Goal: Task Accomplishment & Management: Use online tool/utility

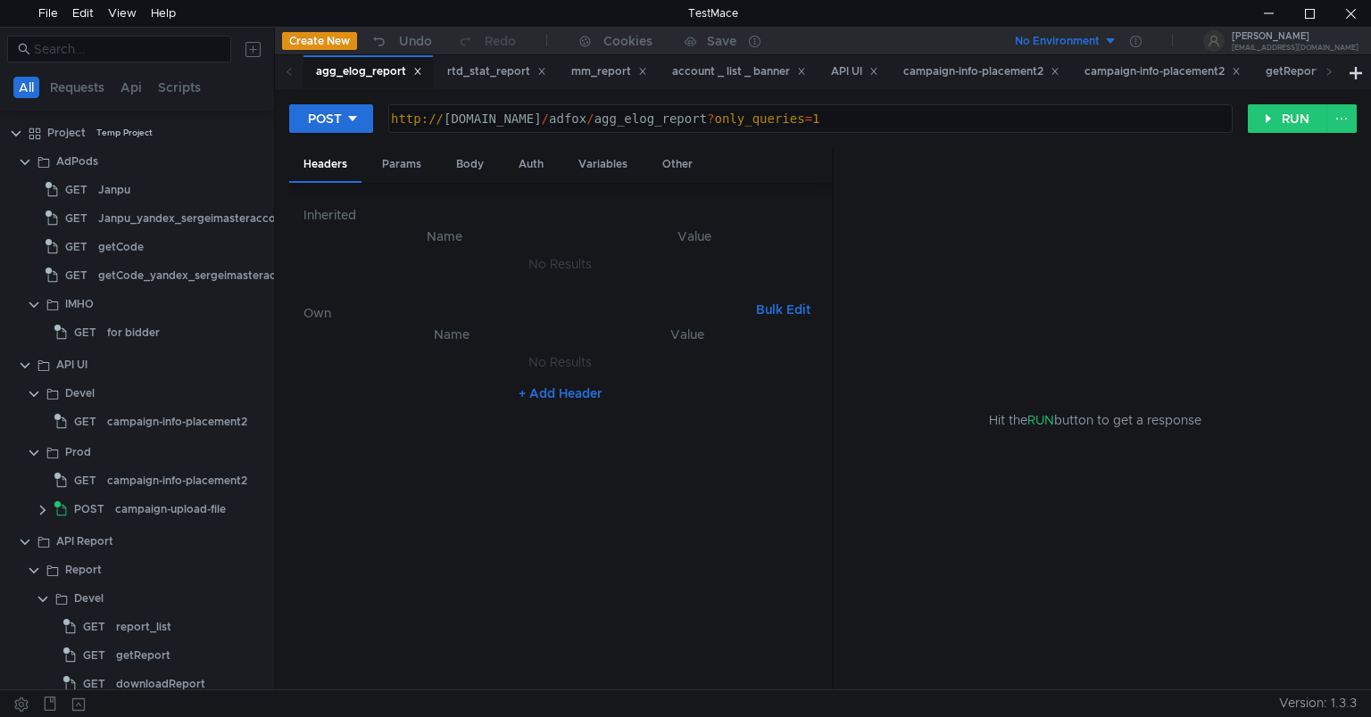
scroll to position [251, 0]
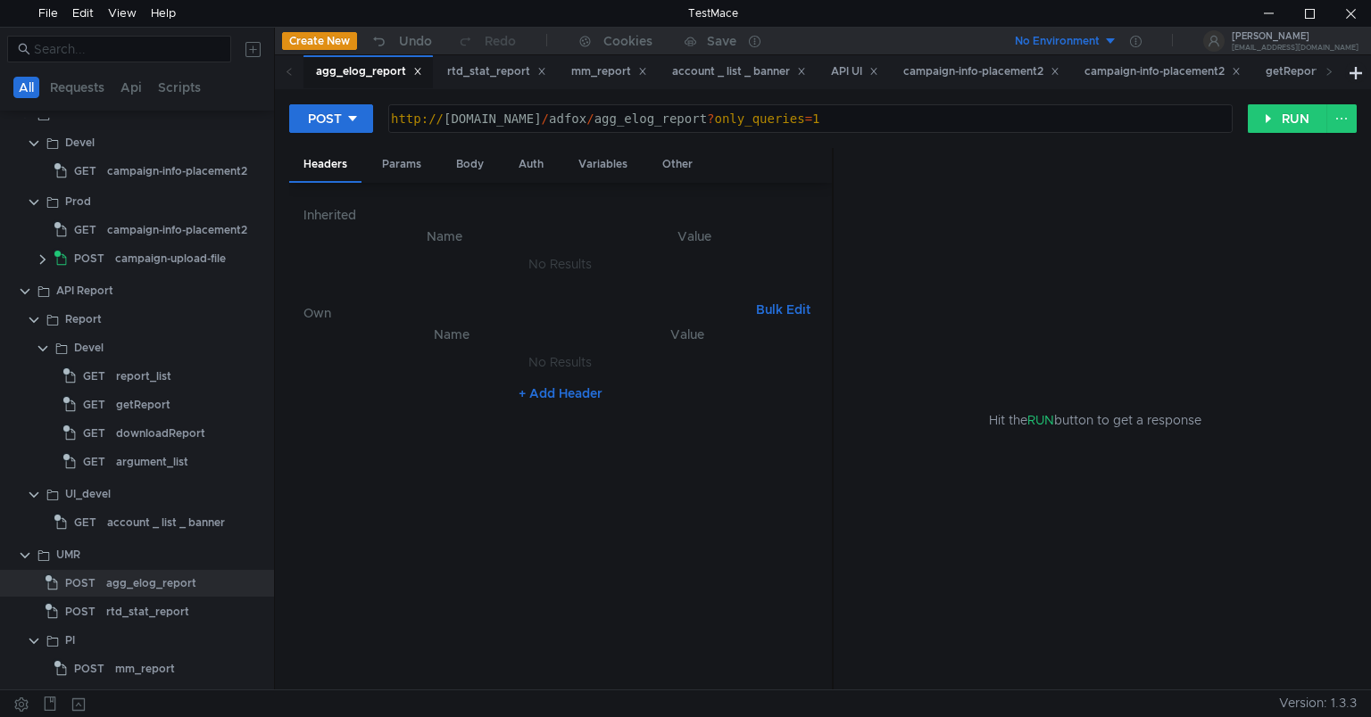
click at [1099, 42] on div "No Environment" at bounding box center [1057, 41] width 85 height 17
click at [1182, 46] on div at bounding box center [685, 358] width 1371 height 717
click at [1141, 45] on icon at bounding box center [1136, 42] width 12 height 12
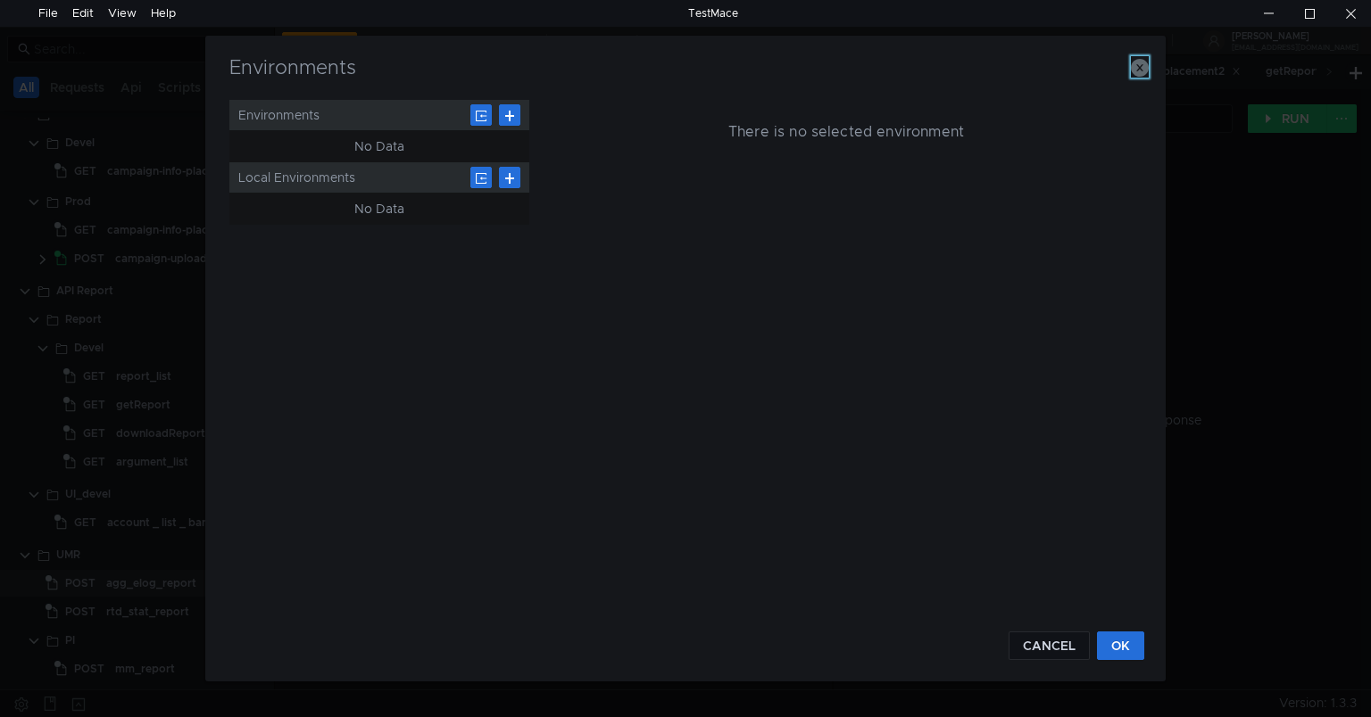
click at [1139, 63] on icon "button" at bounding box center [1140, 68] width 18 height 18
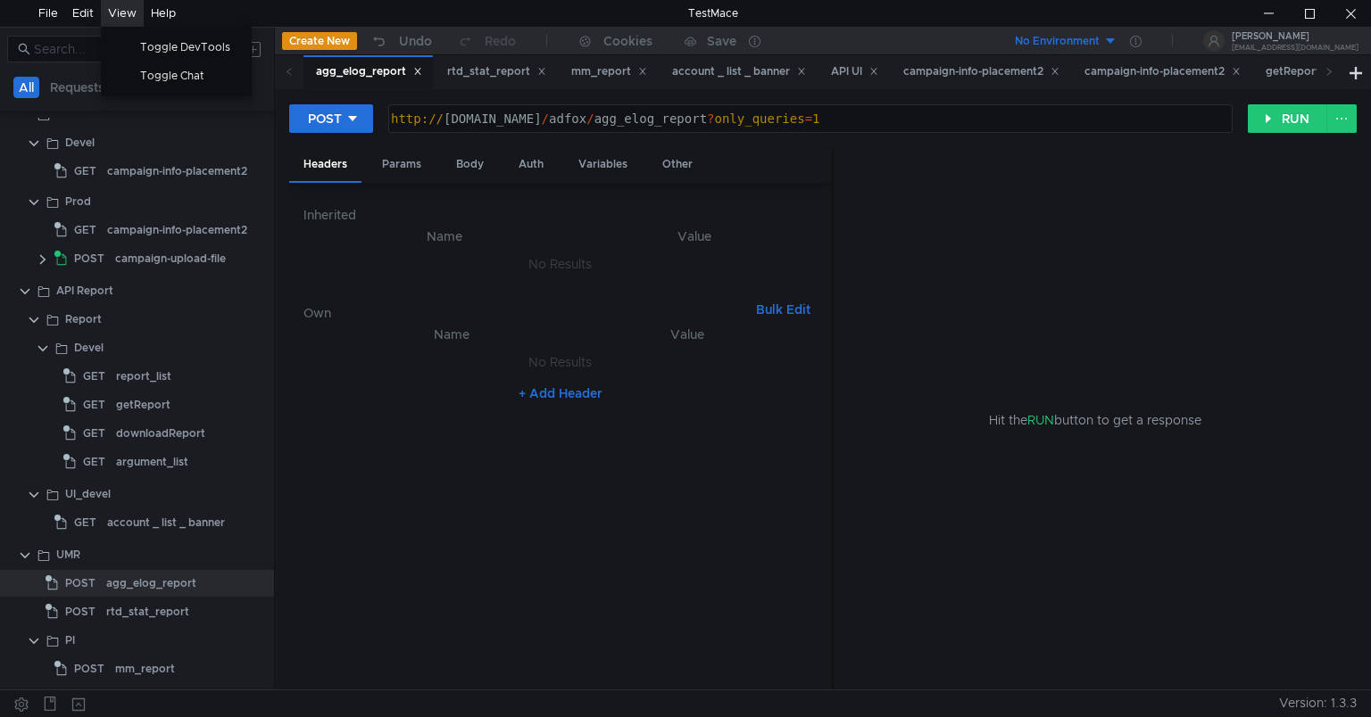
click at [120, 16] on div "View" at bounding box center [122, 13] width 29 height 27
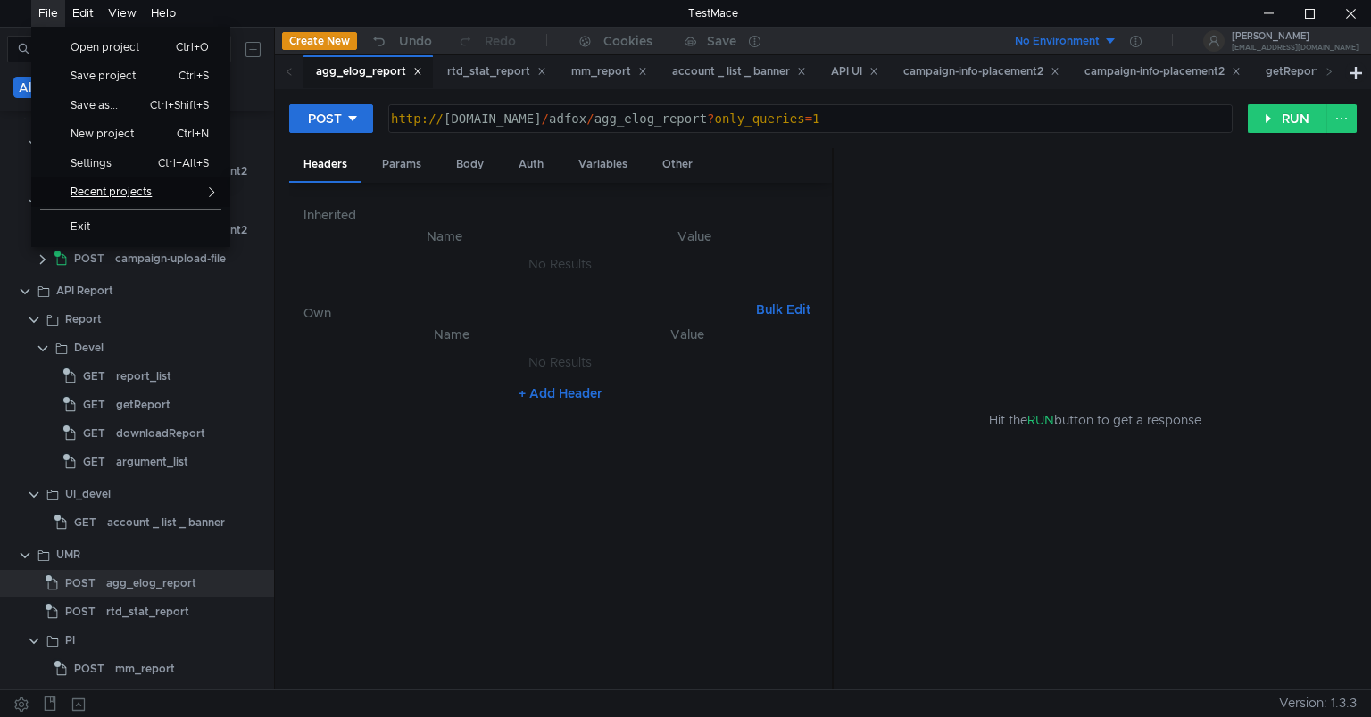
click at [118, 201] on link "Recent projects" at bounding box center [130, 192] width 199 height 29
click at [113, 195] on span "Recent projects" at bounding box center [119, 192] width 119 height 11
click at [341, 115] on div "POST" at bounding box center [325, 119] width 34 height 20
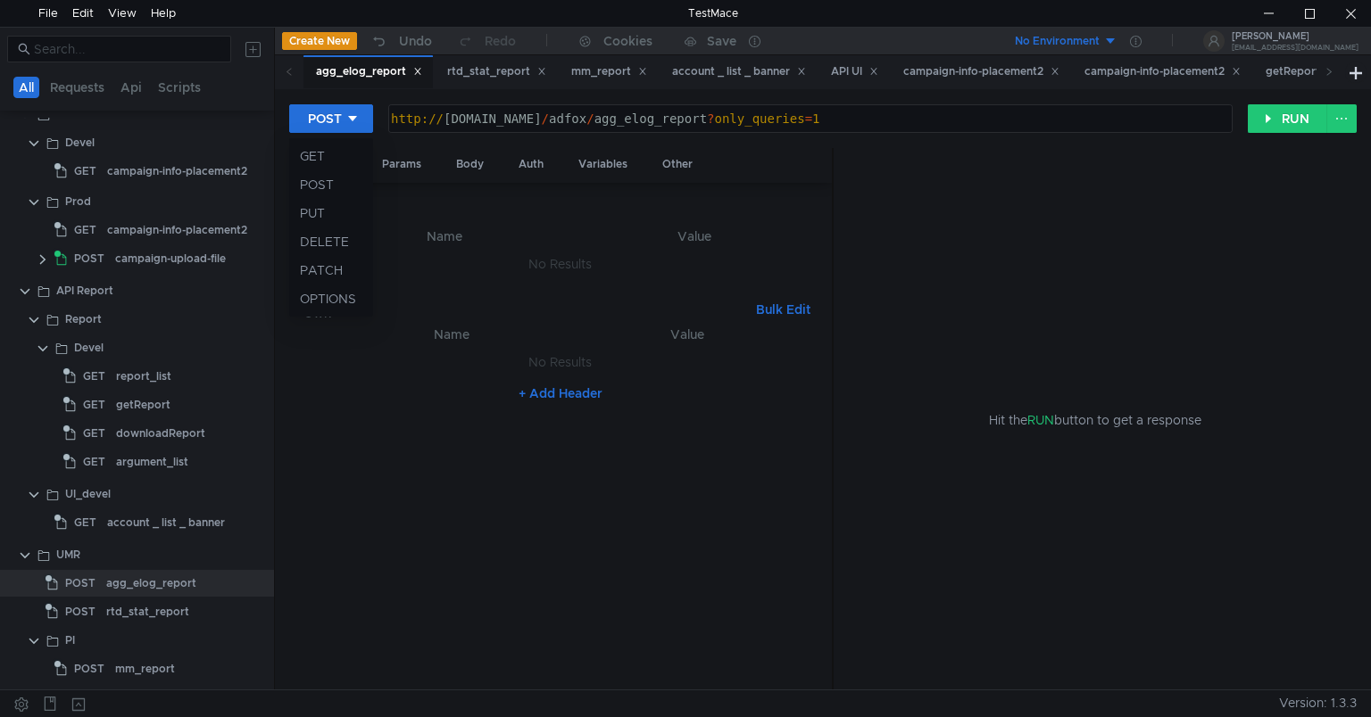
click at [1346, 111] on div at bounding box center [685, 358] width 1371 height 717
click at [1277, 117] on button "RUN" at bounding box center [1287, 118] width 79 height 29
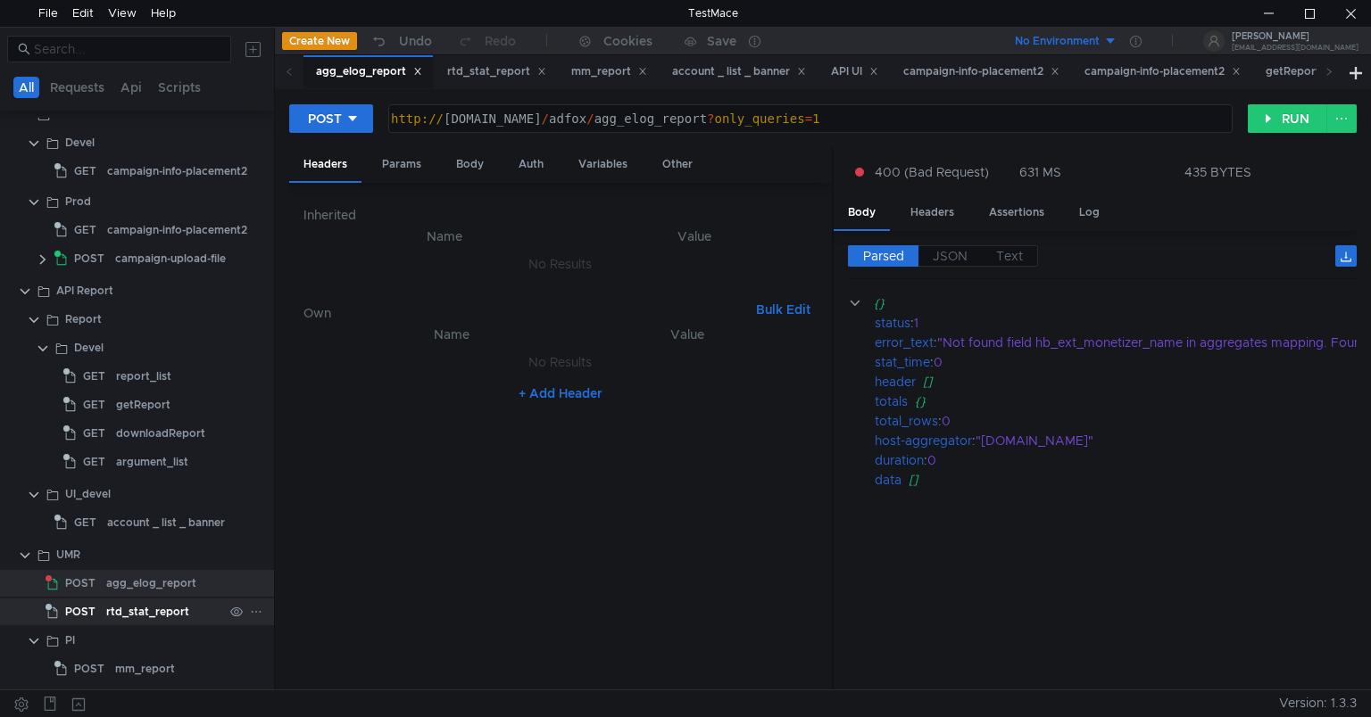
click at [115, 609] on div "rtd_stat_report" at bounding box center [147, 612] width 83 height 27
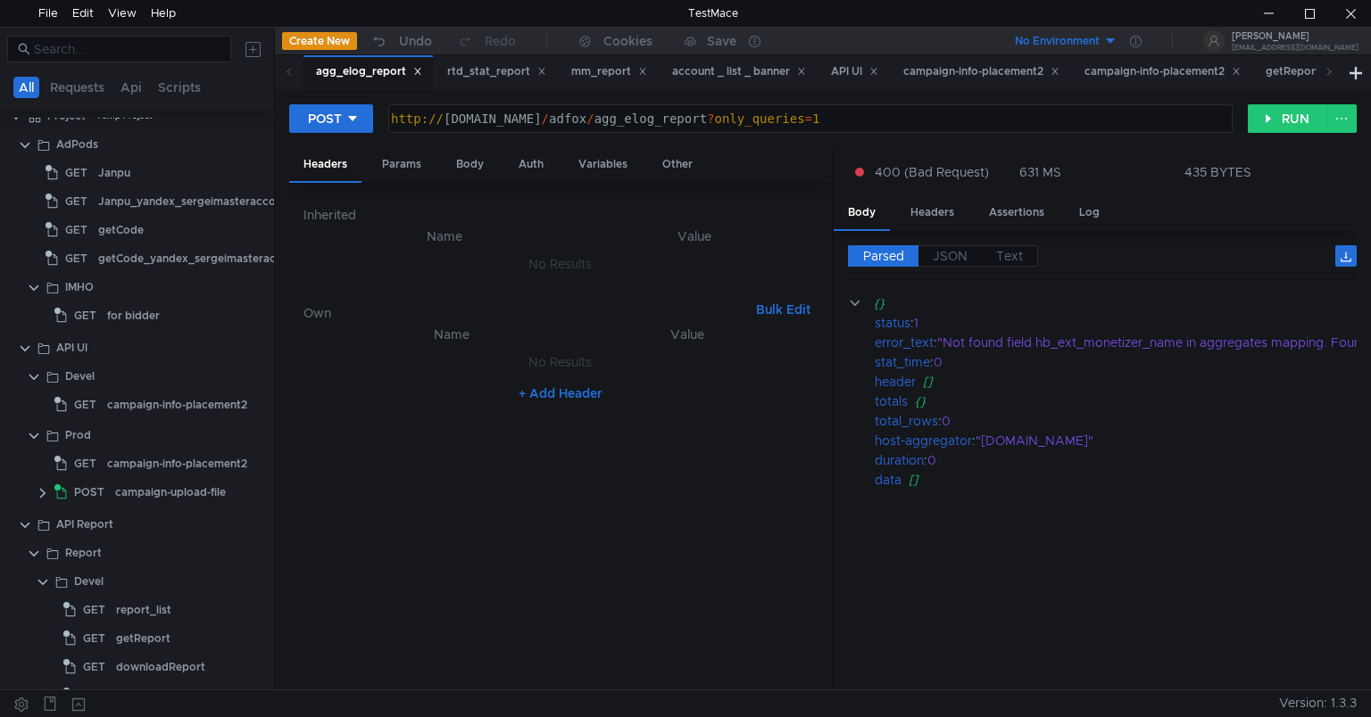
scroll to position [15, 0]
click at [140, 403] on div "campaign-info-placement2" at bounding box center [177, 407] width 140 height 27
click at [132, 484] on div "campaign-upload-file" at bounding box center [170, 494] width 111 height 27
click at [162, 489] on div "campaign-upload-file" at bounding box center [170, 494] width 111 height 27
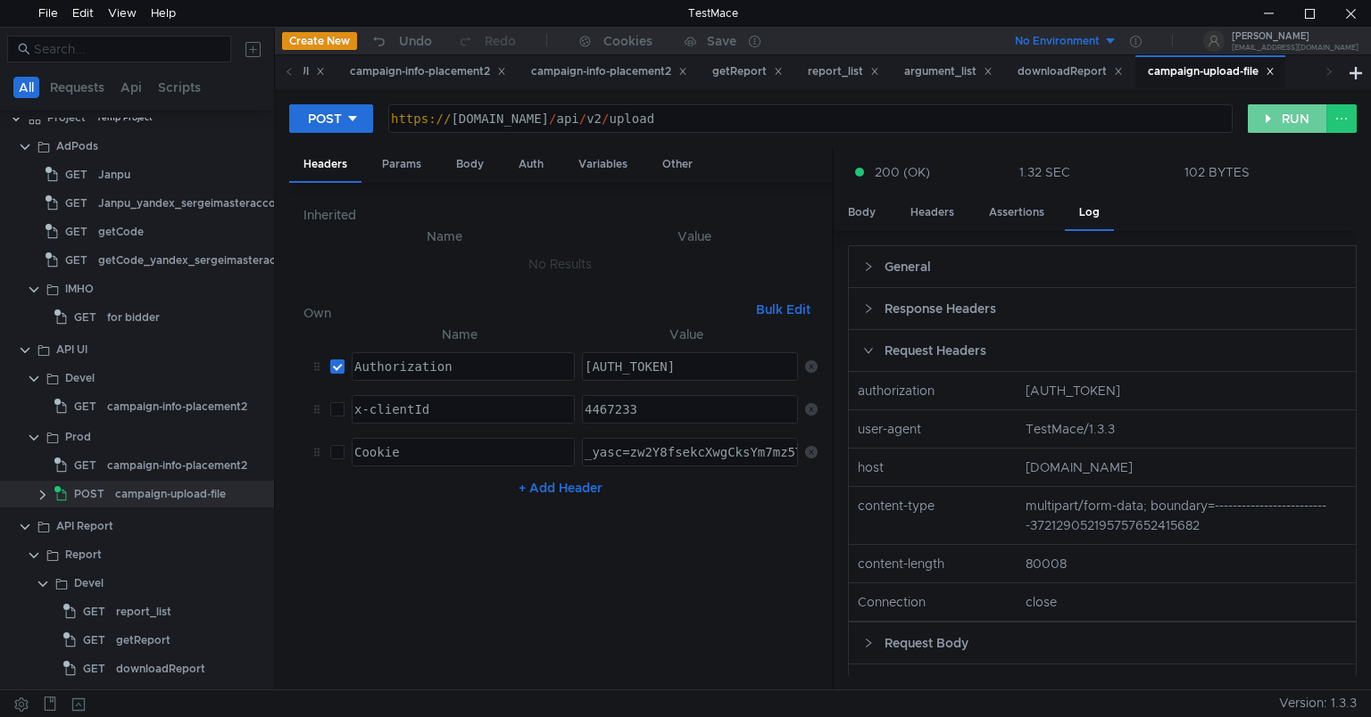
click at [1272, 107] on button "RUN" at bounding box center [1287, 118] width 79 height 29
click at [1015, 207] on div "Assertions" at bounding box center [1016, 212] width 84 height 33
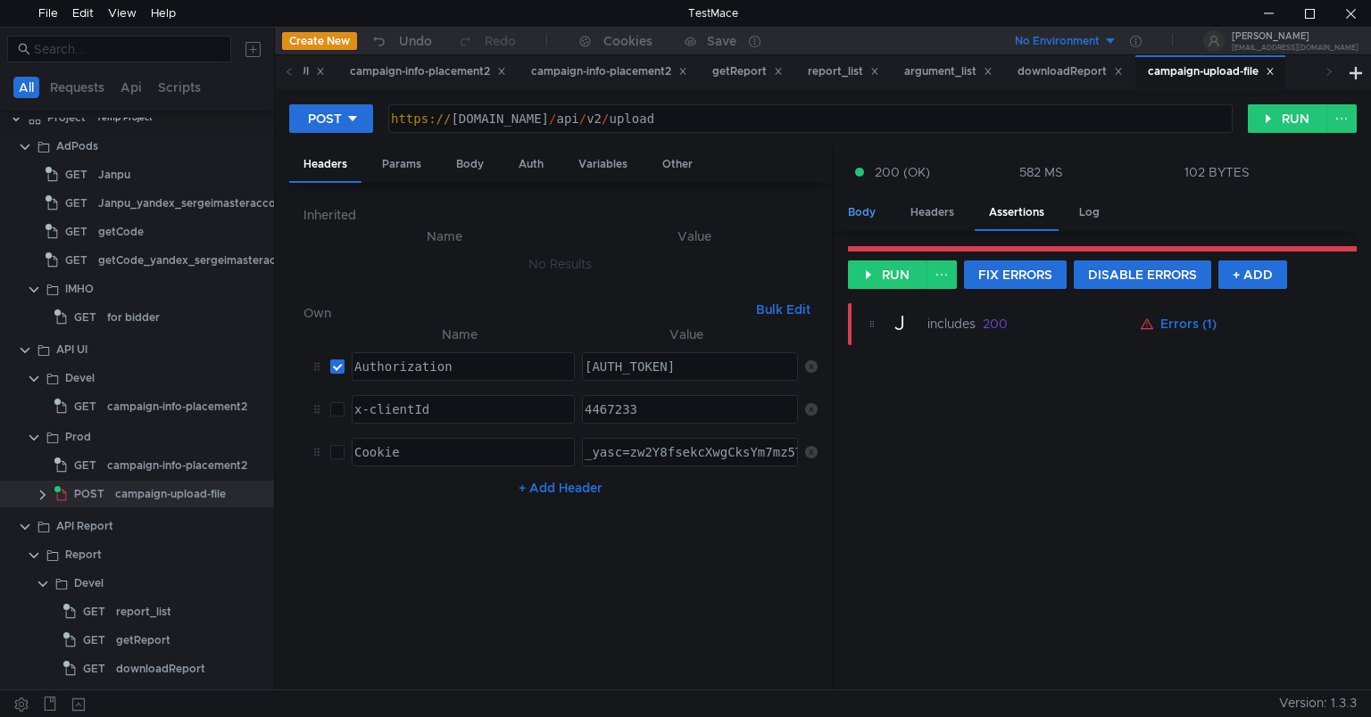
click at [871, 207] on div "Body" at bounding box center [861, 212] width 56 height 33
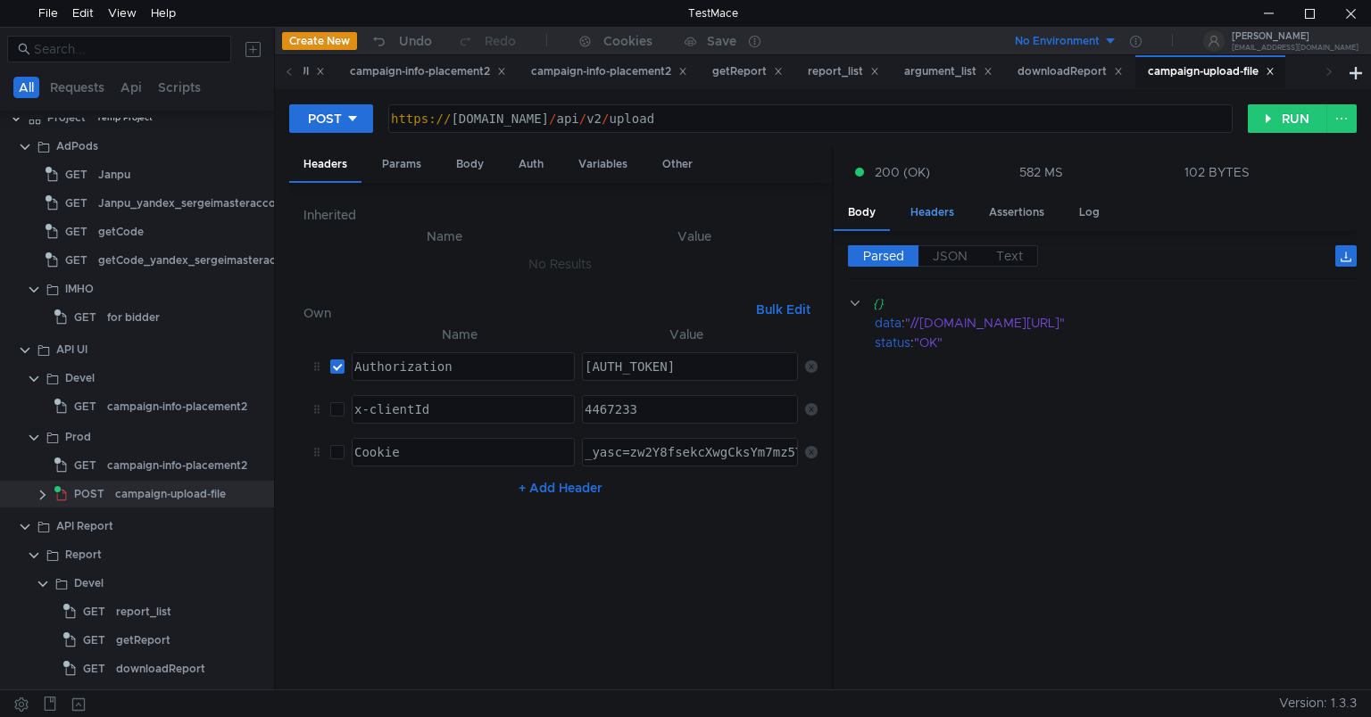
click at [935, 205] on div "Headers" at bounding box center [932, 212] width 72 height 33
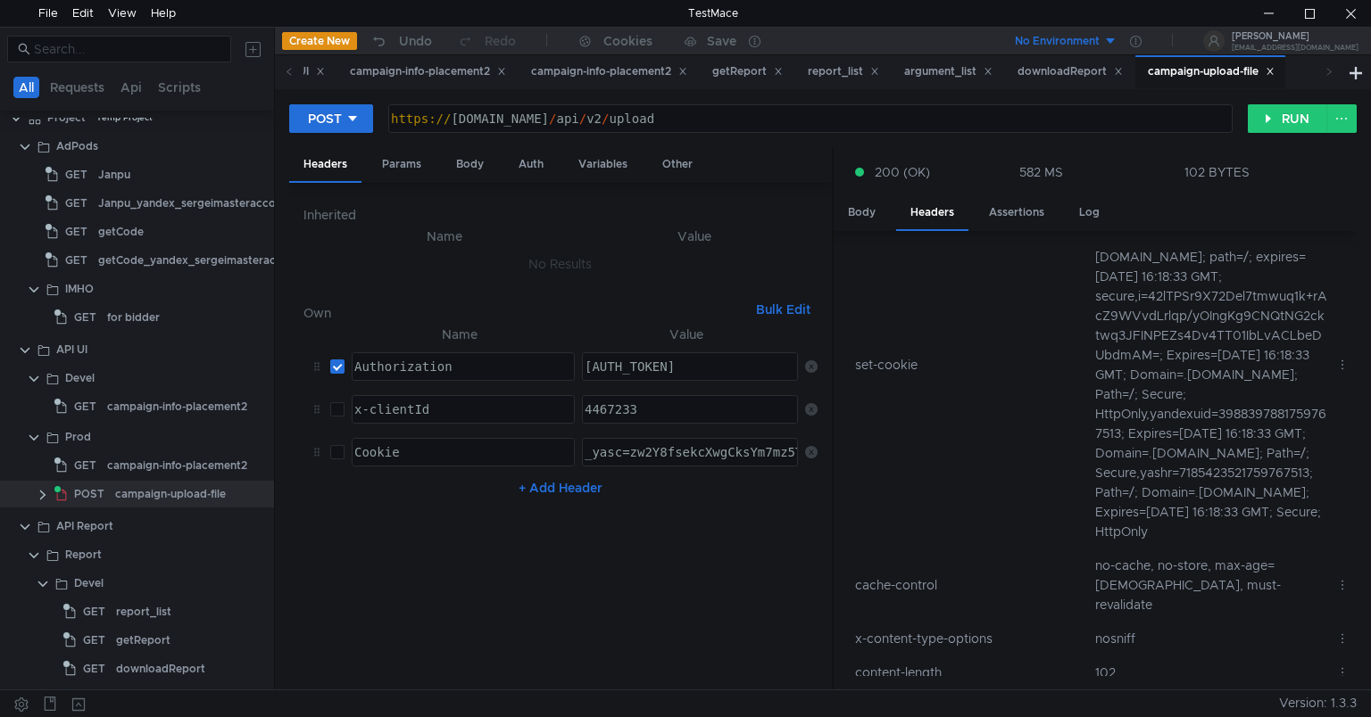
scroll to position [512, 0]
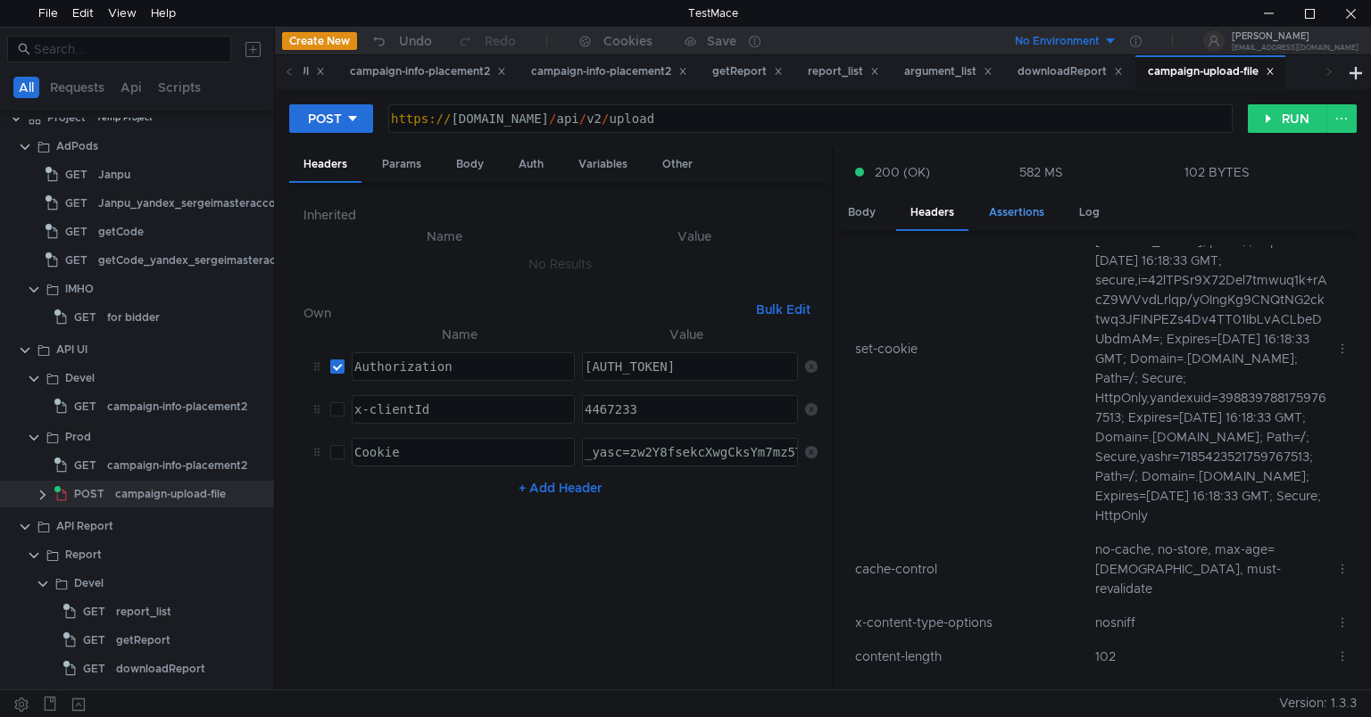
click at [1005, 207] on div "Assertions" at bounding box center [1016, 212] width 84 height 33
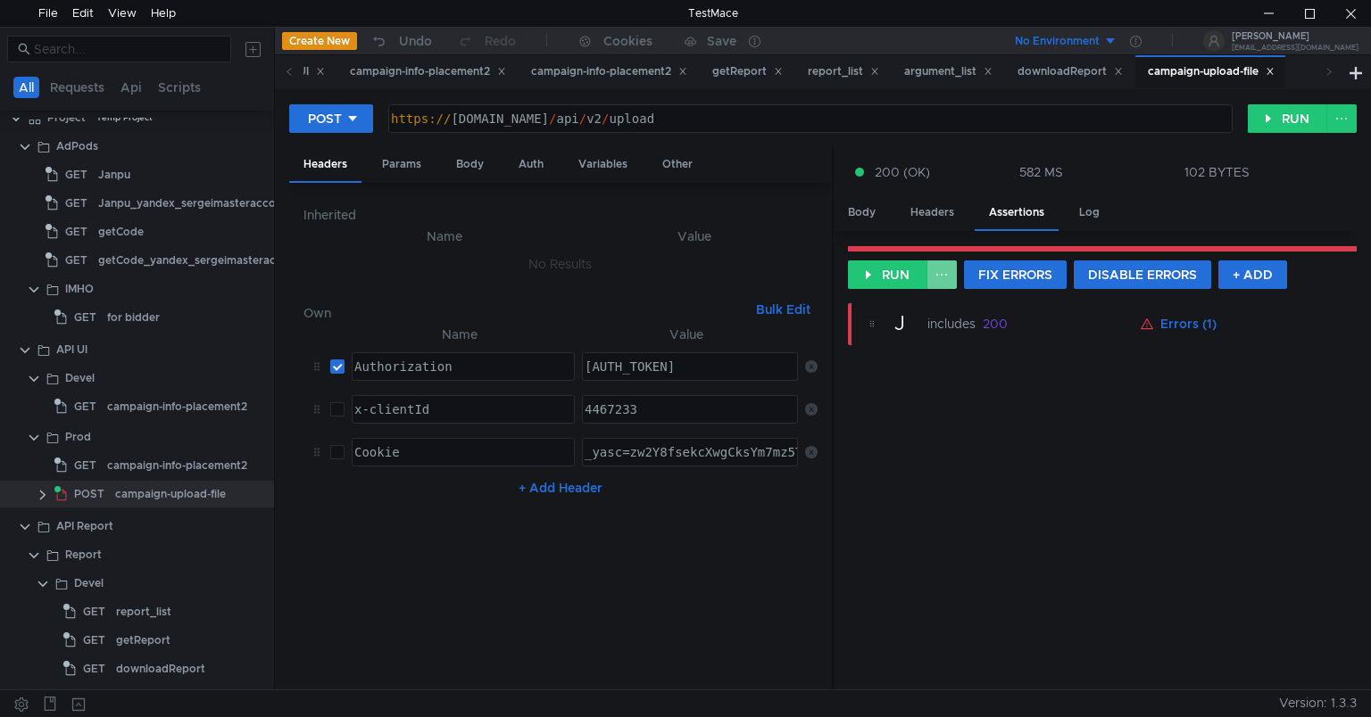
click at [946, 275] on button at bounding box center [941, 275] width 30 height 29
click at [946, 275] on div at bounding box center [685, 358] width 1371 height 717
click at [1190, 318] on button "Errors (1)" at bounding box center [1178, 323] width 90 height 21
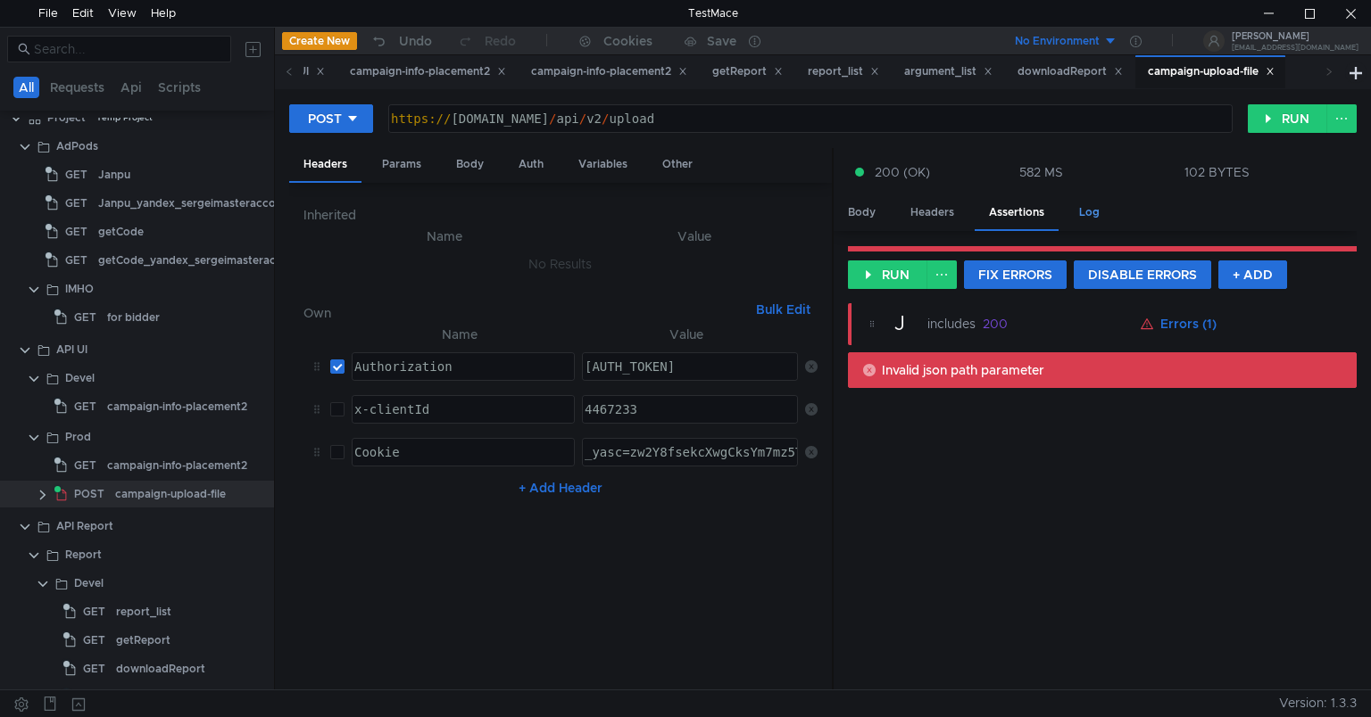
click at [1082, 218] on div "Log" at bounding box center [1089, 212] width 49 height 33
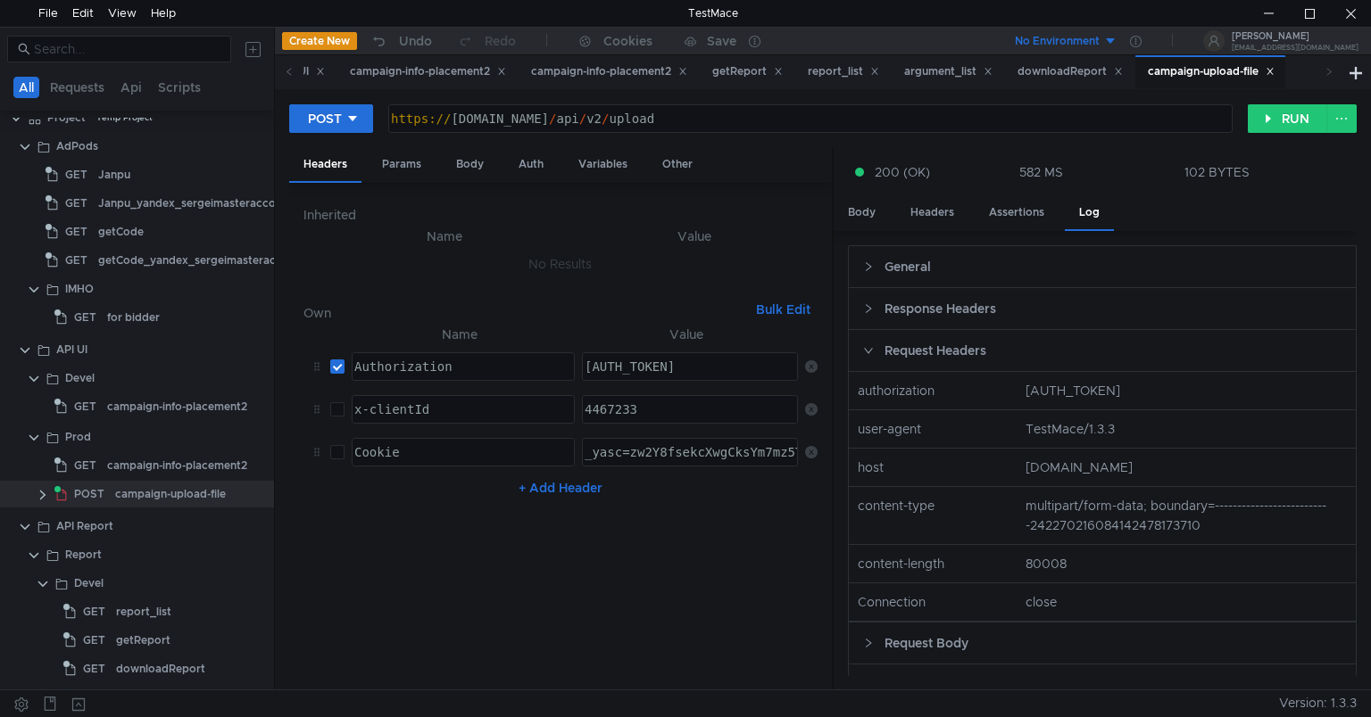
scroll to position [4, 0]
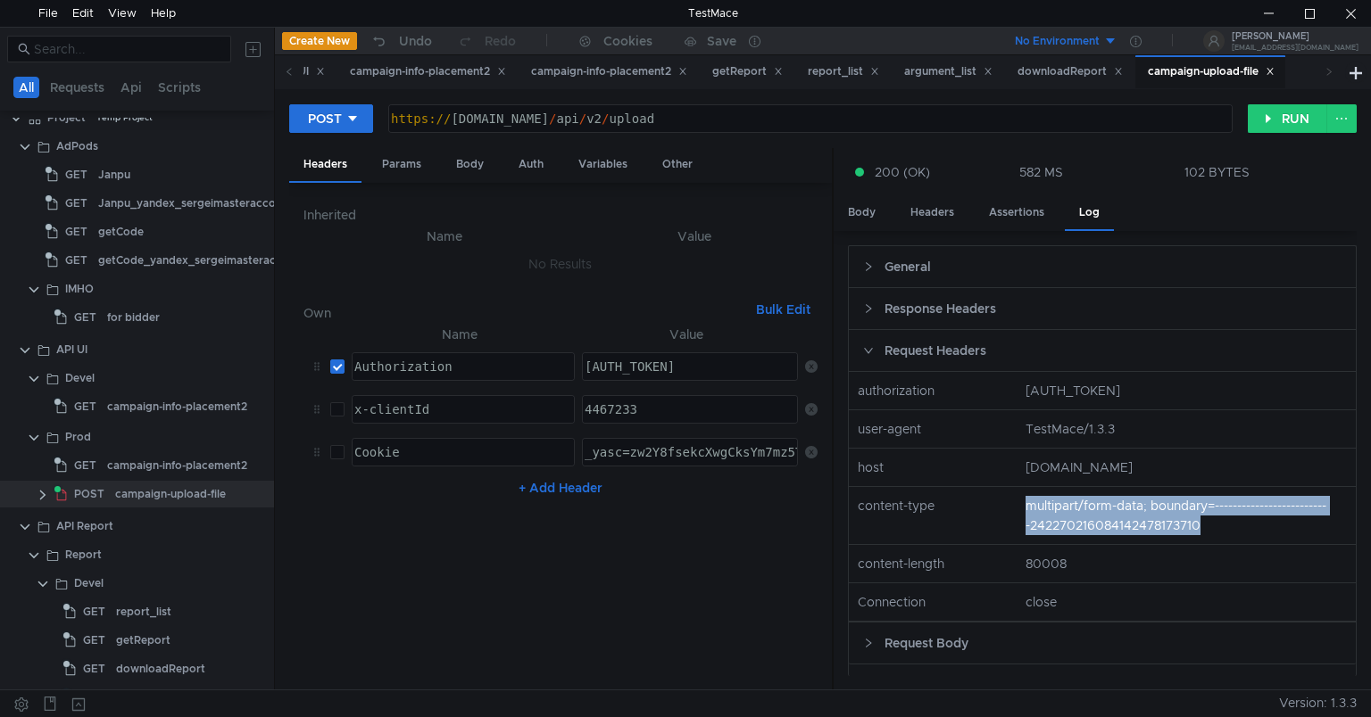
drag, startPoint x: 1014, startPoint y: 524, endPoint x: 1221, endPoint y: 540, distance: 207.7
click at [1221, 540] on nz-row "content-type multipart/form-data; boundary=--------------------------2422702160…" at bounding box center [1102, 516] width 521 height 58
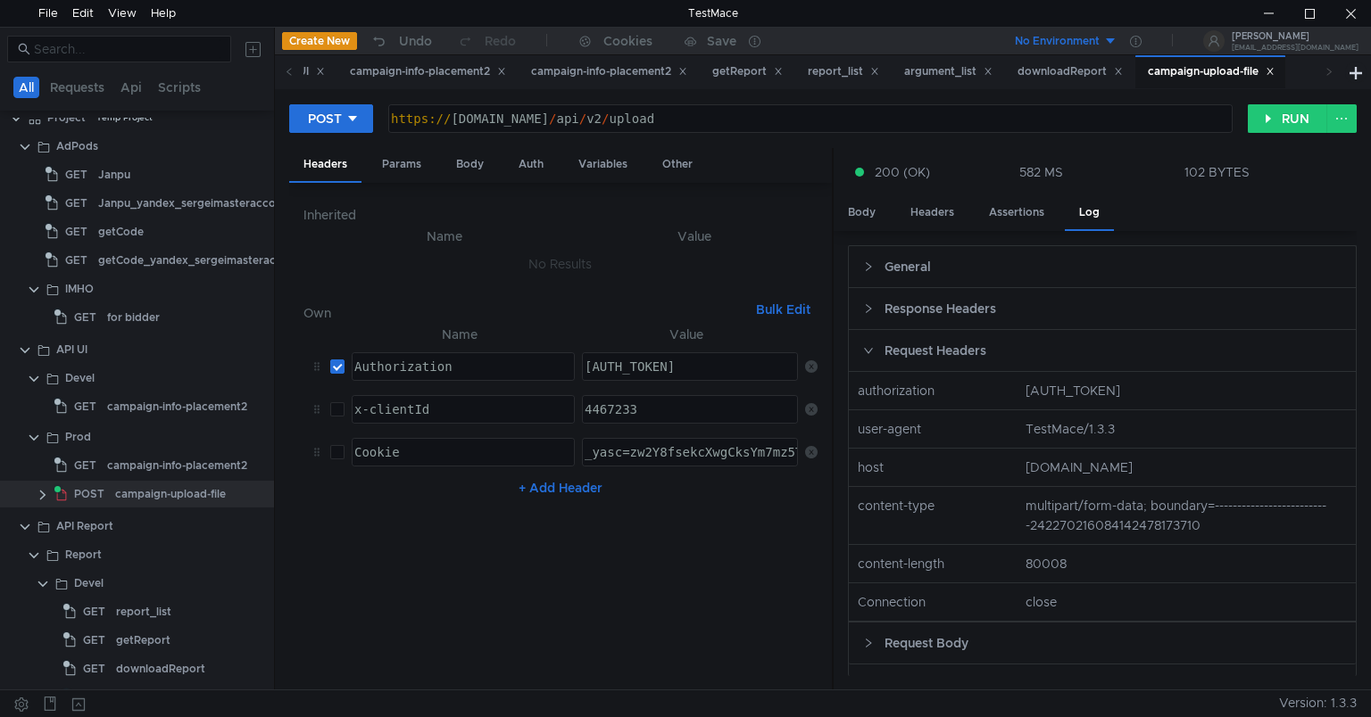
click at [891, 660] on div "Request Body" at bounding box center [1102, 643] width 507 height 41
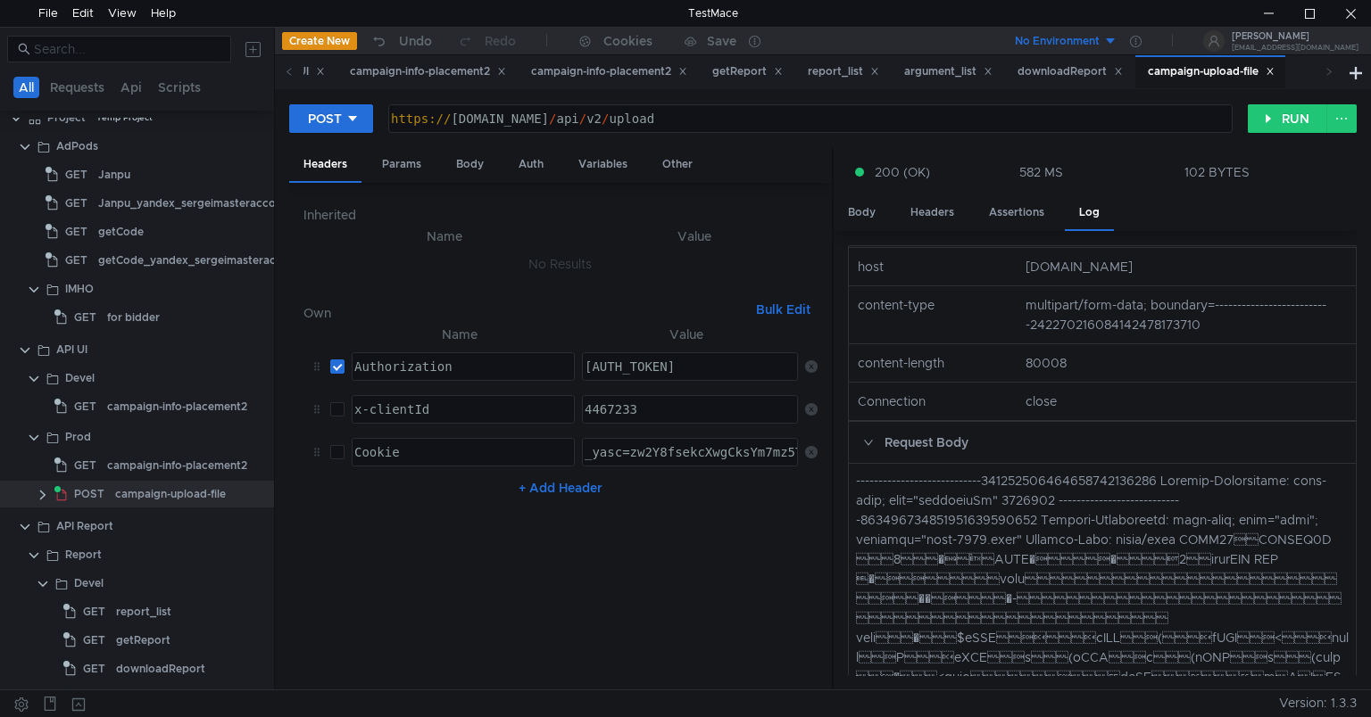
scroll to position [203, 0]
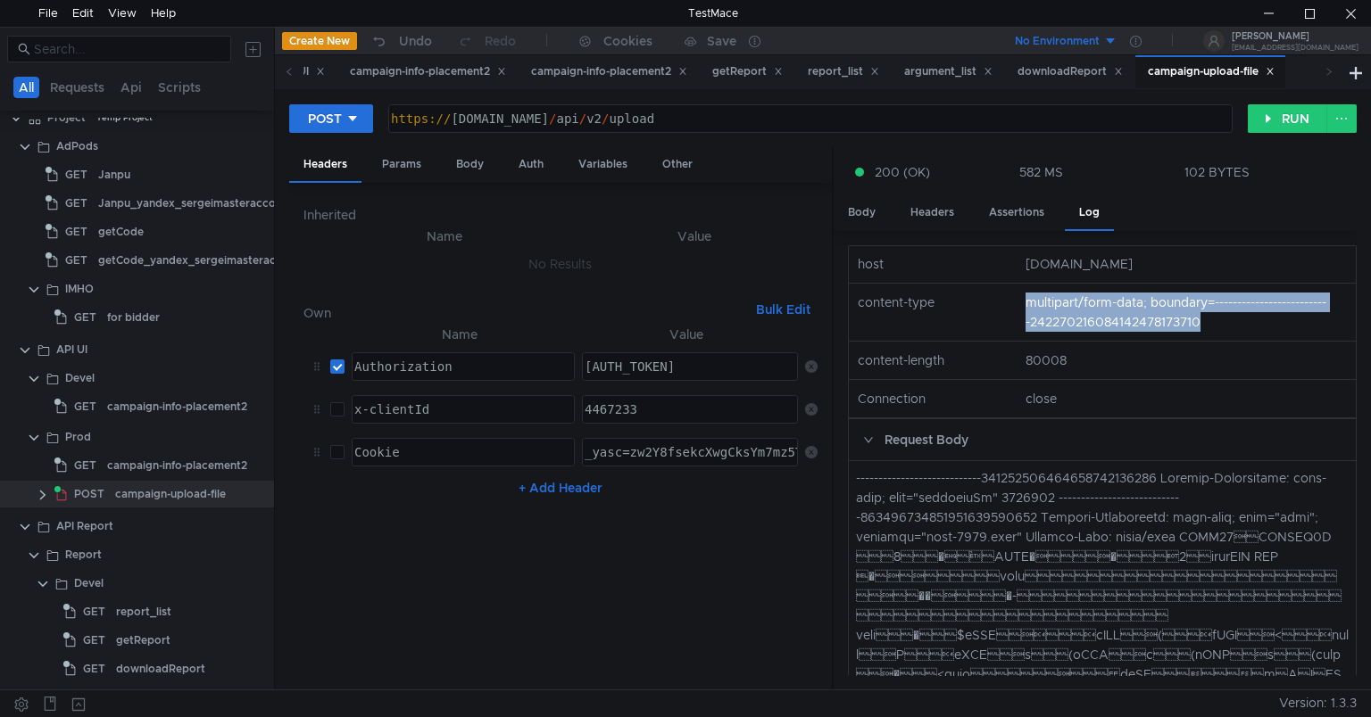
drag, startPoint x: 1023, startPoint y: 319, endPoint x: 1229, endPoint y: 332, distance: 206.5
click at [1229, 332] on nz-col "multipart/form-data; boundary=--------------------------242270216084142478173710" at bounding box center [1186, 312] width 336 height 39
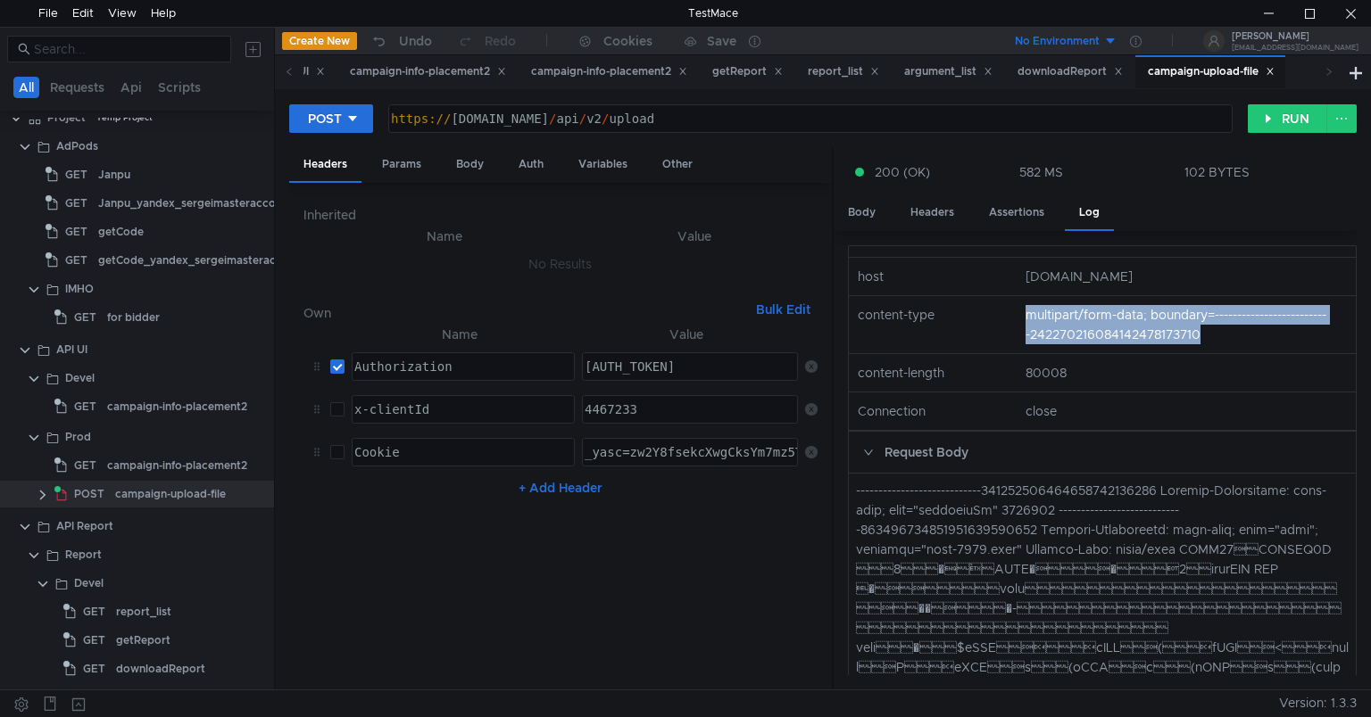
scroll to position [189, 0]
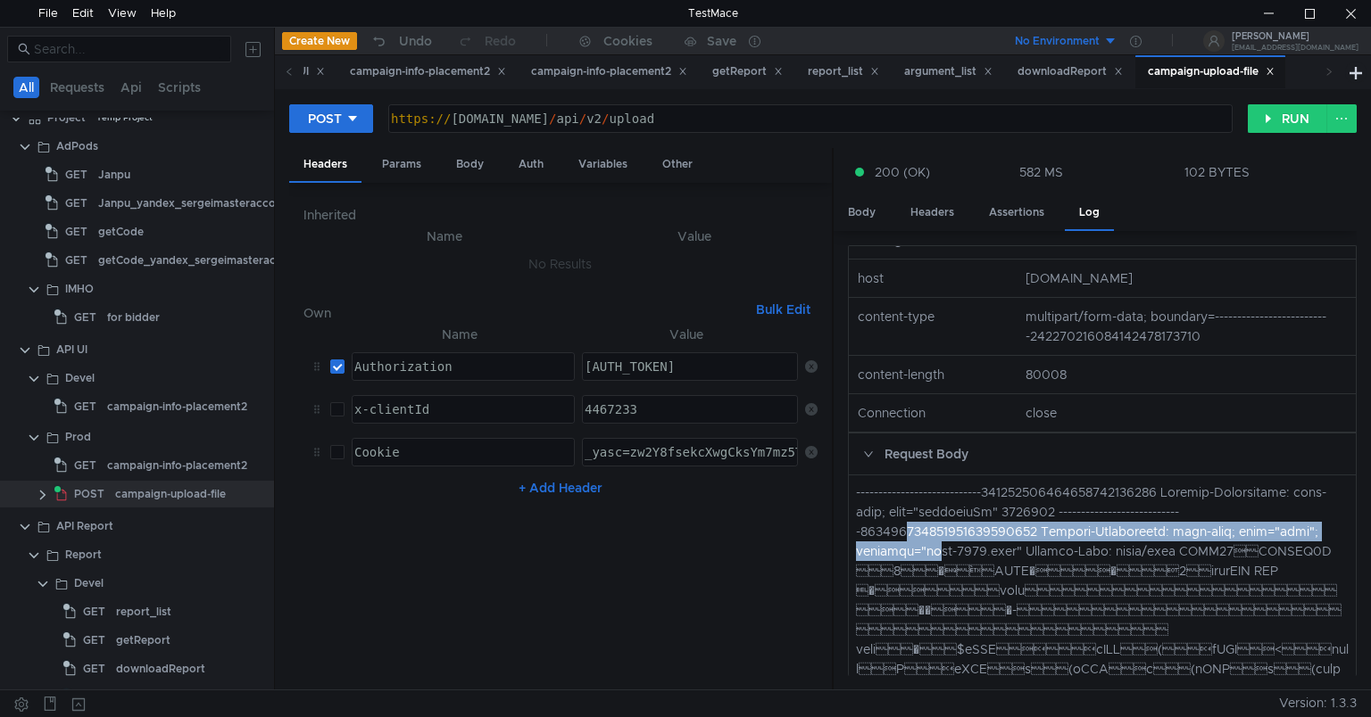
drag, startPoint x: 900, startPoint y: 548, endPoint x: 926, endPoint y: 568, distance: 33.7
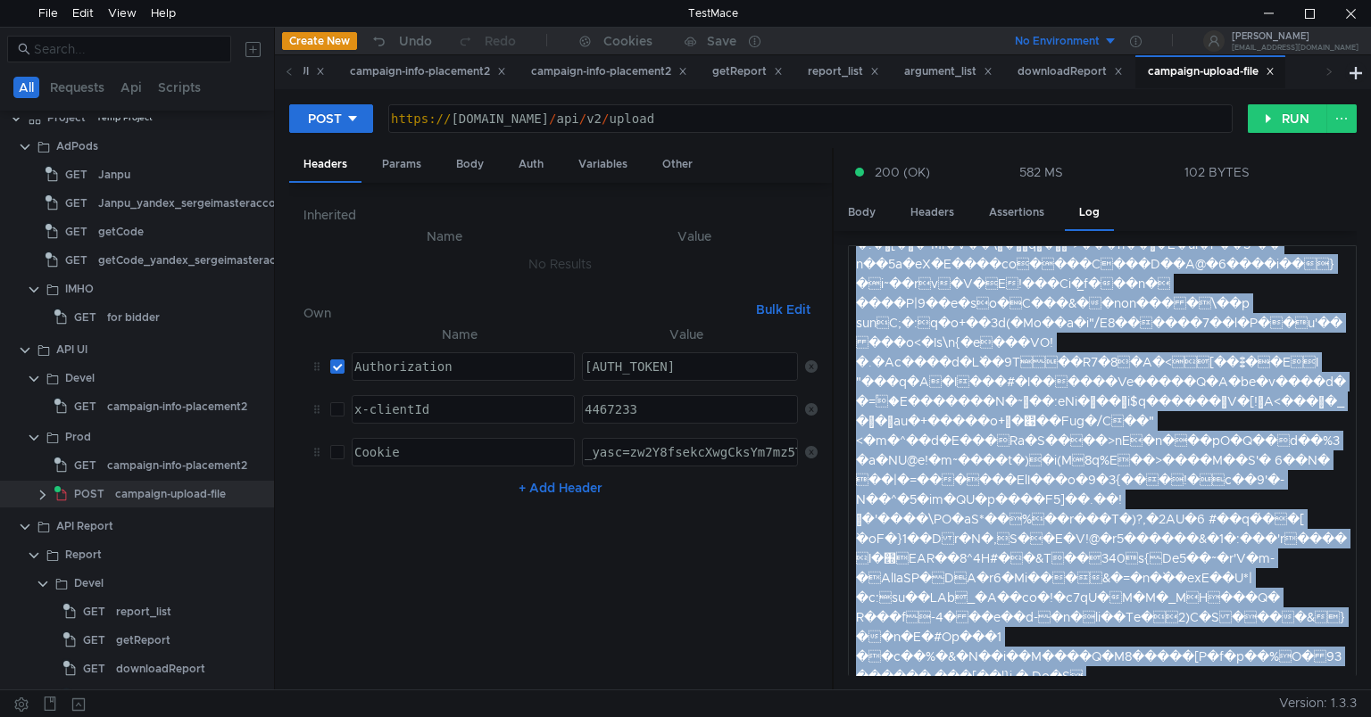
scroll to position [35793, 0]
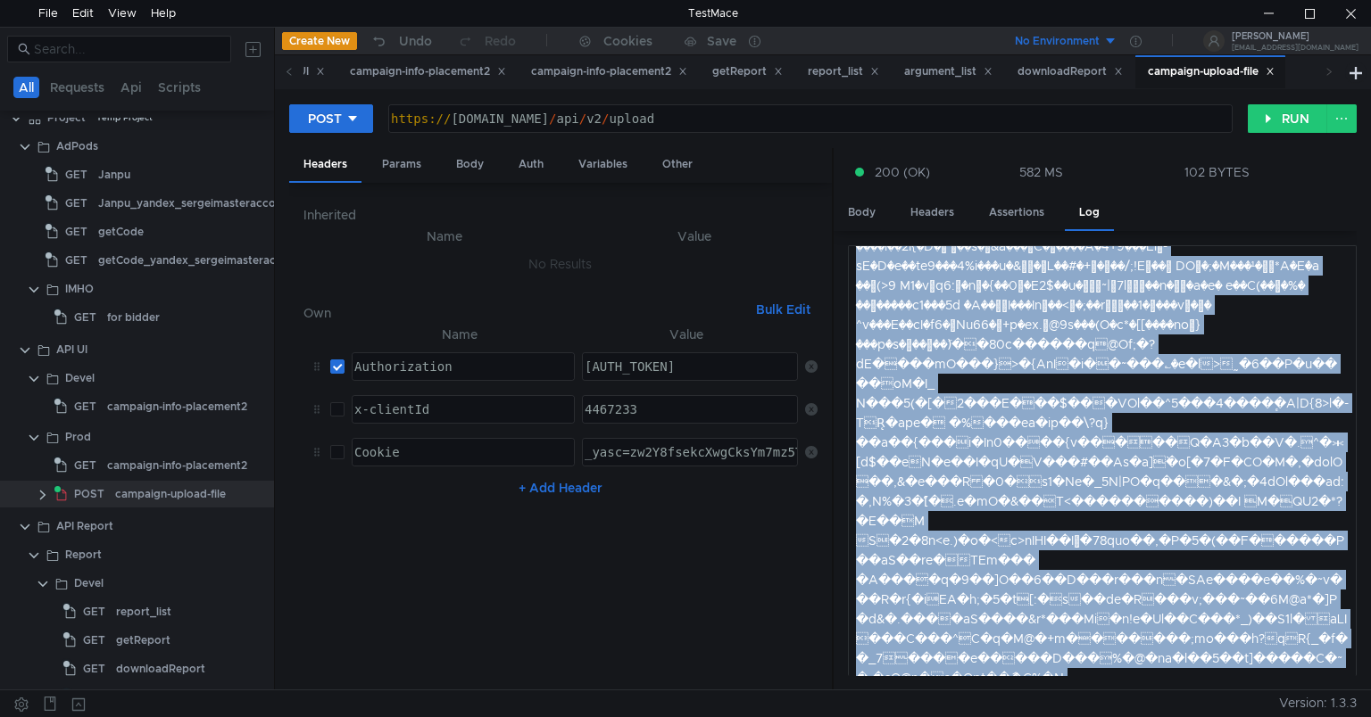
drag, startPoint x: 853, startPoint y: 504, endPoint x: 1228, endPoint y: 655, distance: 404.0
copy div "----------------------------221995965238054622447786 Loremip-Dolorsitame: cons-…"
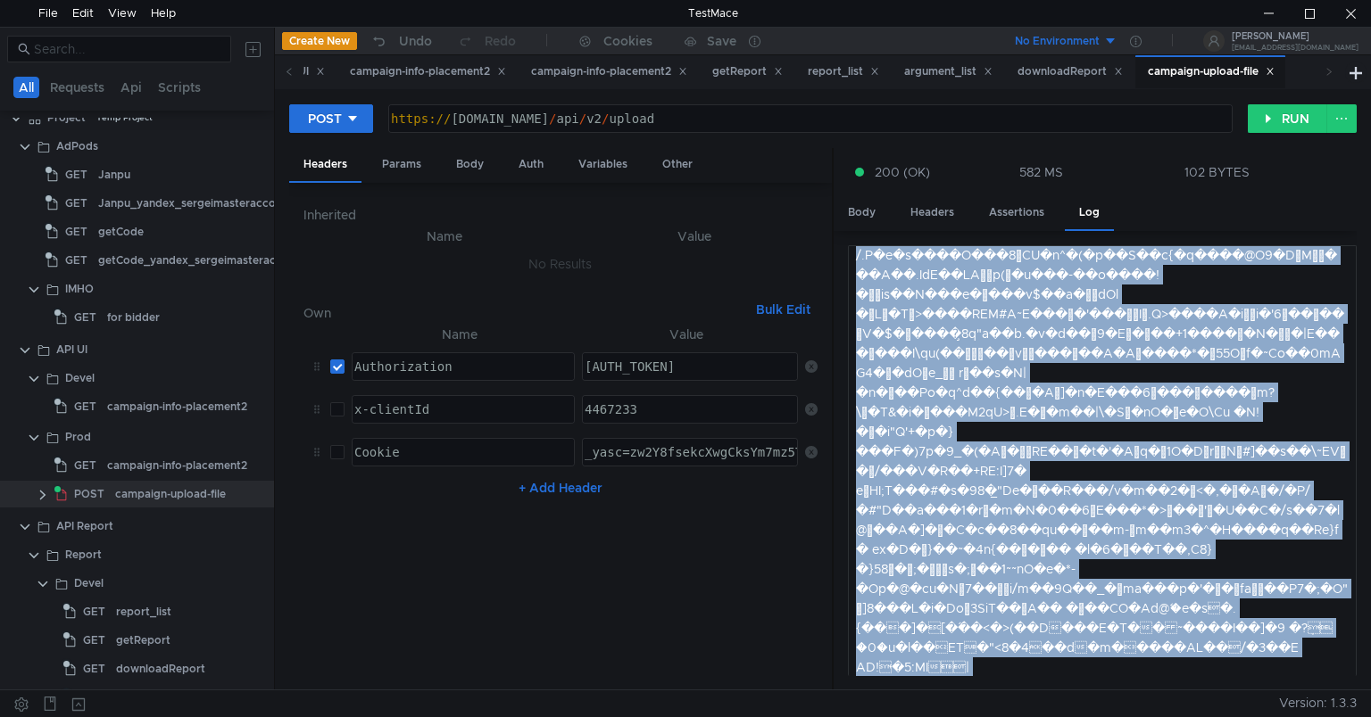
scroll to position [30138, 0]
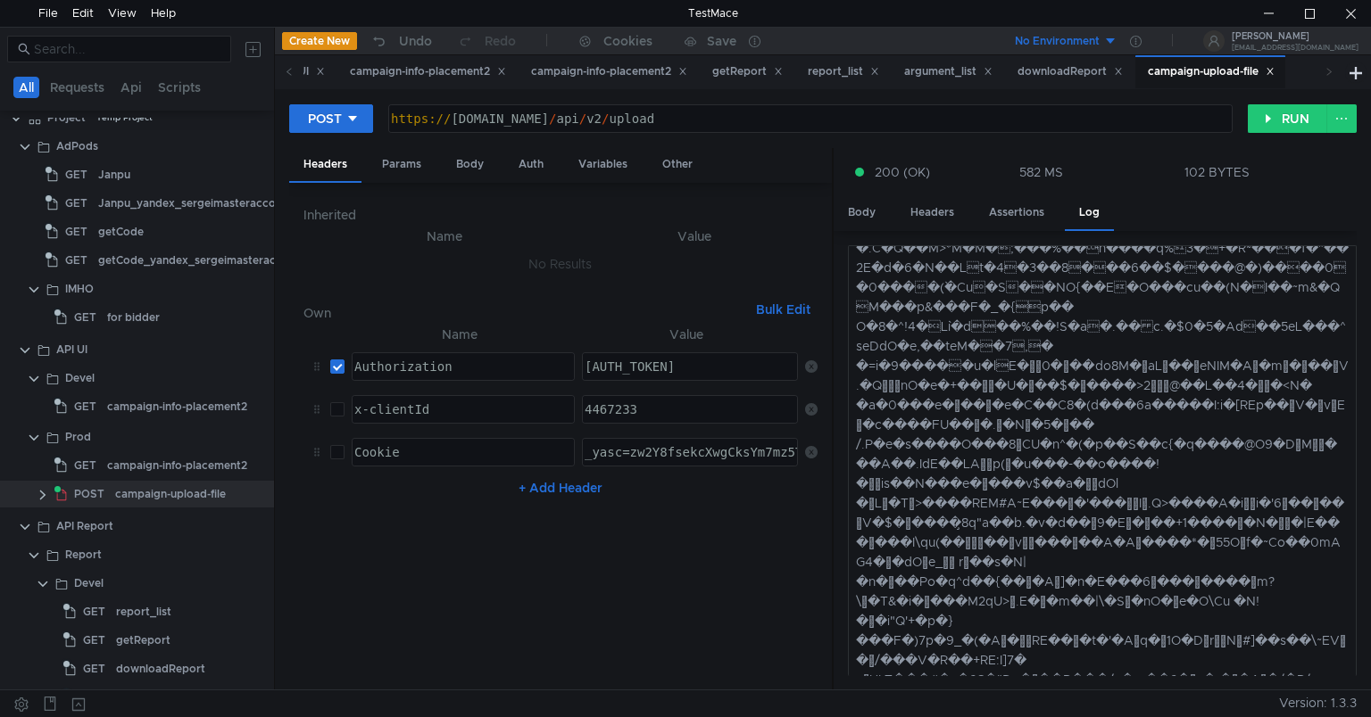
drag, startPoint x: 1359, startPoint y: 607, endPoint x: 1360, endPoint y: 324, distance: 282.9
click at [1367, 294] on div "POST [URL][DOMAIN_NAME] https:// [DOMAIN_NAME] / api / v2 / upload הההההההההההה…" at bounding box center [823, 389] width 1096 height 601
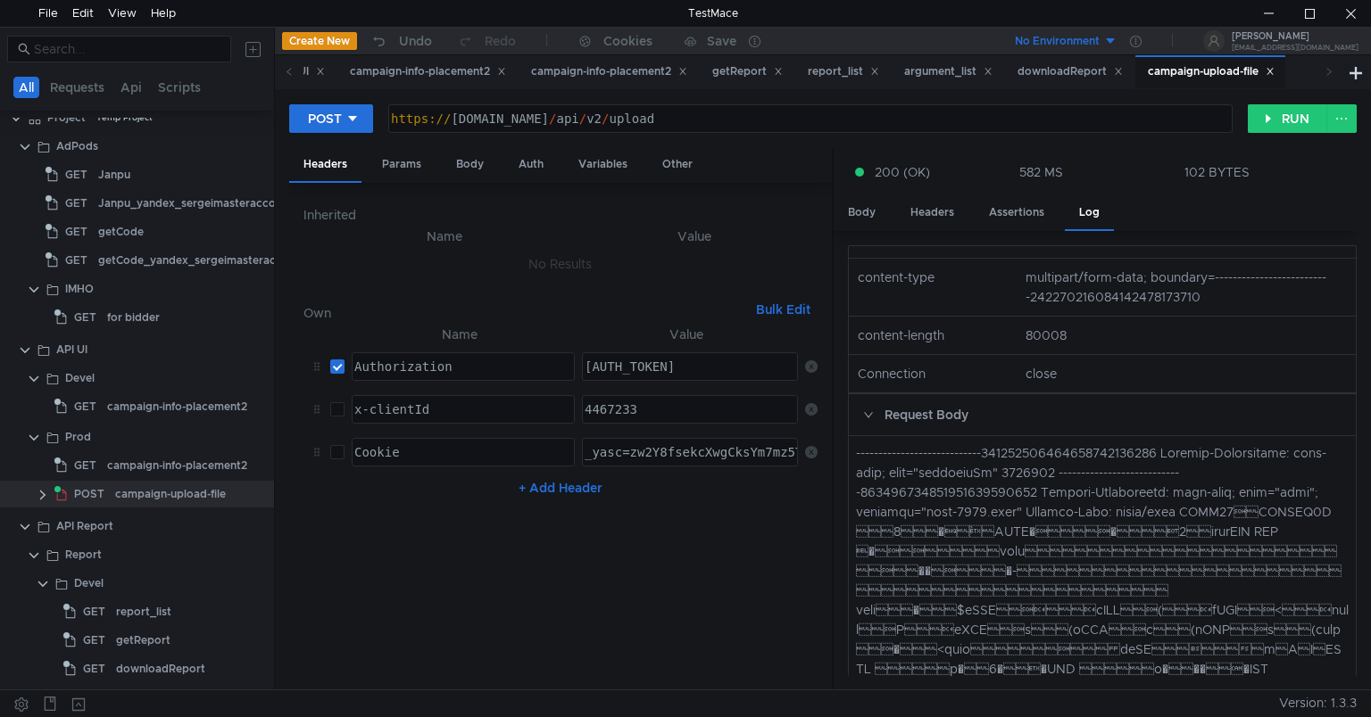
scroll to position [228, 0]
click at [469, 527] on nz-table "Name Value Authorization הההההההההההההההההההההההההההההההההההההההההההההההההההההה…" at bounding box center [560, 500] width 514 height 352
click at [506, 77] on div "campaign-info-placement2" at bounding box center [428, 71] width 156 height 19
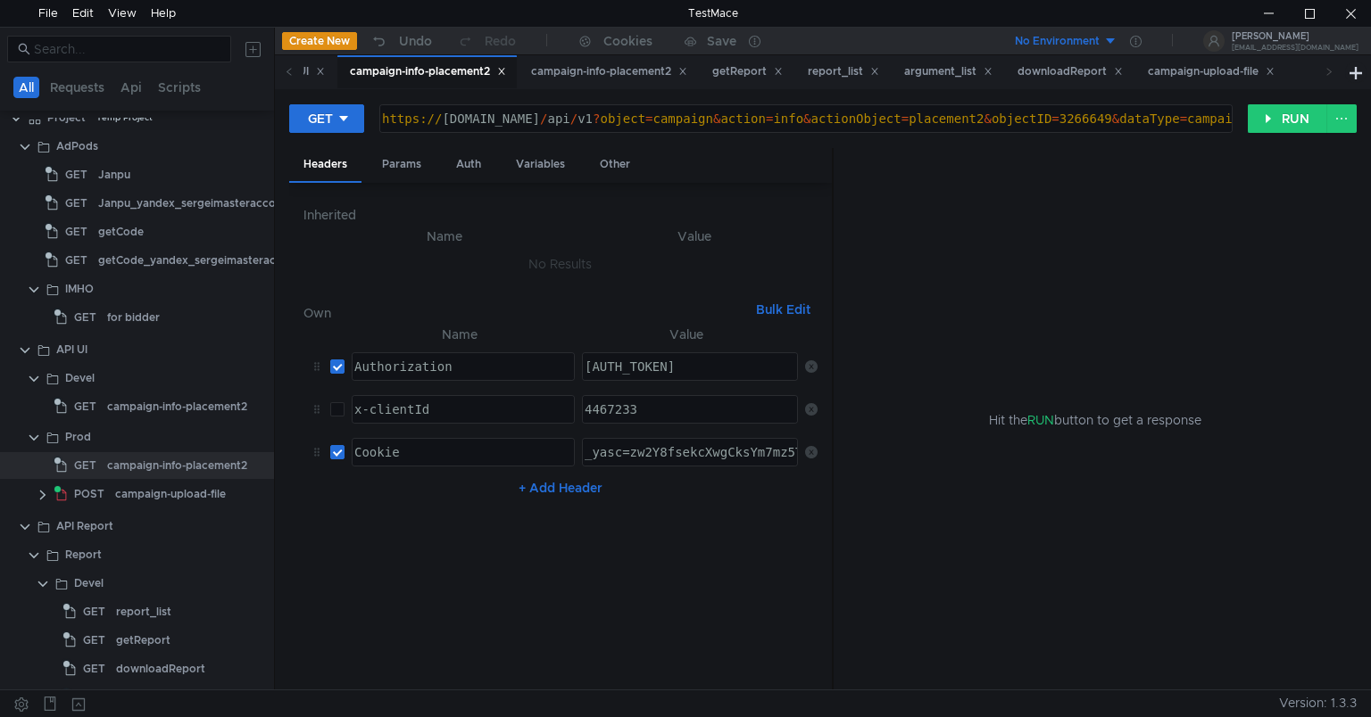
click at [506, 77] on div "campaign-info-placement2" at bounding box center [428, 71] width 156 height 19
click at [506, 73] on icon at bounding box center [501, 71] width 9 height 9
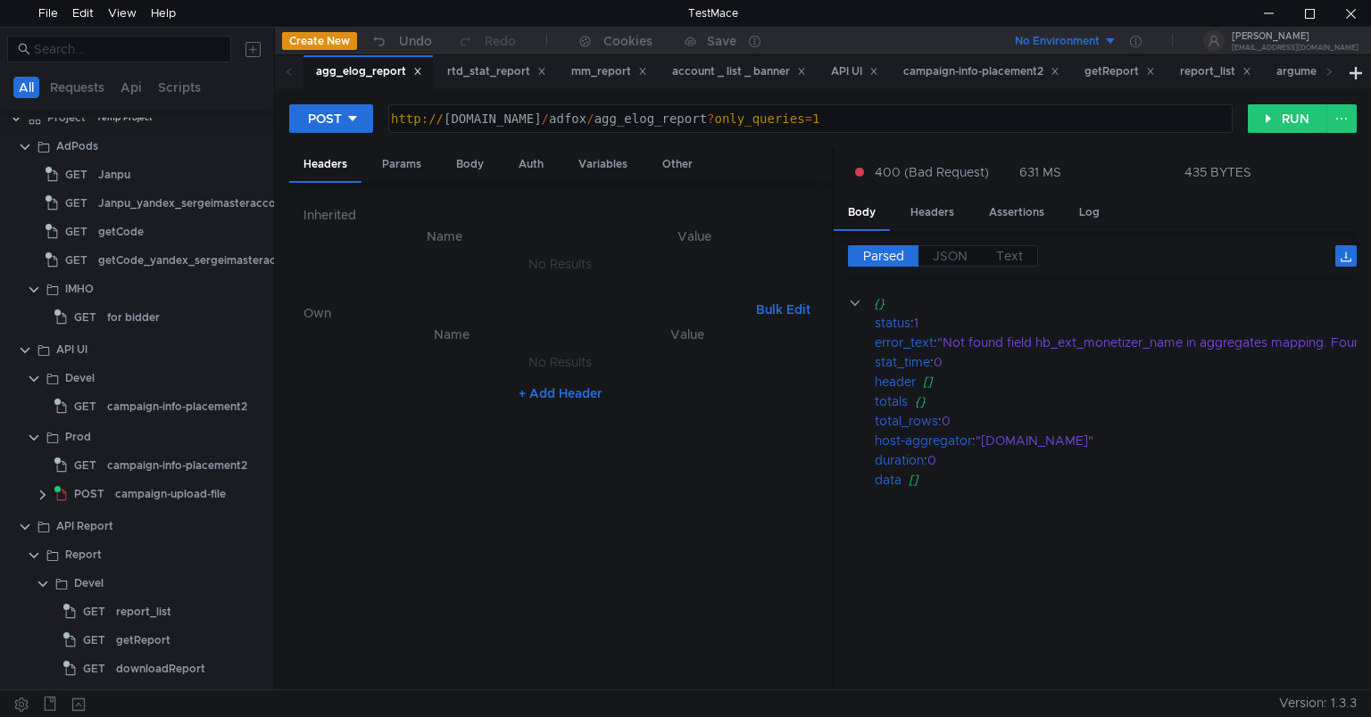
scroll to position [251, 0]
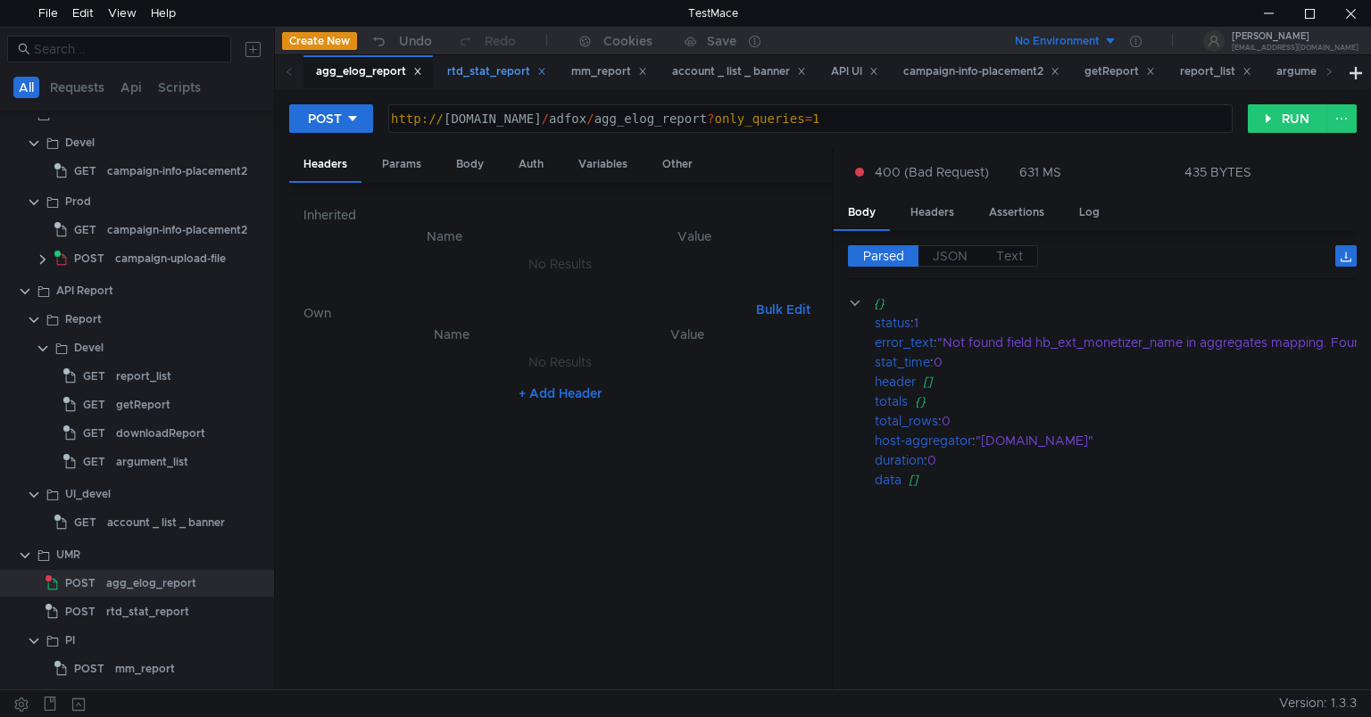
click at [541, 72] on icon at bounding box center [541, 71] width 9 height 9
click at [520, 75] on icon at bounding box center [518, 71] width 9 height 9
click at [416, 73] on icon at bounding box center [417, 71] width 9 height 9
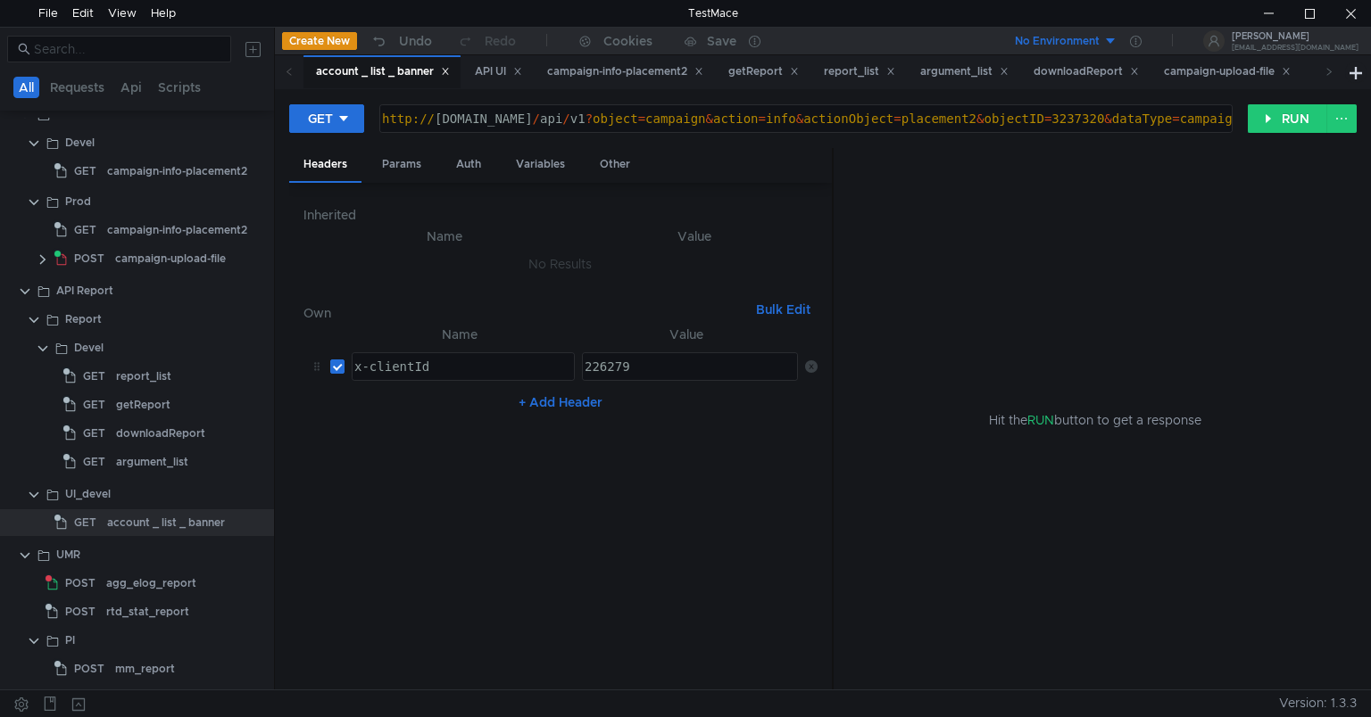
click at [446, 71] on icon at bounding box center [445, 71] width 9 height 9
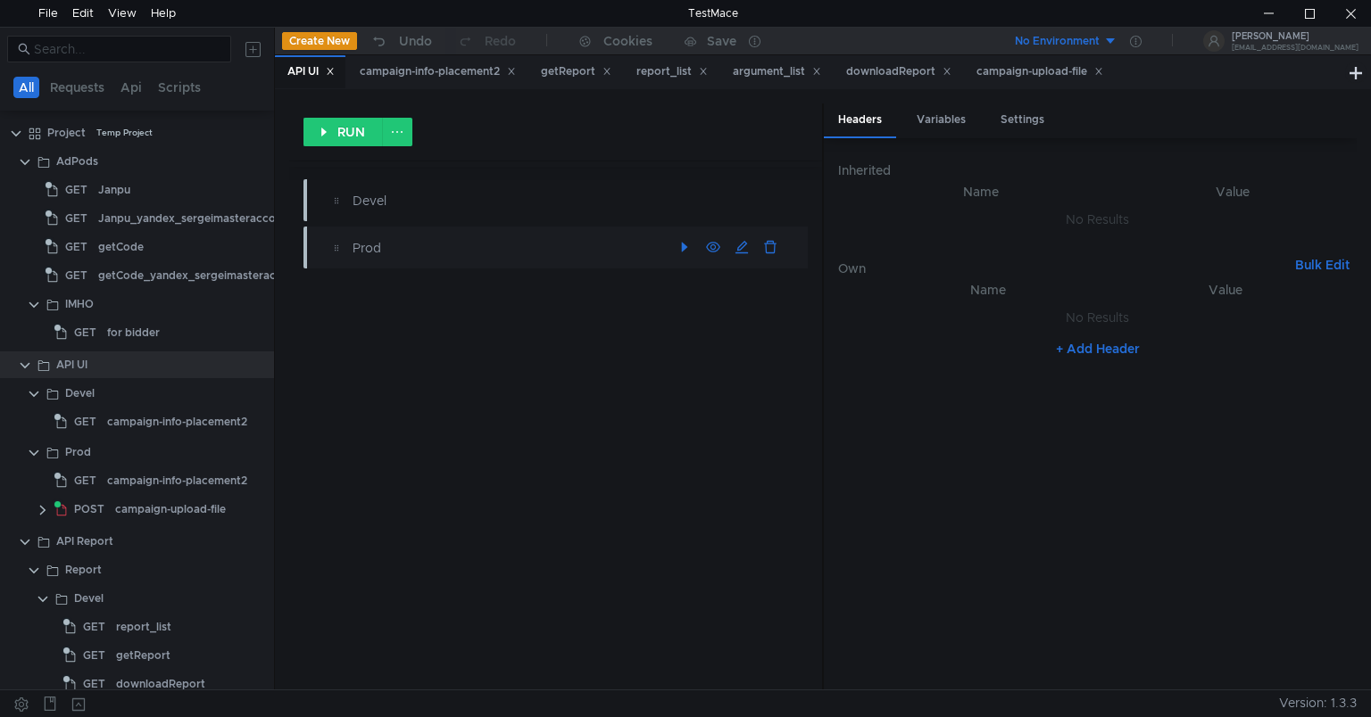
click at [369, 243] on div "Prod" at bounding box center [505, 248] width 307 height 20
click at [478, 249] on div "Prod" at bounding box center [505, 248] width 307 height 20
click at [364, 250] on div "Prod" at bounding box center [505, 248] width 307 height 20
click at [344, 250] on div "Prod" at bounding box center [563, 248] width 487 height 29
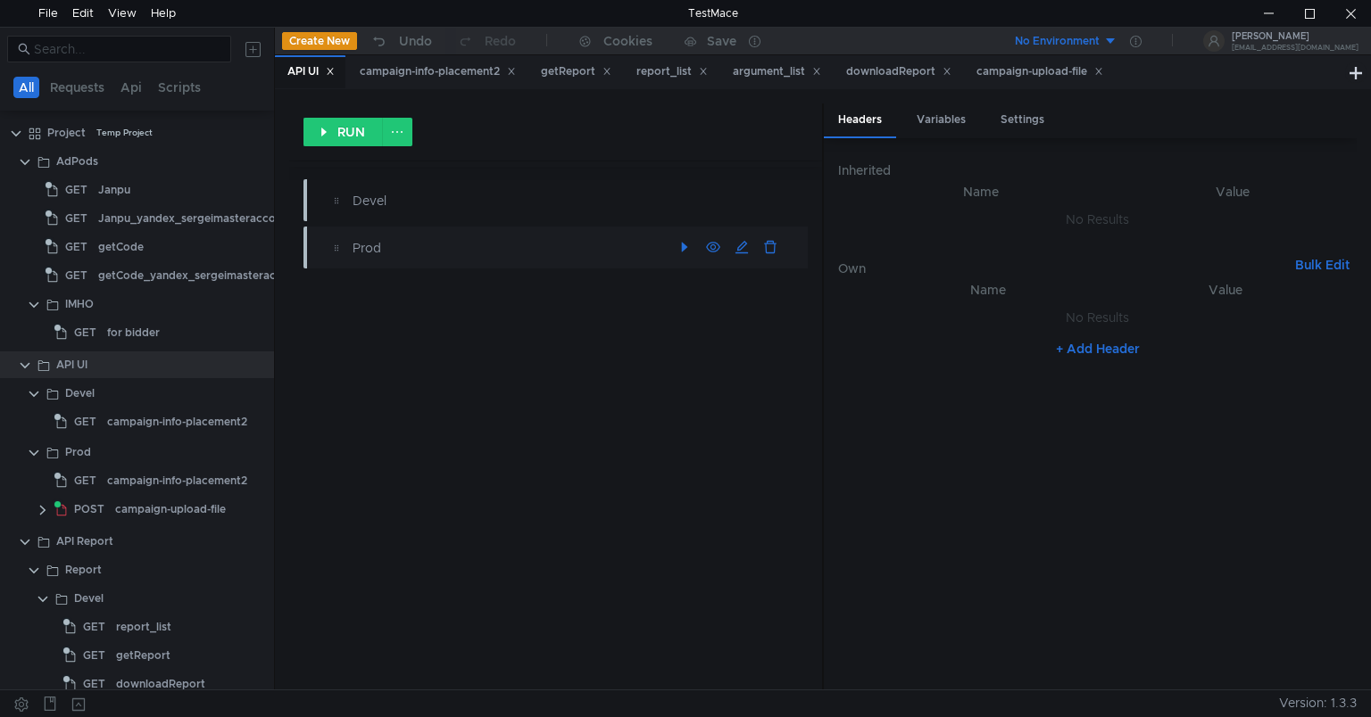
click at [332, 247] on clr-icon at bounding box center [336, 248] width 14 height 14
click at [741, 248] on button "button" at bounding box center [741, 248] width 29 height 29
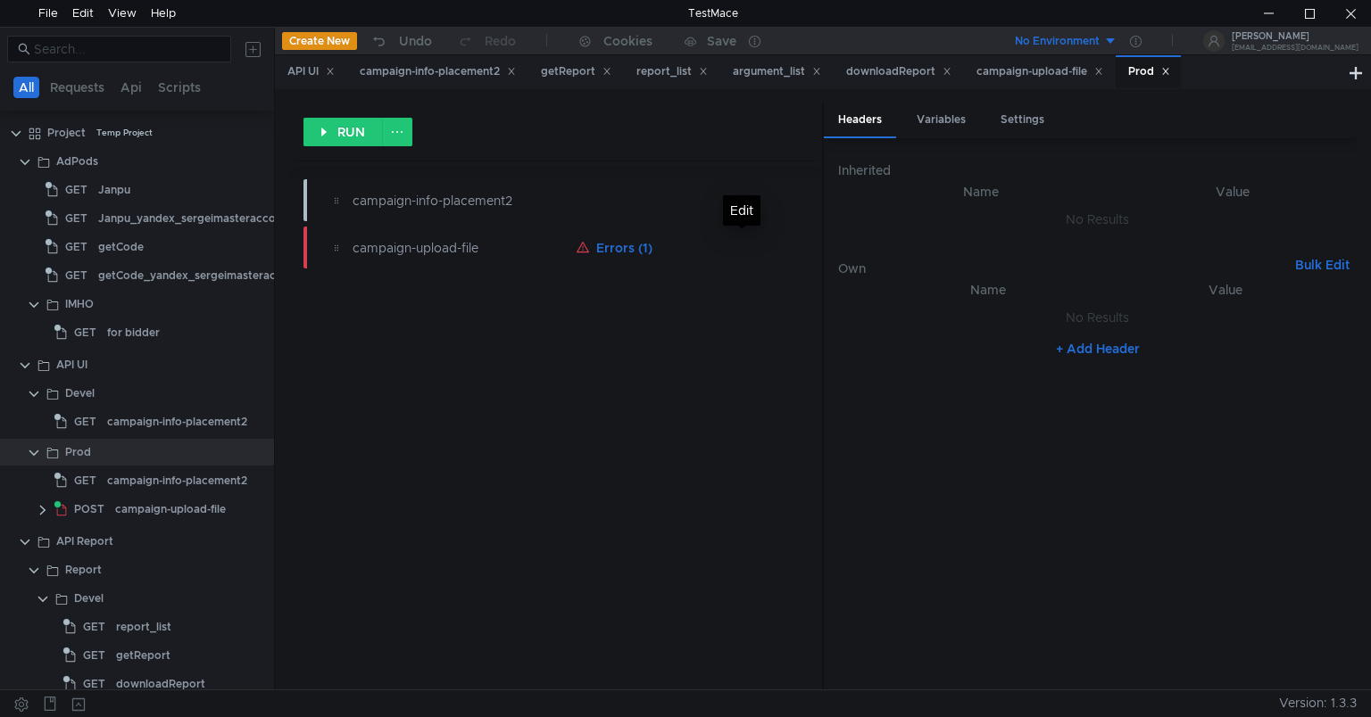
click at [741, 248] on button "button" at bounding box center [741, 248] width 29 height 29
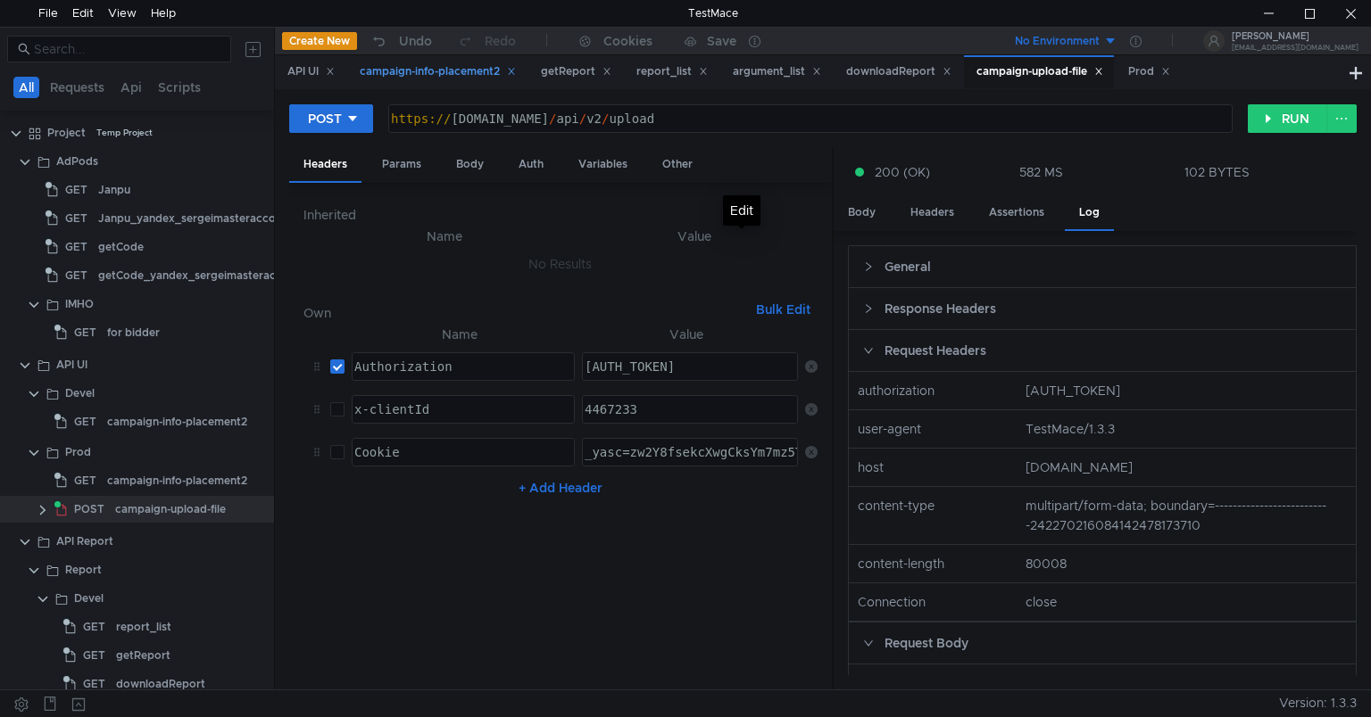
click at [514, 74] on icon at bounding box center [511, 71] width 9 height 9
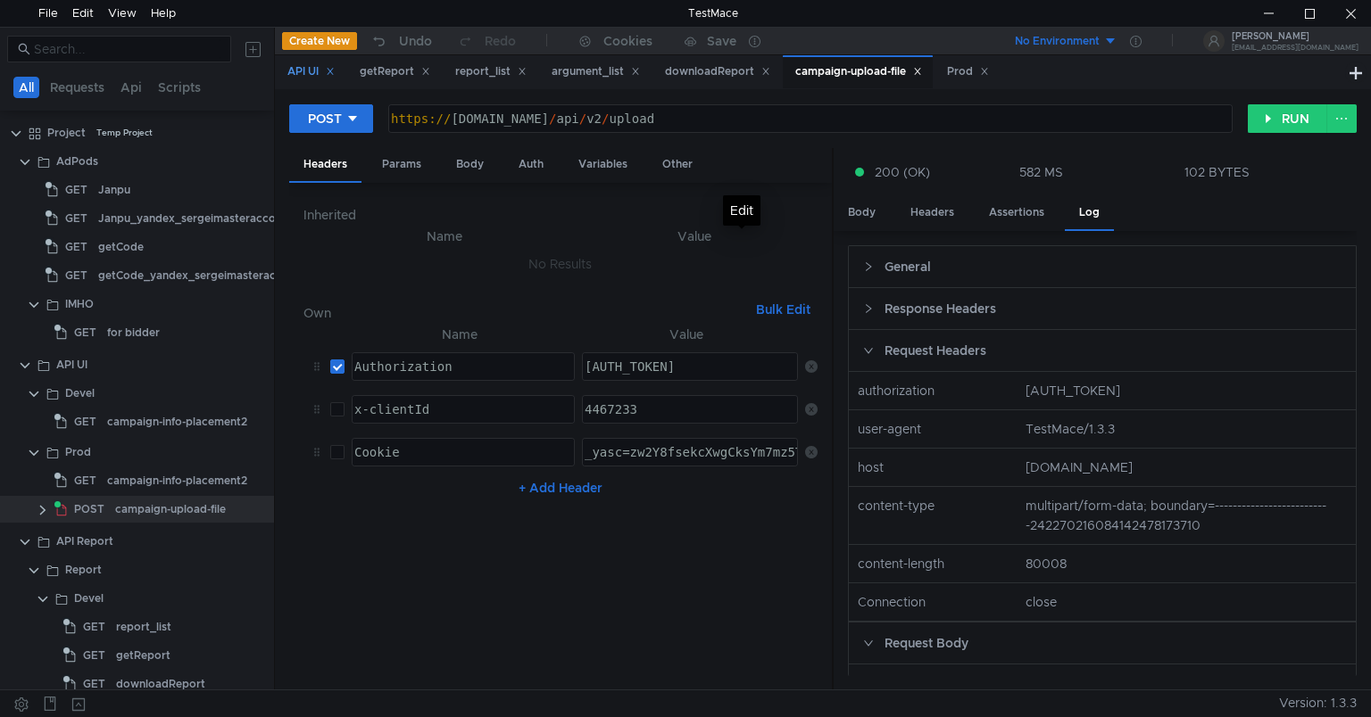
click at [334, 73] on icon at bounding box center [330, 71] width 9 height 9
click at [354, 73] on icon at bounding box center [353, 71] width 9 height 9
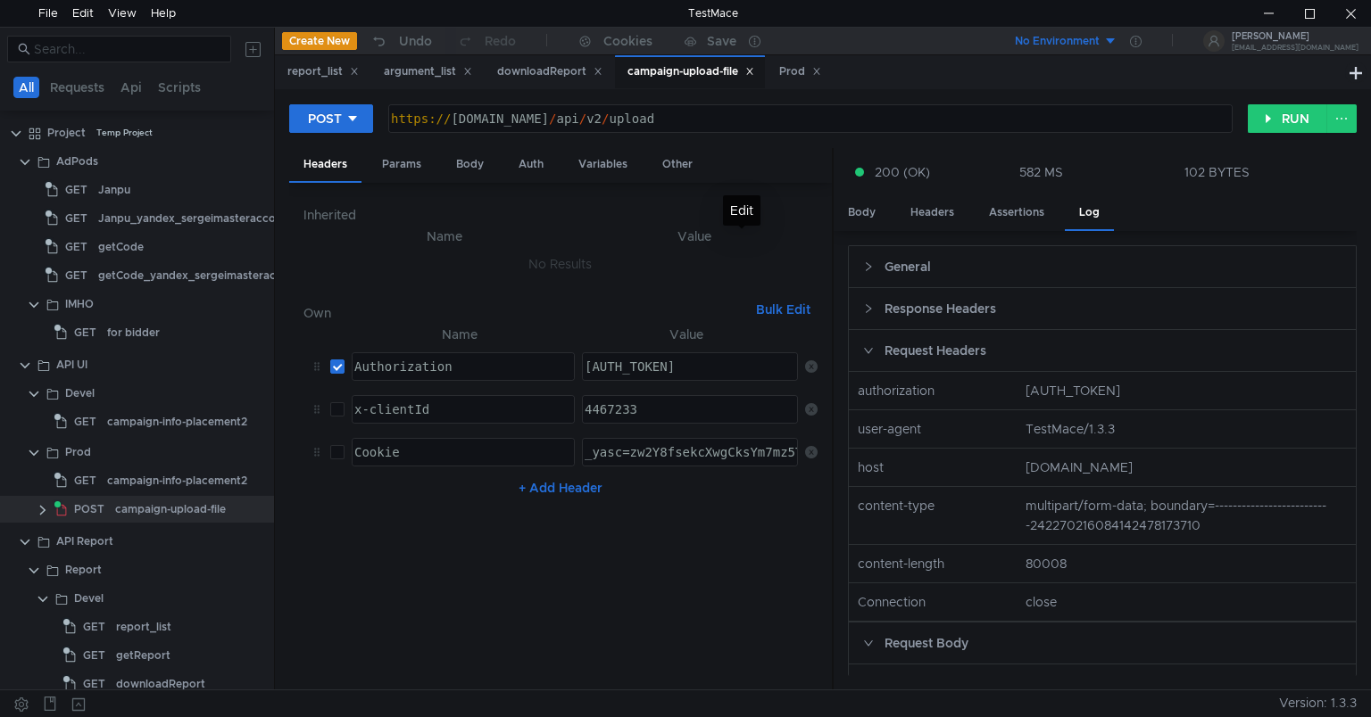
click at [354, 73] on icon at bounding box center [354, 72] width 6 height 6
click at [354, 73] on div "argument_list" at bounding box center [331, 71] width 88 height 19
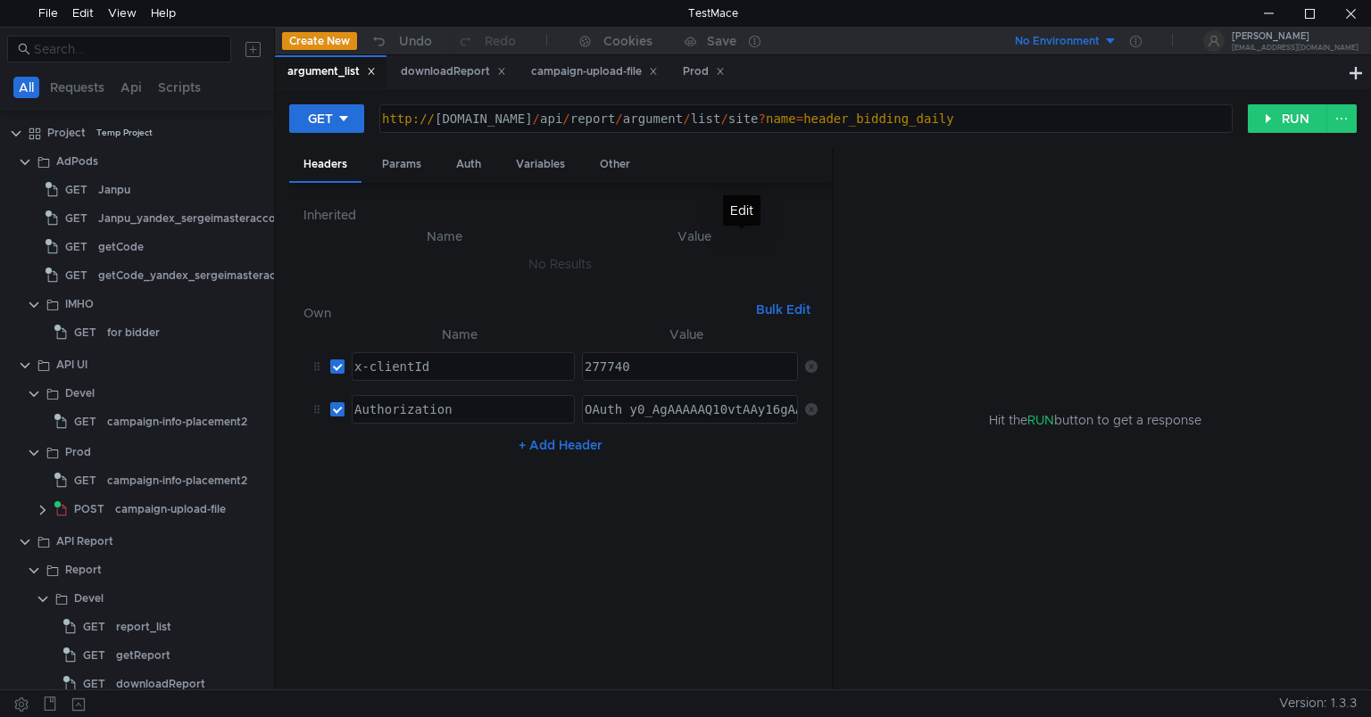
scroll to position [251, 0]
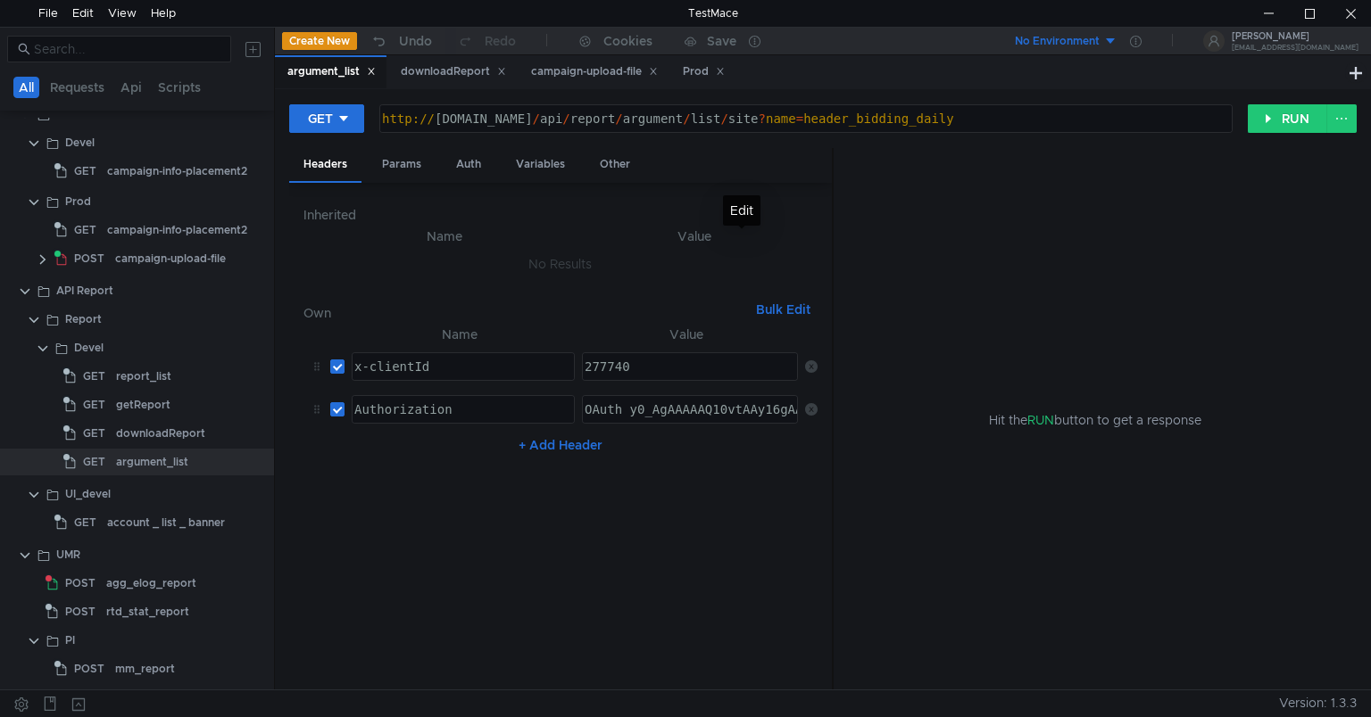
click at [376, 75] on icon at bounding box center [371, 71] width 9 height 9
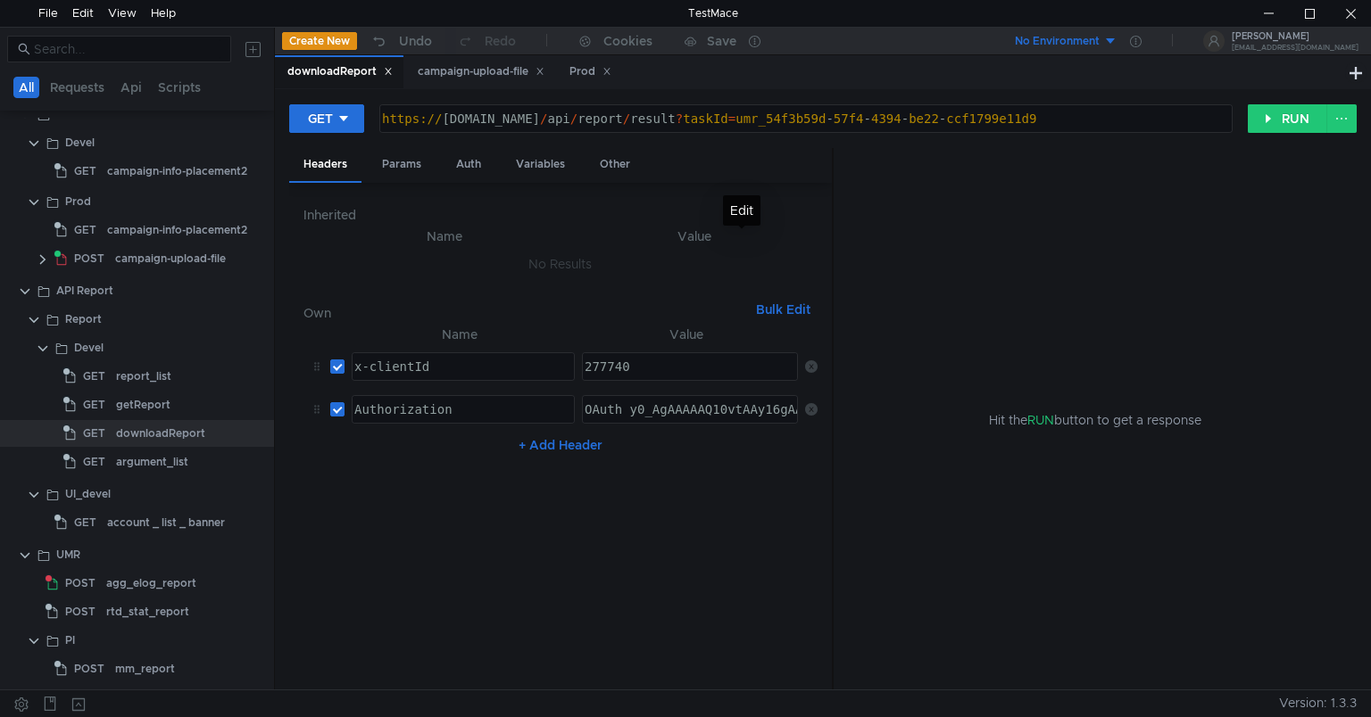
click at [390, 75] on icon at bounding box center [388, 71] width 9 height 9
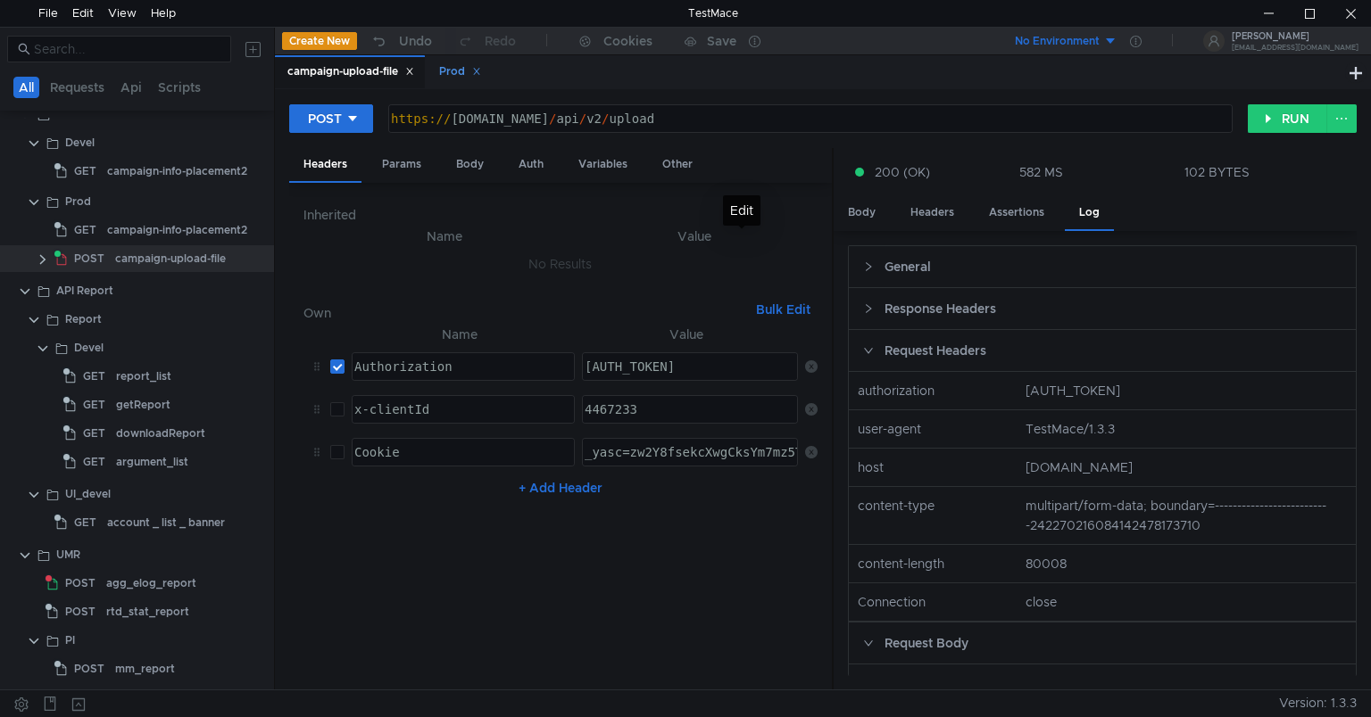
click at [464, 73] on div "Prod" at bounding box center [460, 71] width 42 height 19
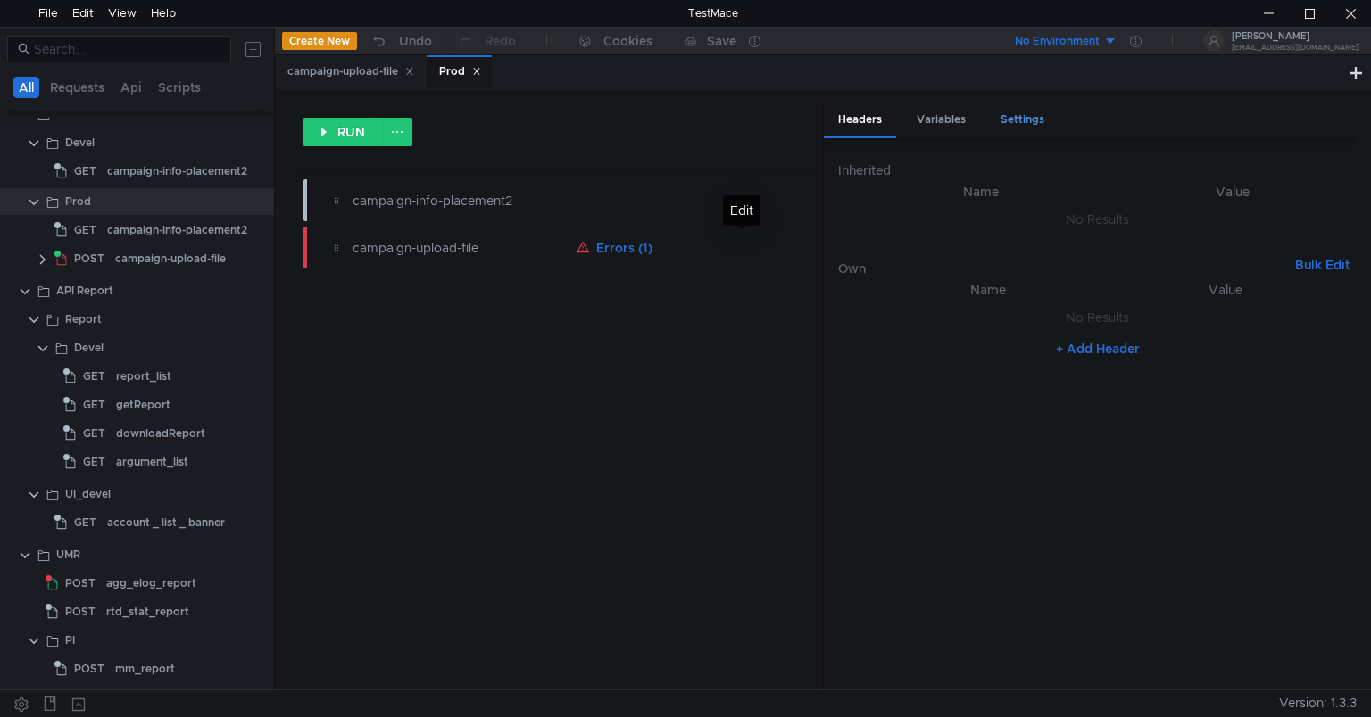
click at [1013, 125] on div "Settings" at bounding box center [1022, 120] width 72 height 33
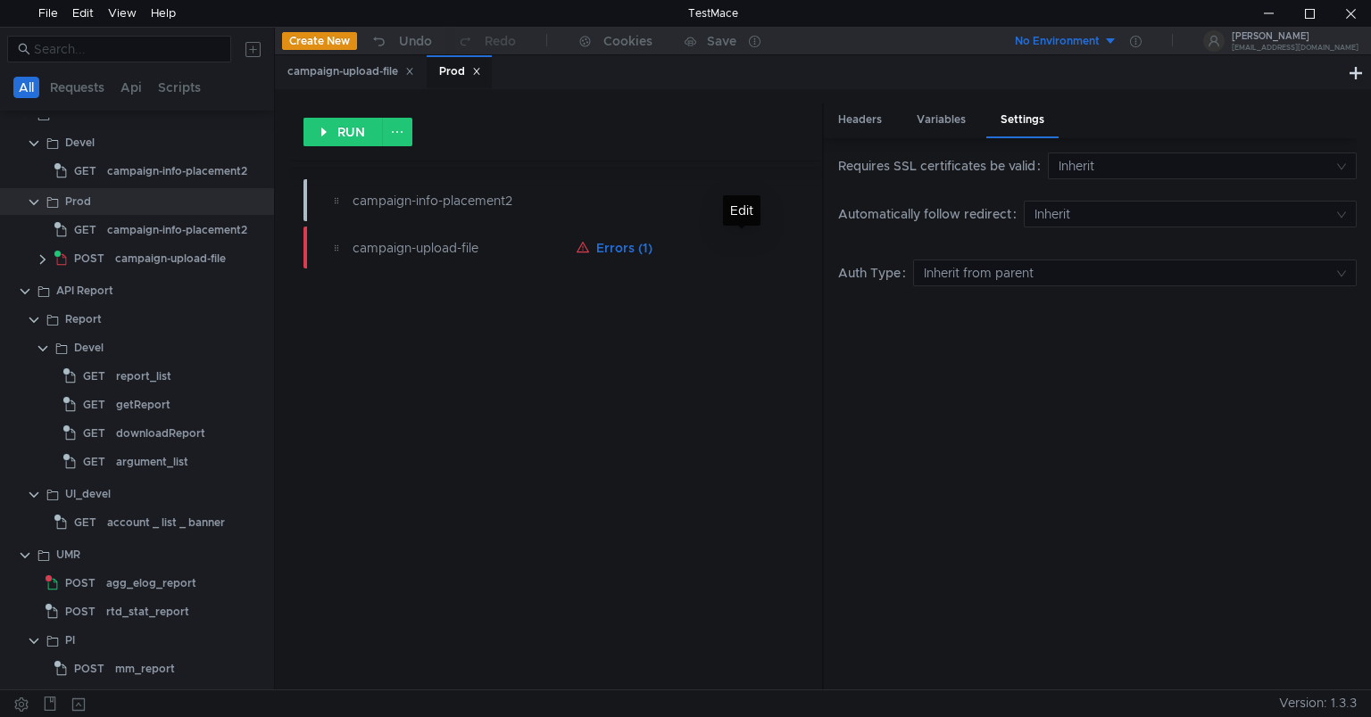
click at [479, 71] on icon at bounding box center [476, 72] width 6 height 6
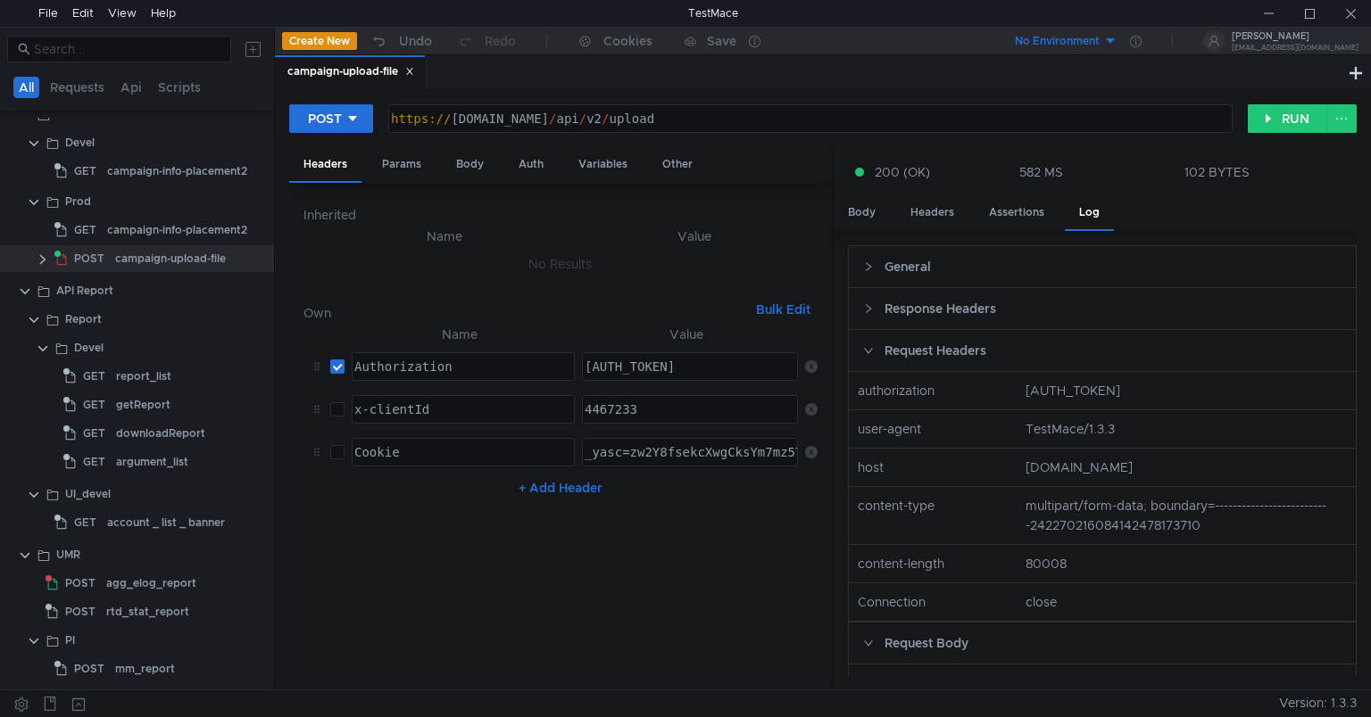
click at [628, 561] on nz-table "Name Value Authorization הההההההההההההההההההההההההההההההההההההההההההההההההההההה…" at bounding box center [560, 500] width 514 height 352
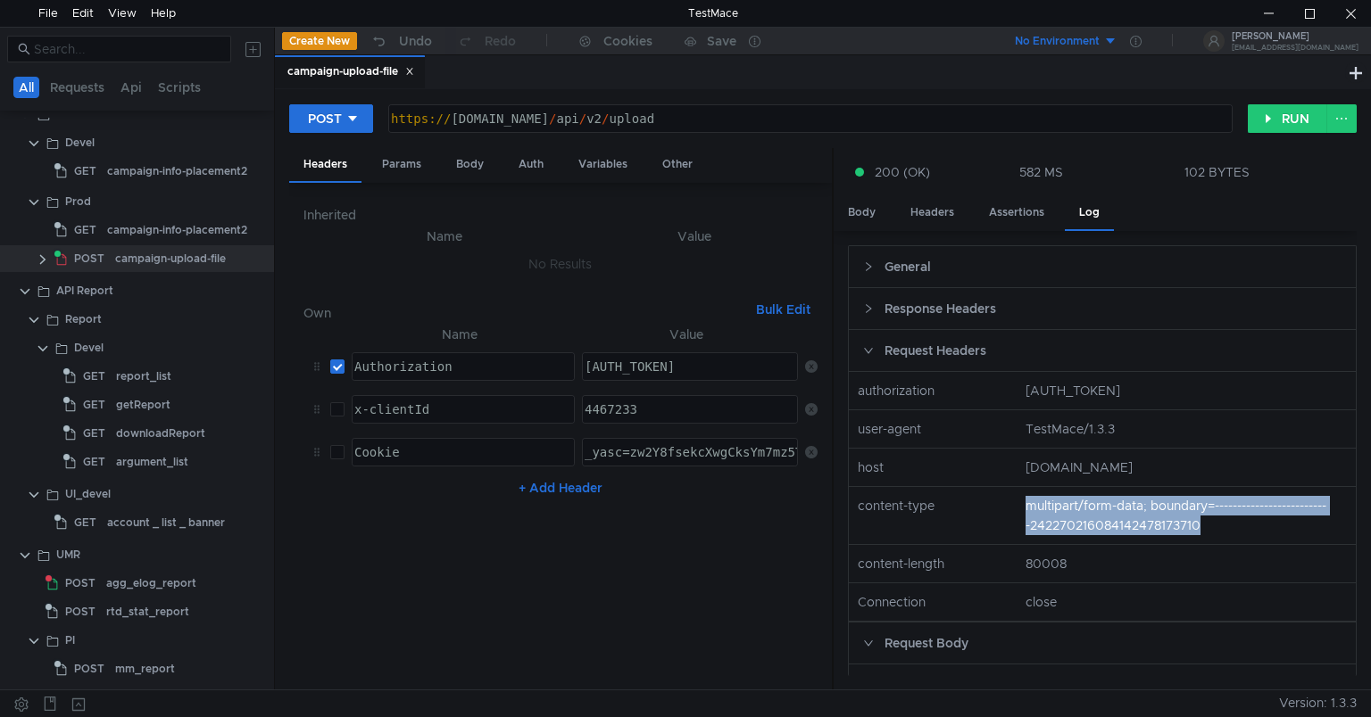
drag, startPoint x: 1020, startPoint y: 525, endPoint x: 1205, endPoint y: 539, distance: 185.3
click at [1205, 535] on nz-col "multipart/form-data; boundary=--------------------------242270216084142478173710" at bounding box center [1186, 515] width 336 height 39
copy nz-col "multipart/form-data; boundary=--------------------------242270216084142478173710"
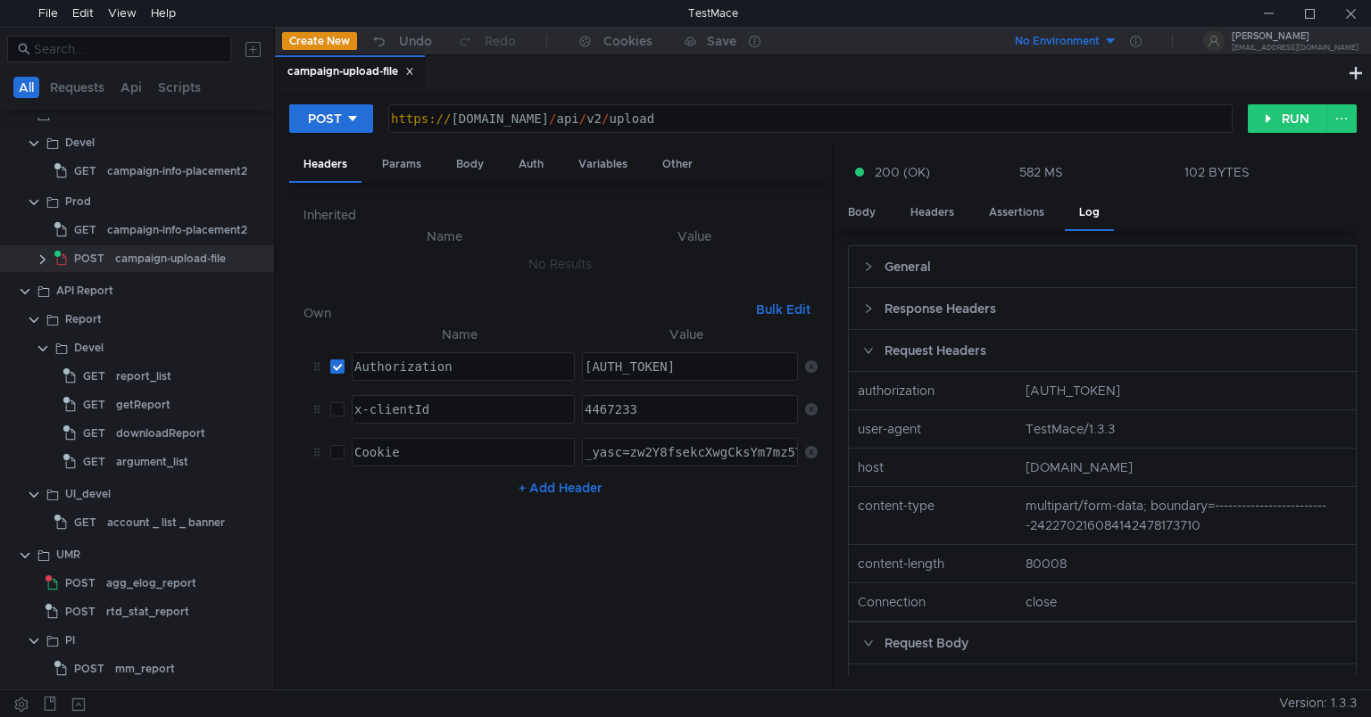
click at [876, 59] on div "campaign-upload-file" at bounding box center [810, 72] width 1070 height 34
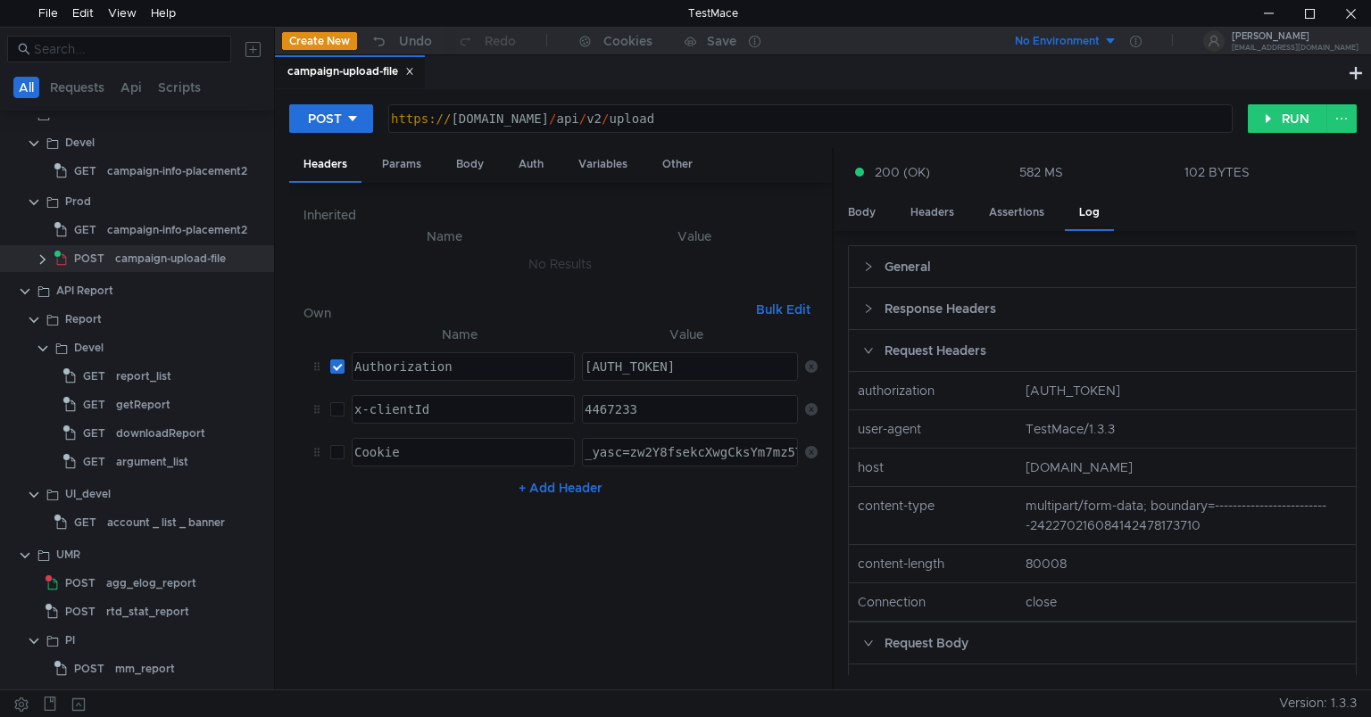
click at [908, 519] on nz-col "content-type" at bounding box center [934, 515] width 168 height 39
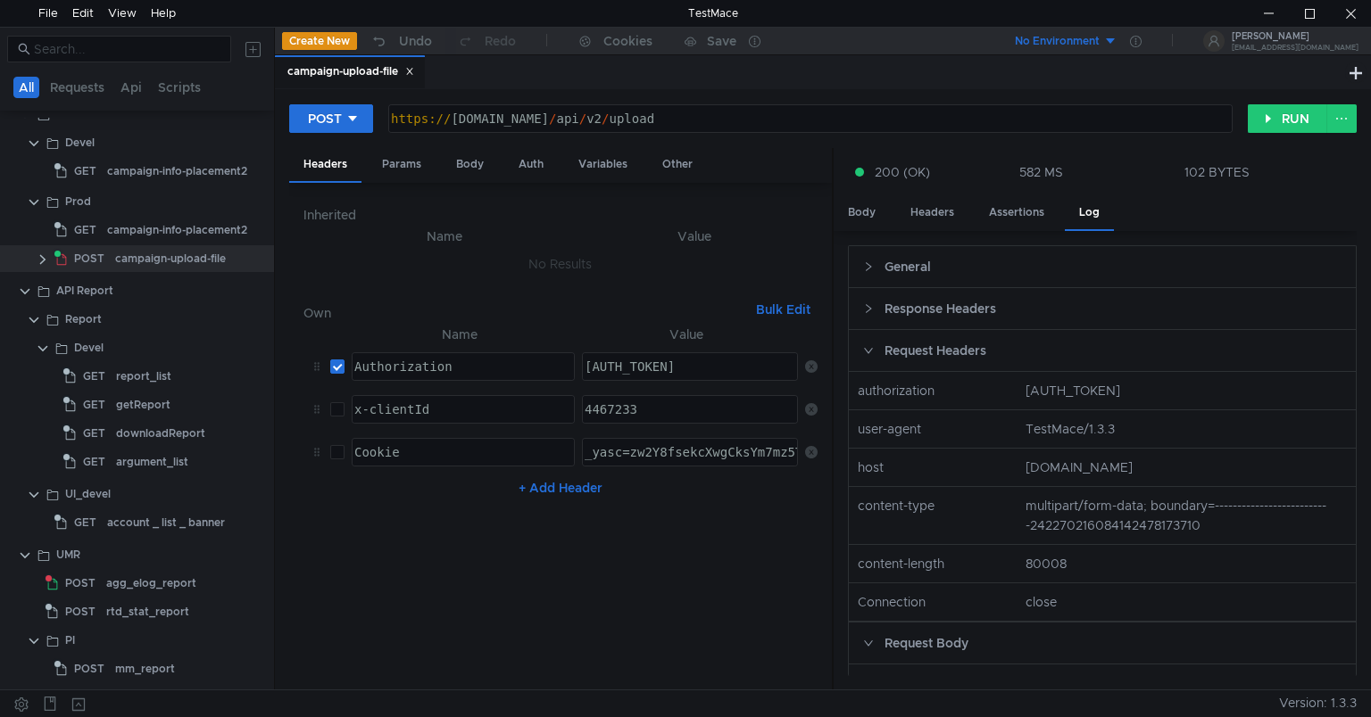
click at [928, 364] on div "Request Headers" at bounding box center [1102, 350] width 507 height 41
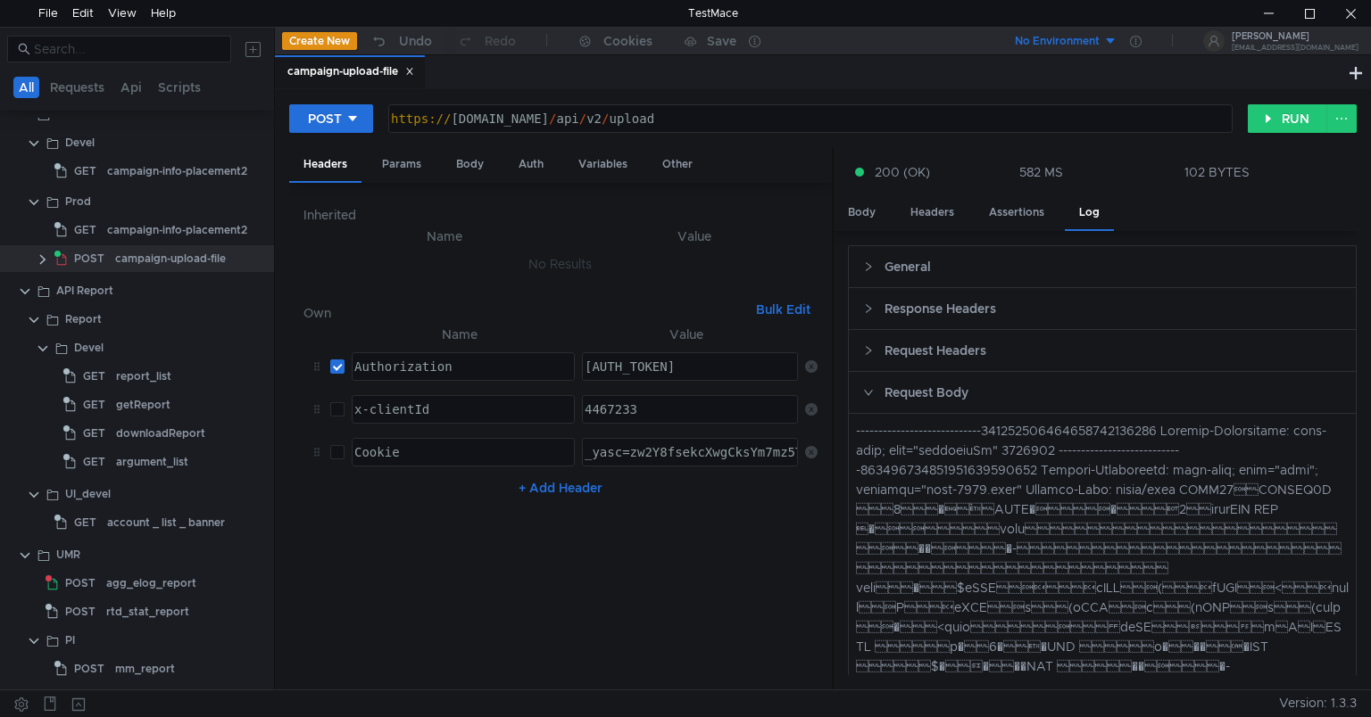
click at [904, 350] on div "Request Headers" at bounding box center [1102, 350] width 507 height 41
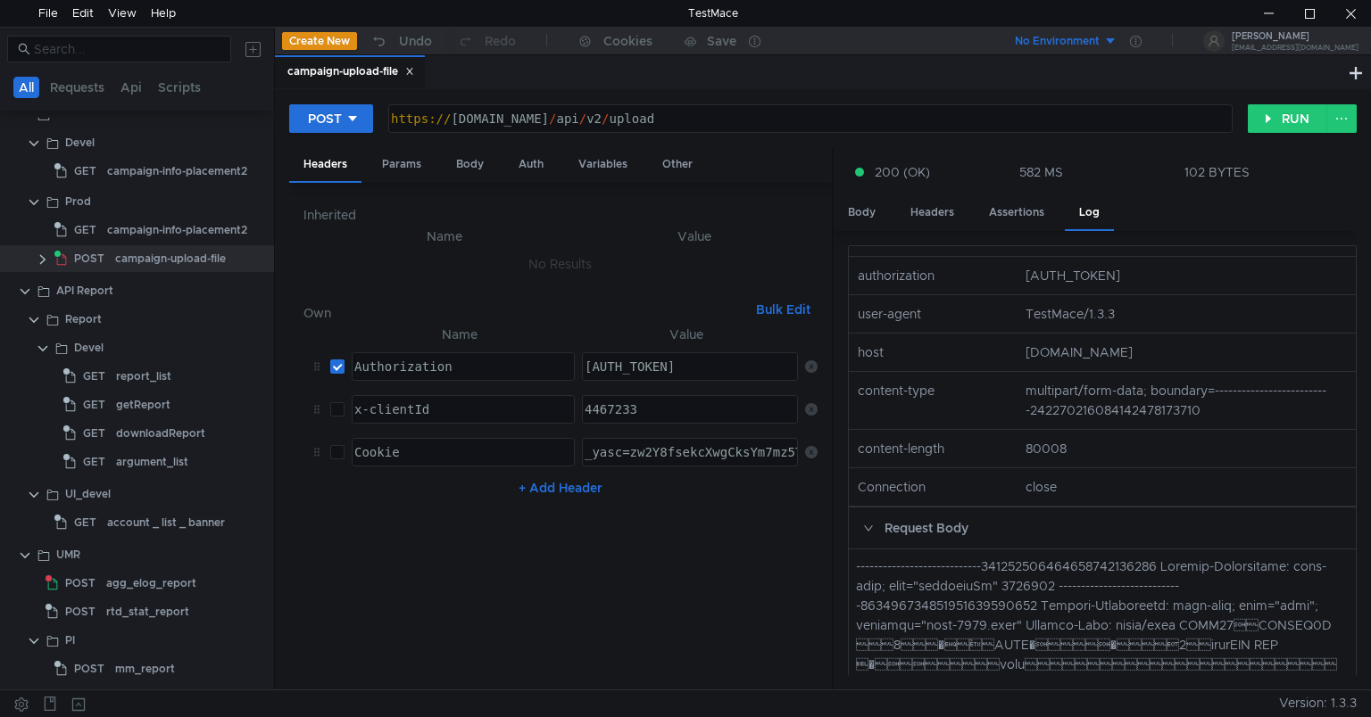
scroll to position [127, 0]
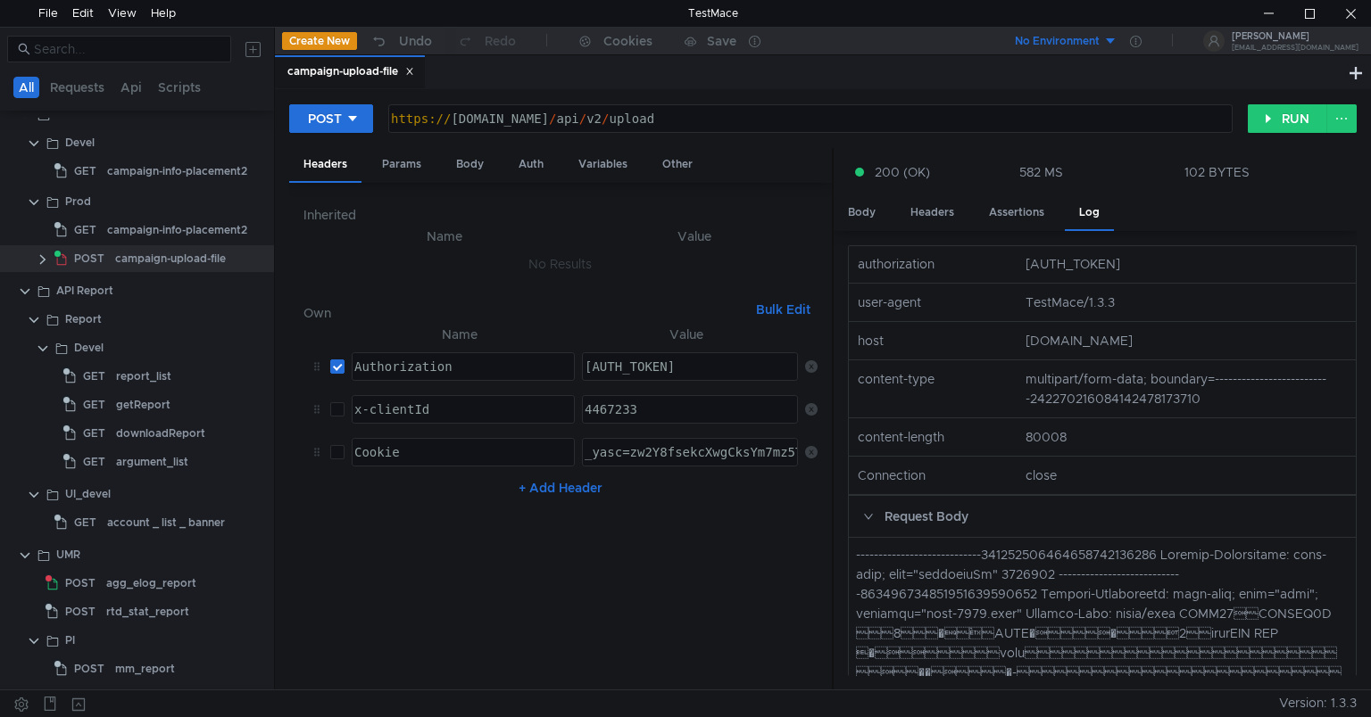
click at [1025, 409] on nz-col "multipart/form-data; boundary=--------------------------242270216084142478173710" at bounding box center [1186, 388] width 336 height 39
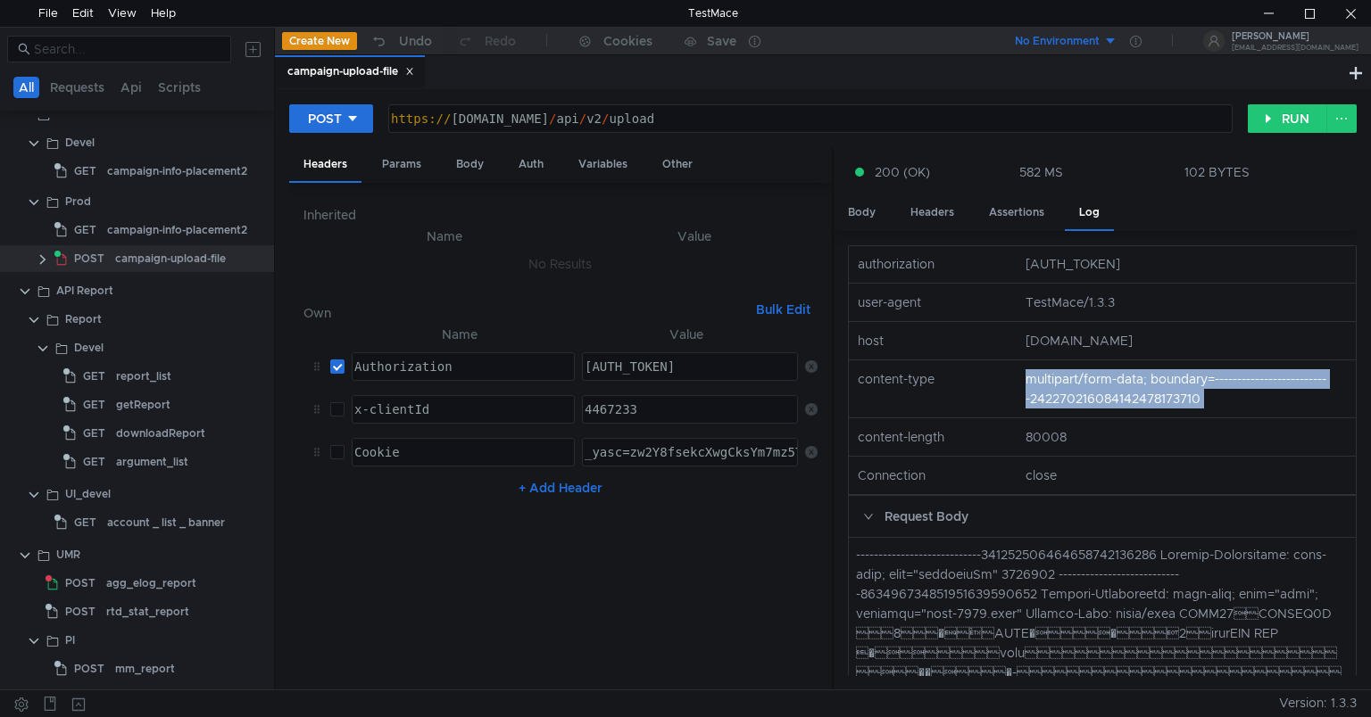
click at [1025, 409] on nz-col "multipart/form-data; boundary=--------------------------242270216084142478173710" at bounding box center [1186, 388] width 336 height 39
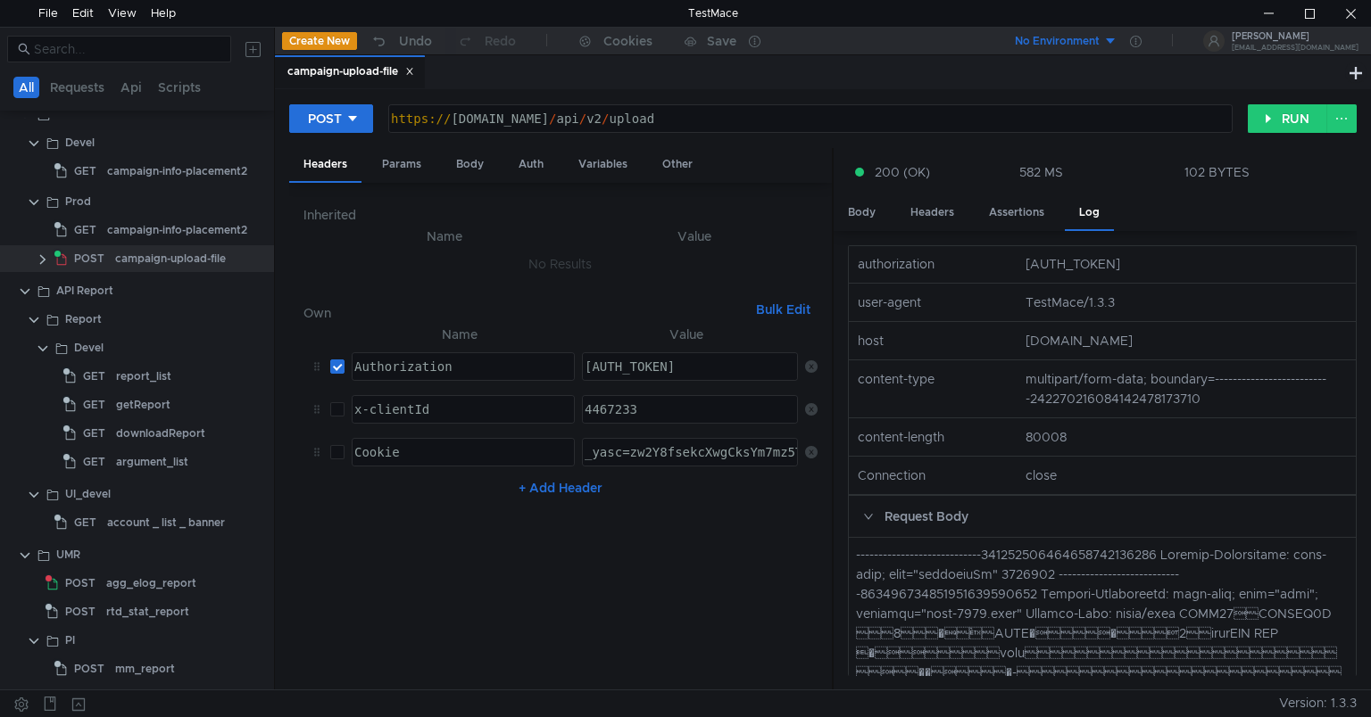
click at [917, 447] on nz-col "content-length" at bounding box center [934, 437] width 168 height 20
copy nz-col "content-length"
click at [860, 146] on div "POST [URL][DOMAIN_NAME] https:// [DOMAIN_NAME] / api / v2 / upload הההההההההההה…" at bounding box center [822, 126] width 1067 height 45
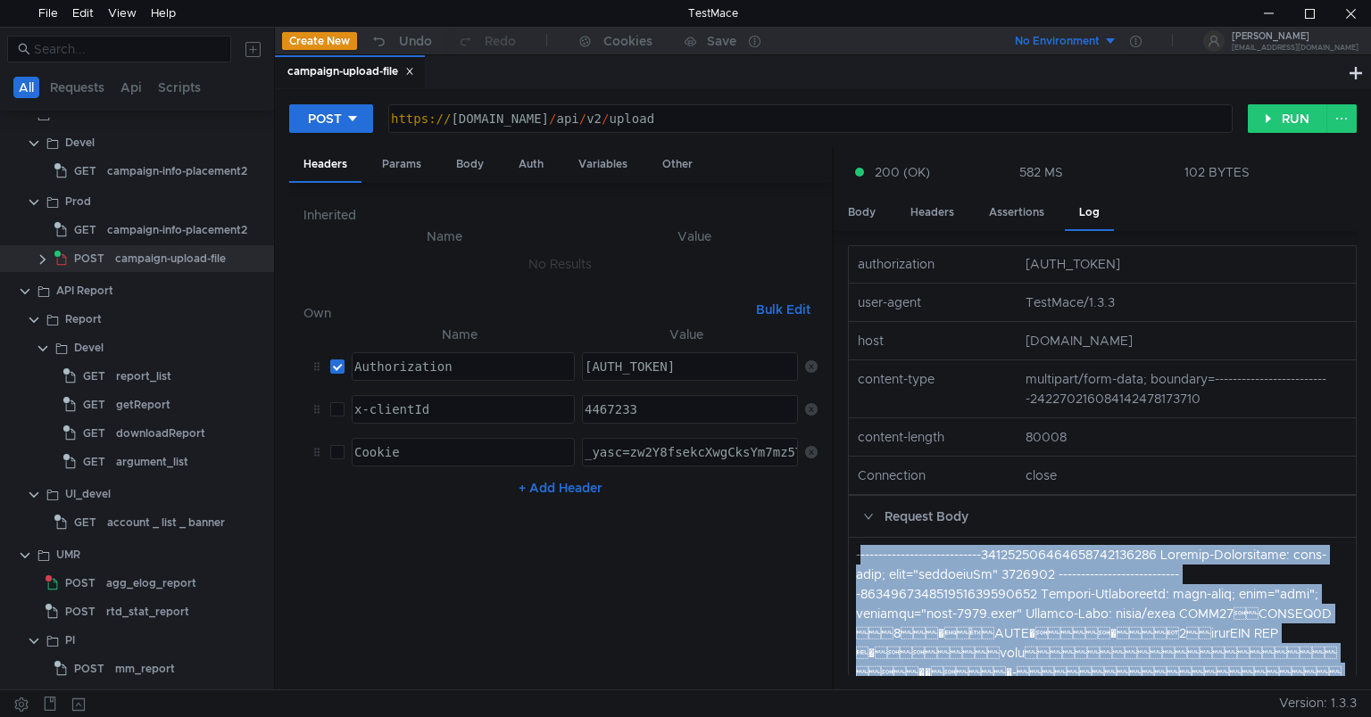
copy app-response-section "----------------------------221995965238054622447786 Loremip-Dolorsitame: cons-…"
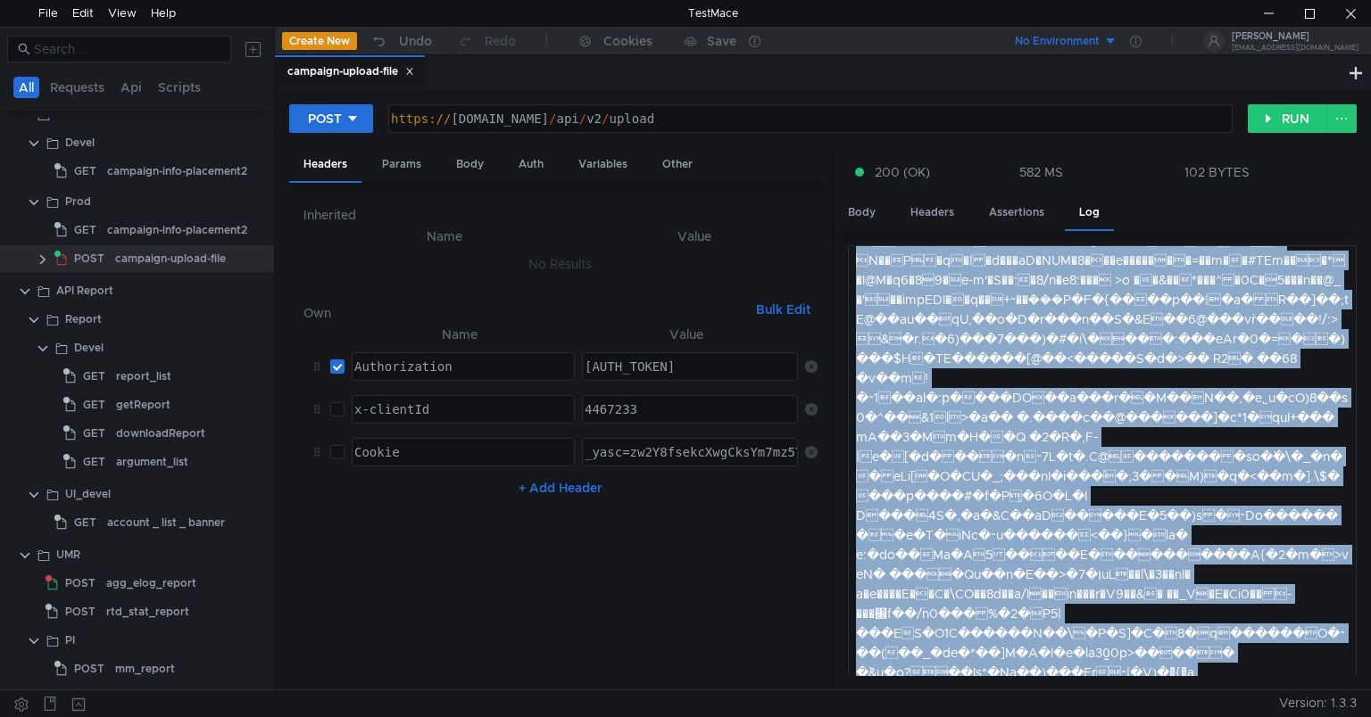
scroll to position [8274, 0]
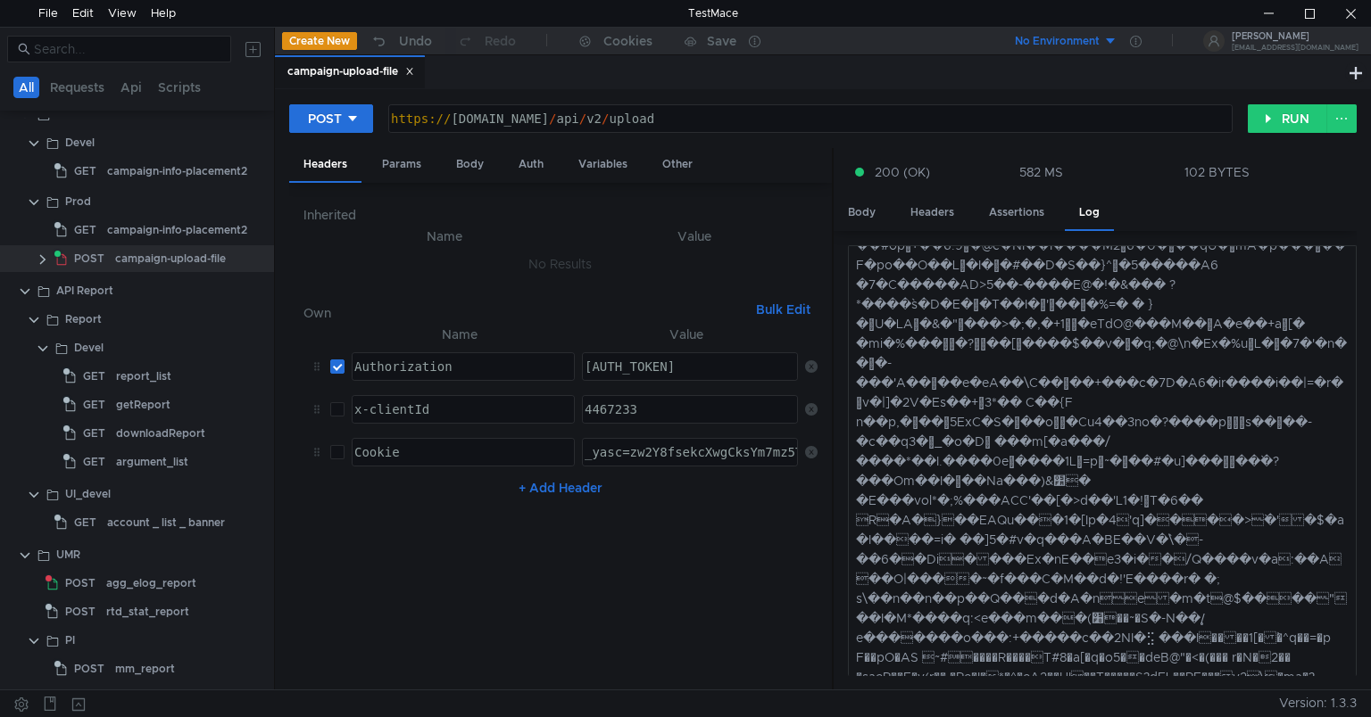
scroll to position [35793, 0]
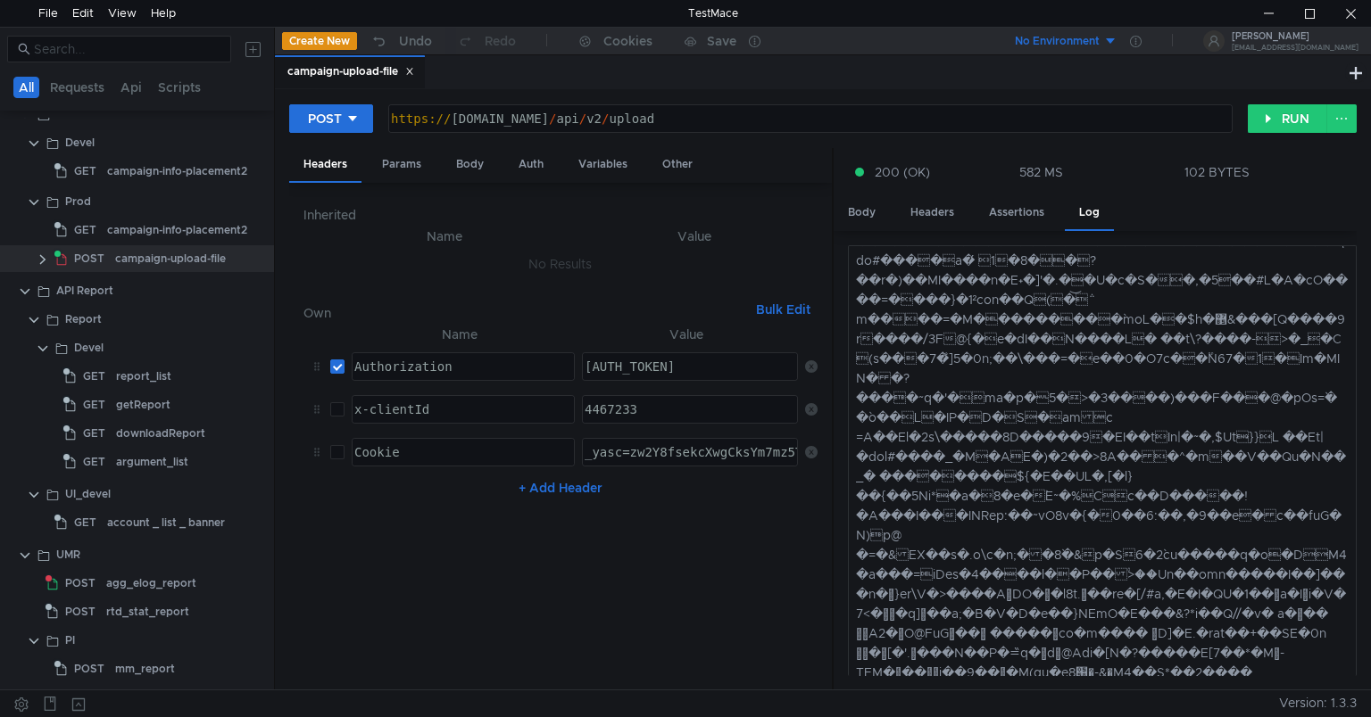
scroll to position [33527, 0]
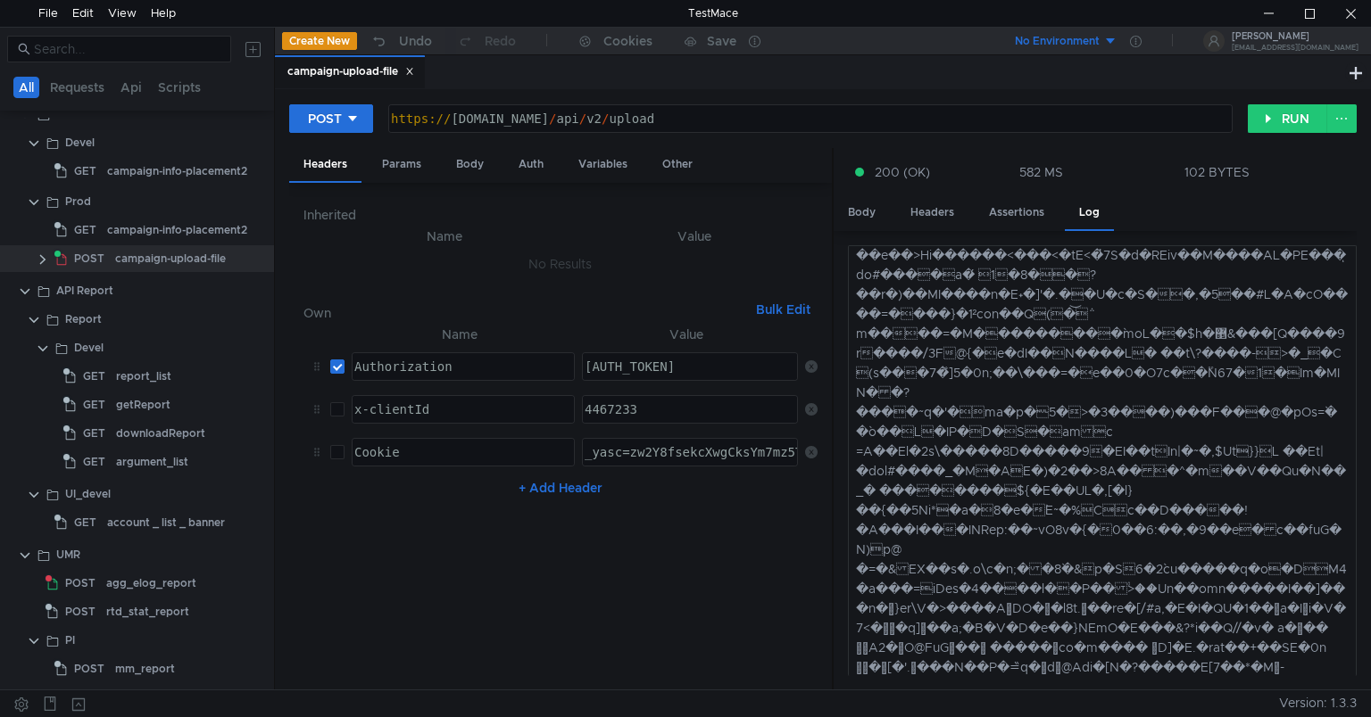
click at [1210, 185] on div "200 (OK) 582 MS 102 BYTES" at bounding box center [1094, 172] width 523 height 48
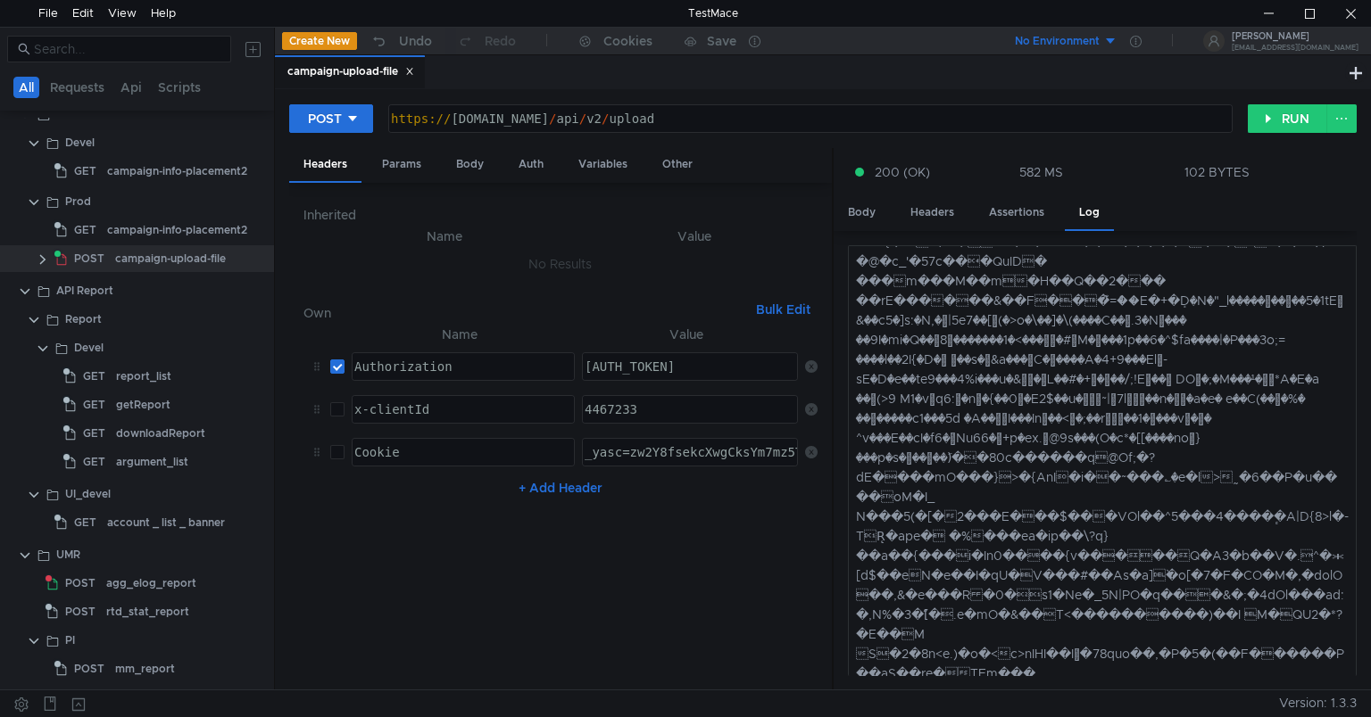
scroll to position [35793, 0]
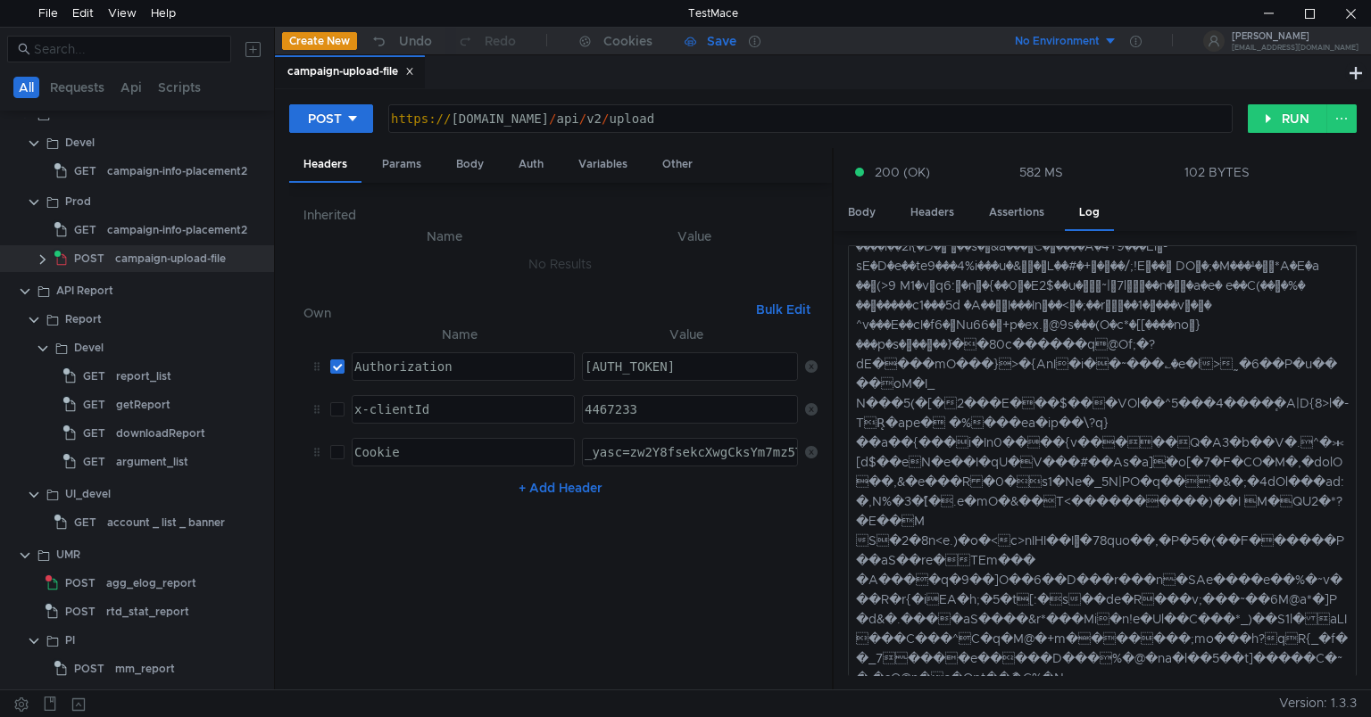
click at [676, 32] on app-sync-button "Save" at bounding box center [710, 41] width 77 height 27
click at [754, 43] on icon at bounding box center [755, 42] width 12 height 12
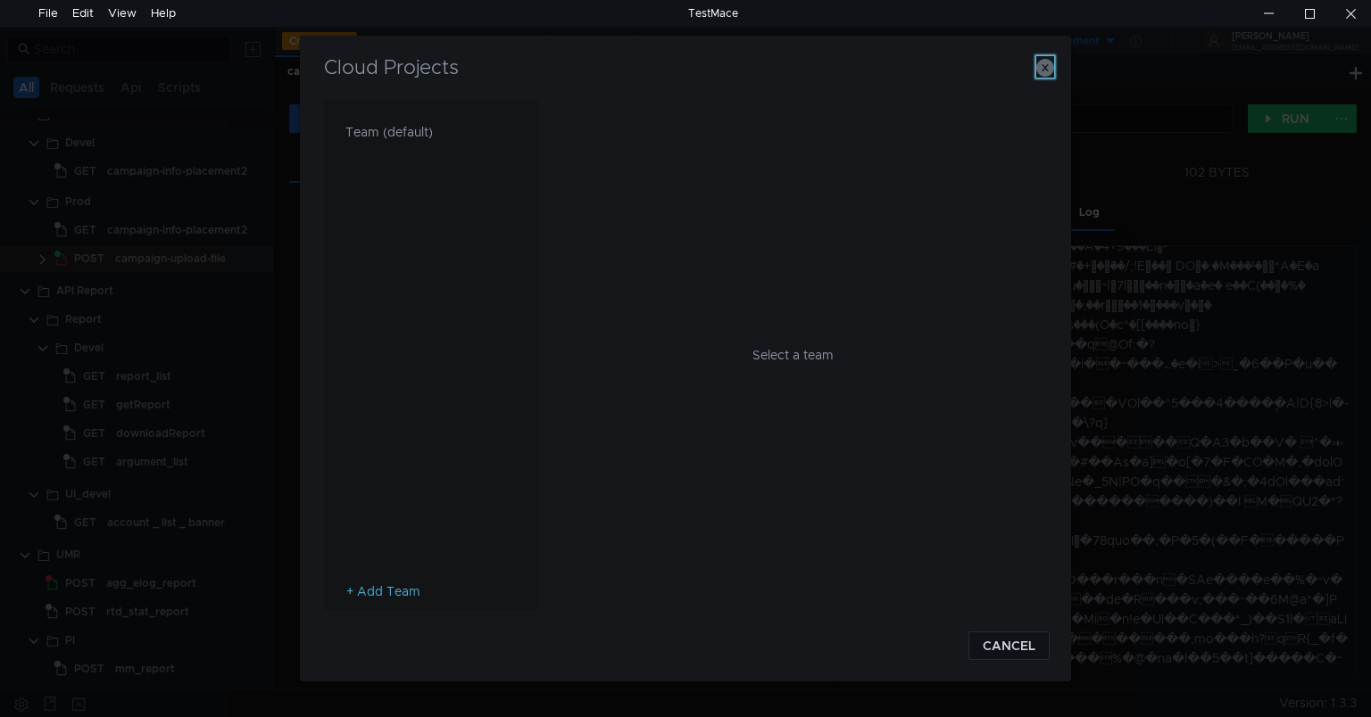
click at [1048, 62] on icon "button" at bounding box center [1045, 68] width 18 height 18
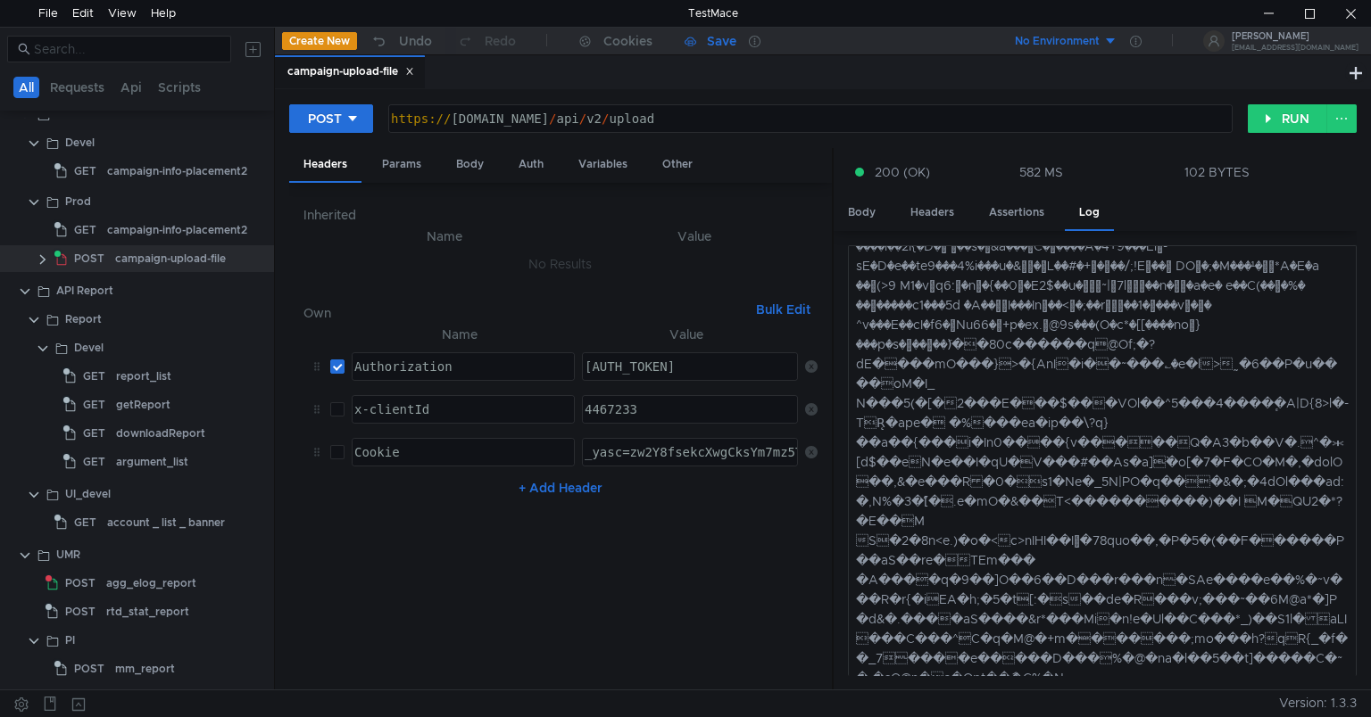
click at [710, 32] on app-sync-button "Save" at bounding box center [710, 41] width 77 height 27
click at [707, 43] on div "Save" at bounding box center [721, 41] width 29 height 12
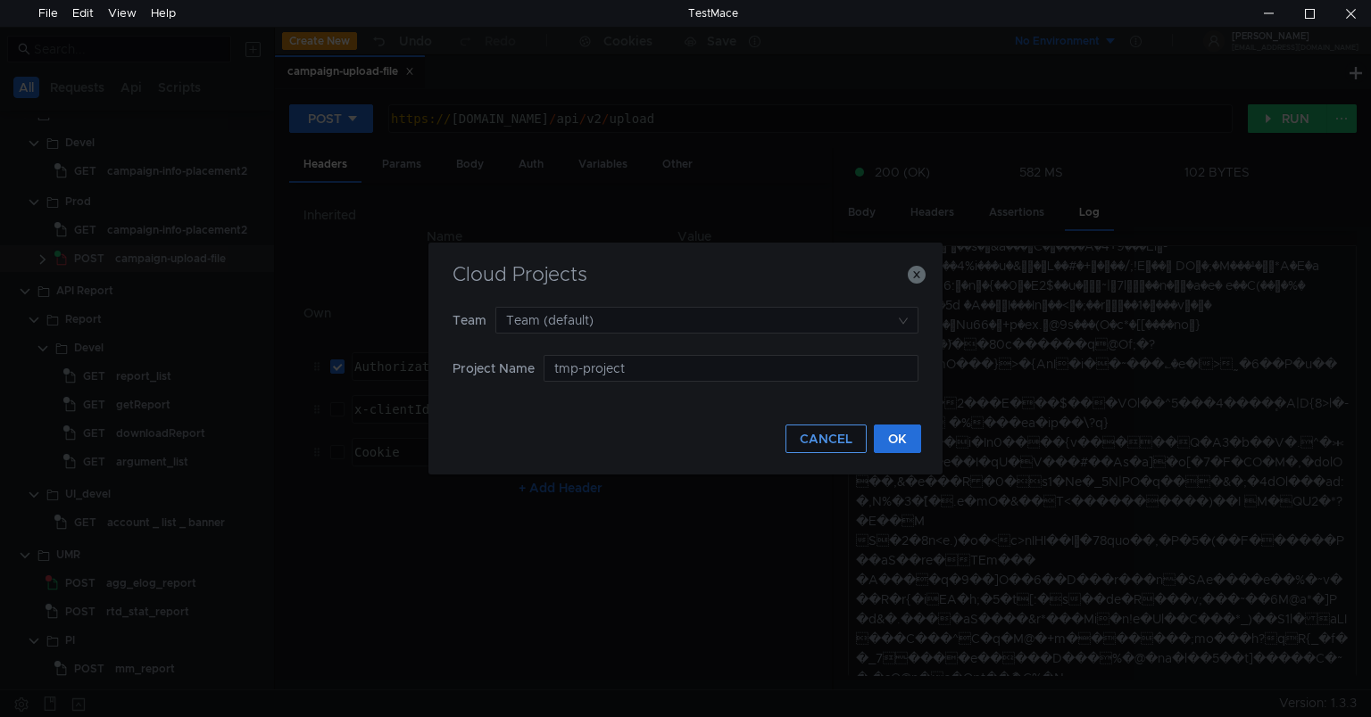
click at [818, 445] on button "CANCEL" at bounding box center [825, 439] width 81 height 29
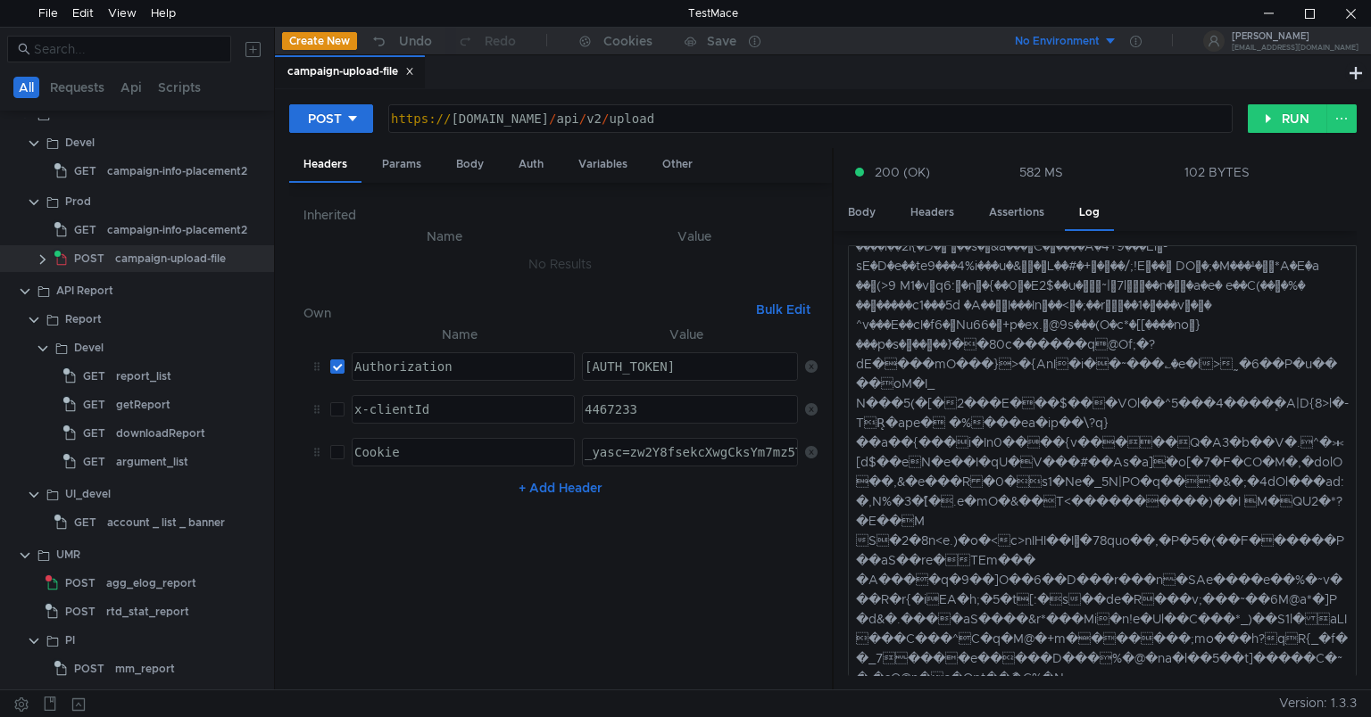
drag, startPoint x: 383, startPoint y: 79, endPoint x: 344, endPoint y: 72, distance: 38.9
click at [344, 72] on div "campaign-upload-file" at bounding box center [350, 71] width 127 height 19
click at [169, 9] on div "Help" at bounding box center [163, 13] width 25 height 27
drag, startPoint x: 168, startPoint y: 258, endPoint x: 37, endPoint y: 260, distance: 130.3
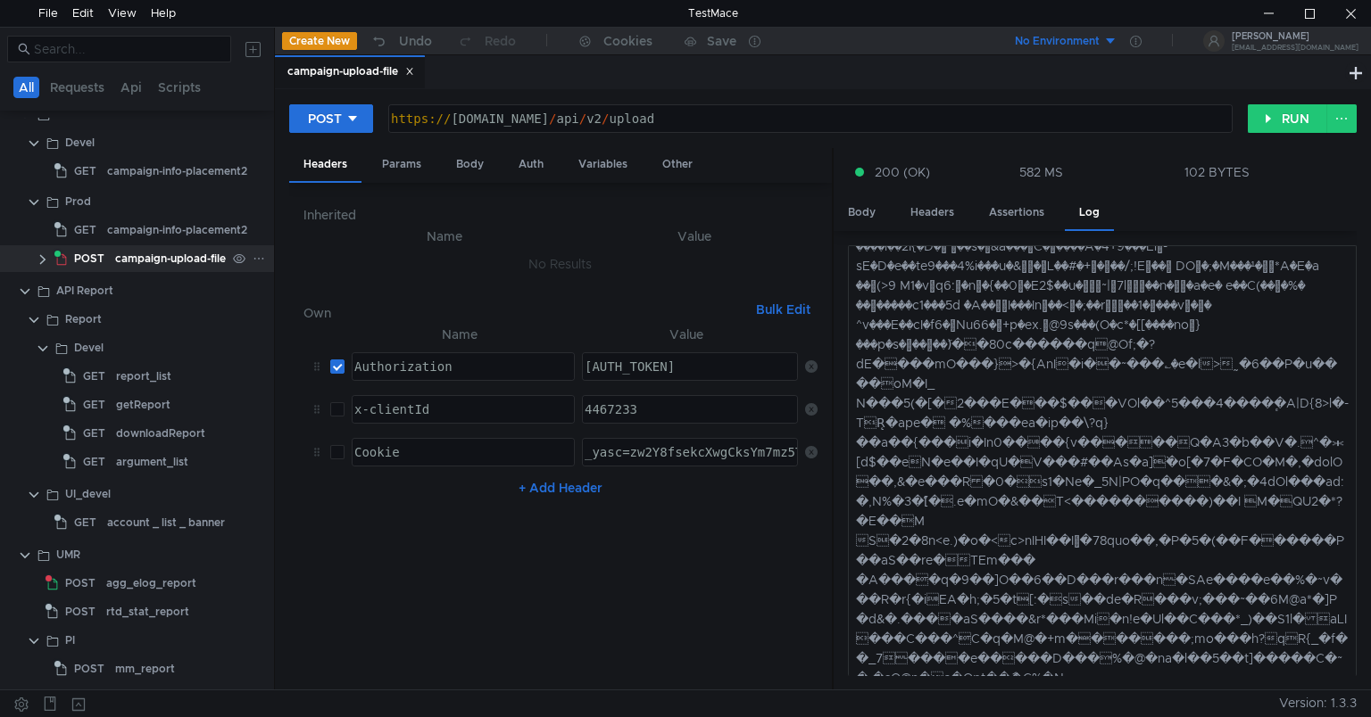
click at [37, 260] on clr-icon at bounding box center [43, 260] width 14 height 14
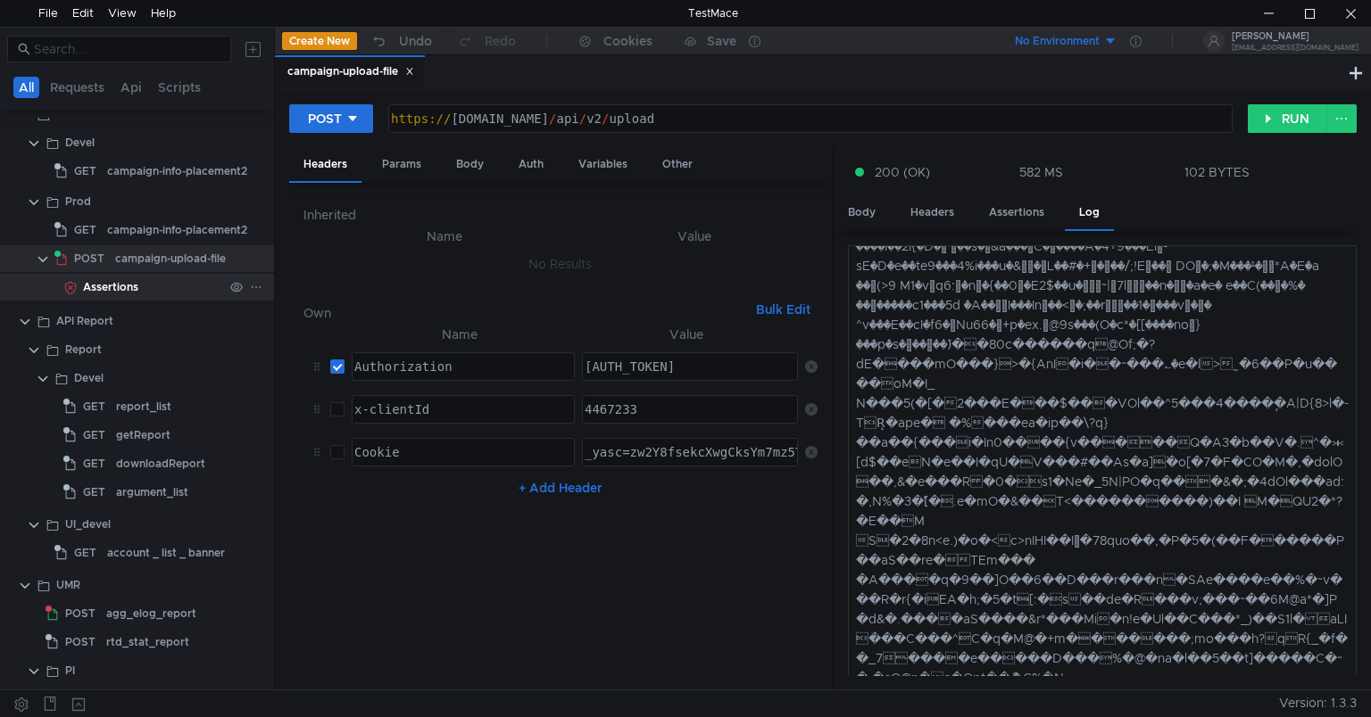
click at [77, 282] on clr-icon at bounding box center [70, 288] width 14 height 14
click at [250, 282] on icon at bounding box center [256, 287] width 12 height 12
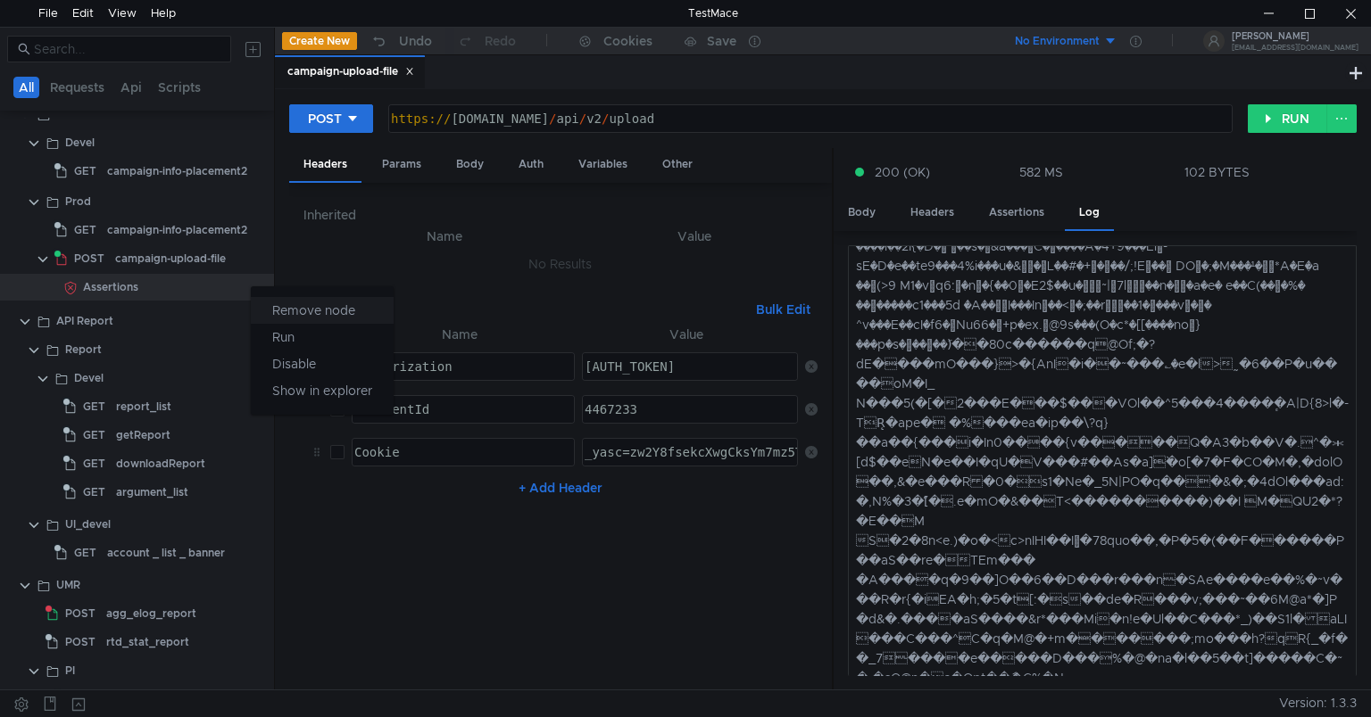
click at [311, 315] on app-tour-anchor "Remove node" at bounding box center [313, 310] width 83 height 21
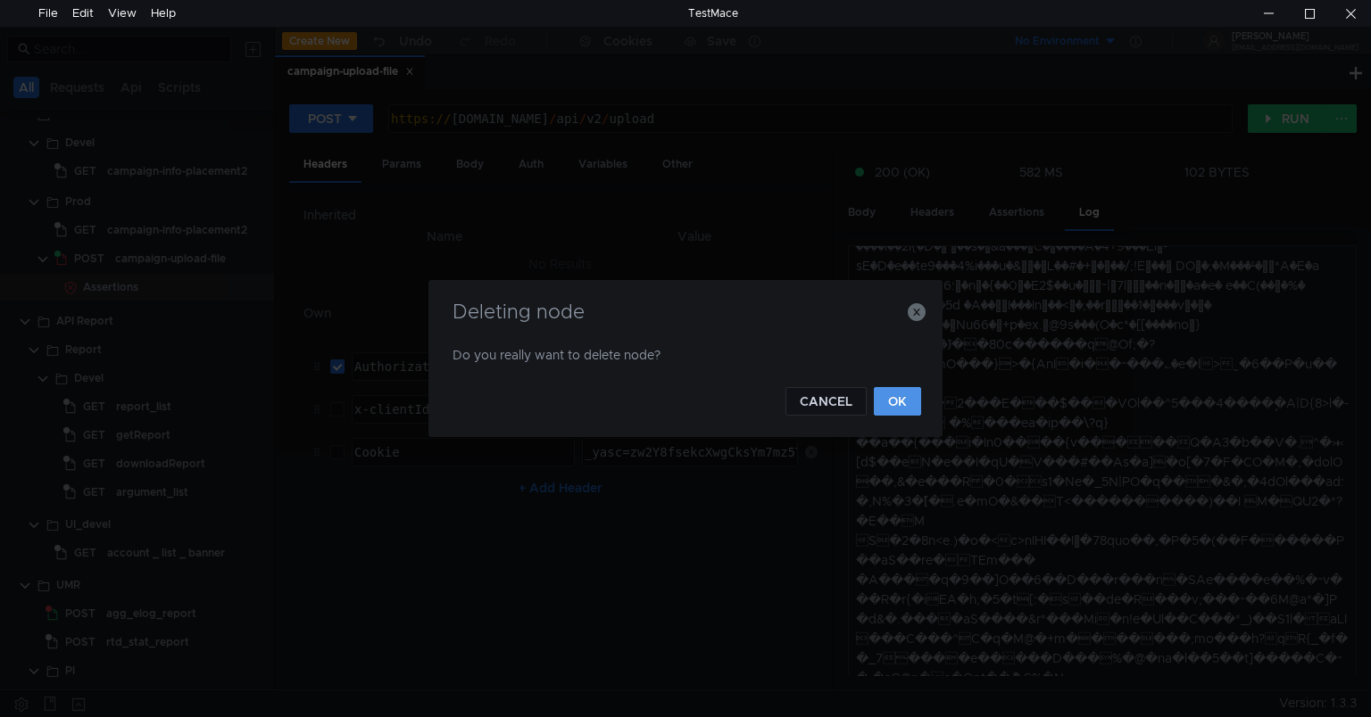
click at [895, 405] on button "OK" at bounding box center [897, 401] width 47 height 29
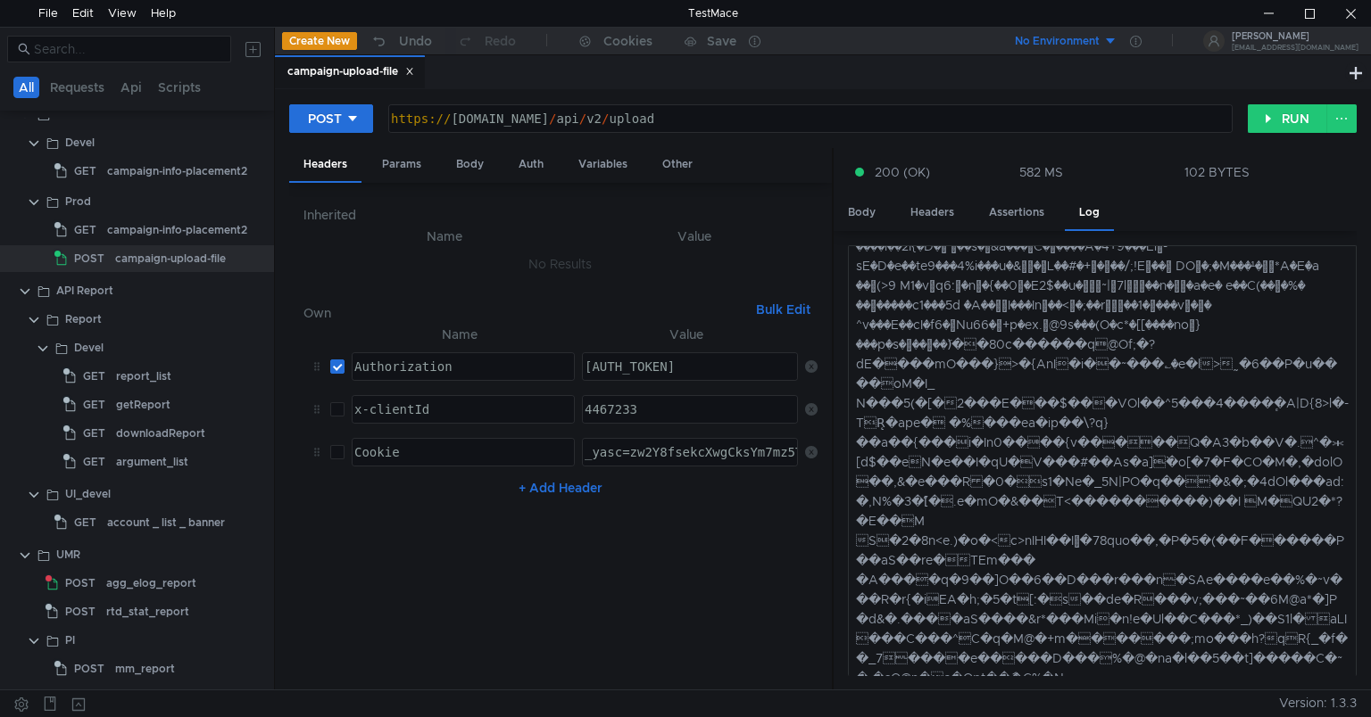
scroll to position [0, 0]
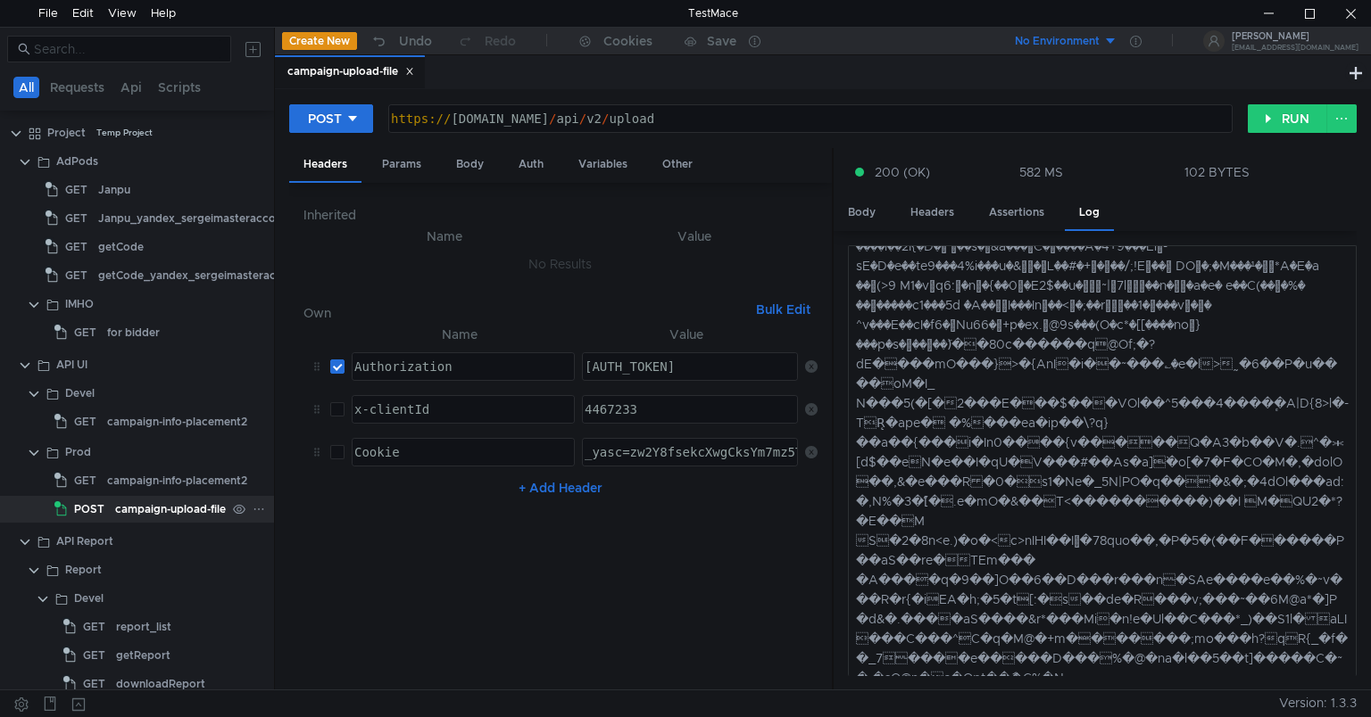
click at [140, 507] on div "campaign-upload-file" at bounding box center [170, 509] width 111 height 27
click at [593, 156] on div "Variables" at bounding box center [603, 164] width 78 height 33
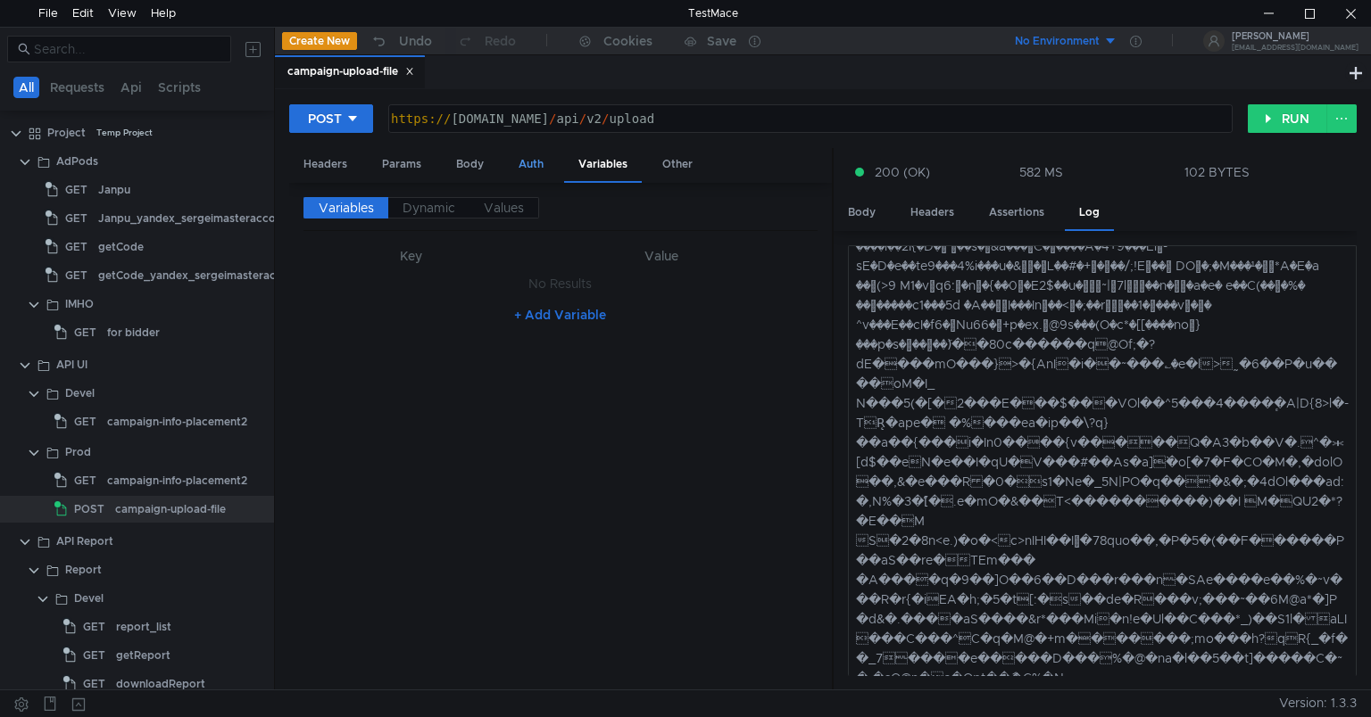
click at [534, 167] on div "Auth" at bounding box center [531, 164] width 54 height 33
click at [479, 163] on div "Body" at bounding box center [470, 164] width 56 height 33
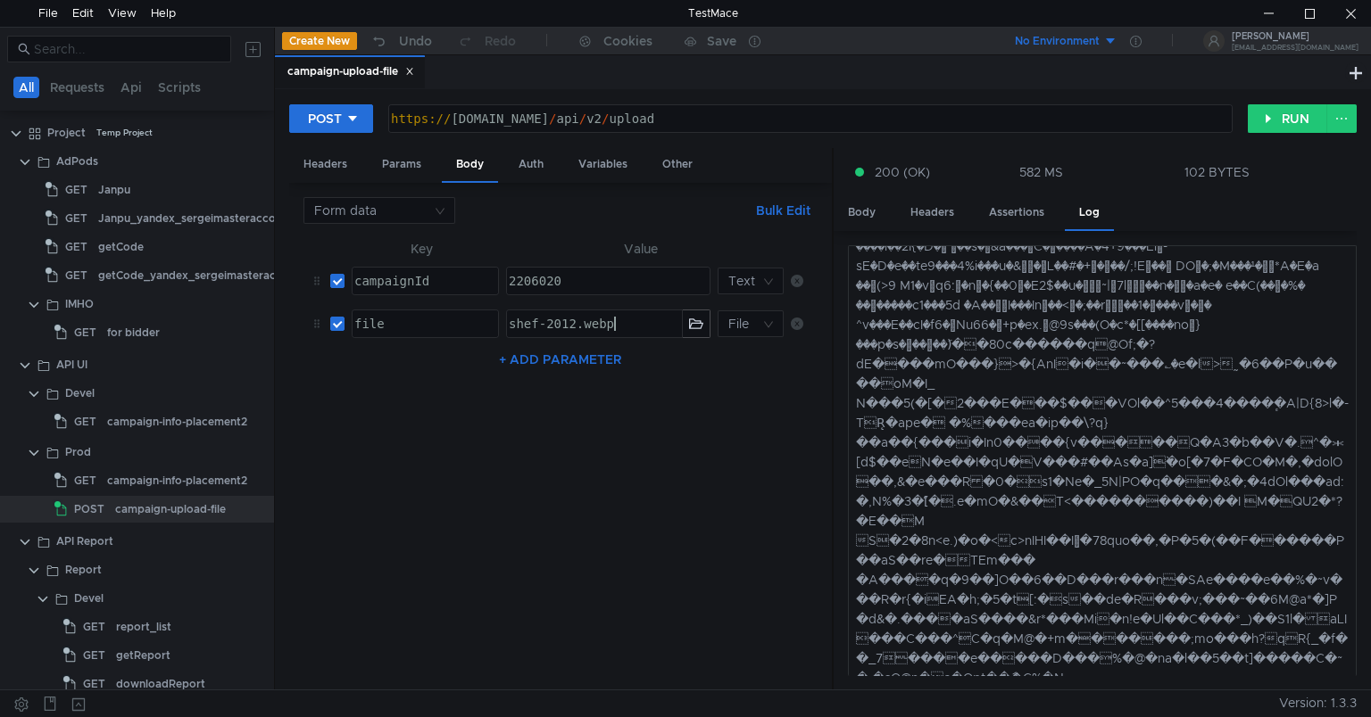
type textarea "shef-2012.webp"
click at [622, 325] on div "shef-2012.webp" at bounding box center [592, 338] width 175 height 43
click at [582, 327] on div "shef-2012.webp" at bounding box center [592, 338] width 175 height 43
click at [582, 327] on div "shef-2012.webp" at bounding box center [594, 324] width 175 height 27
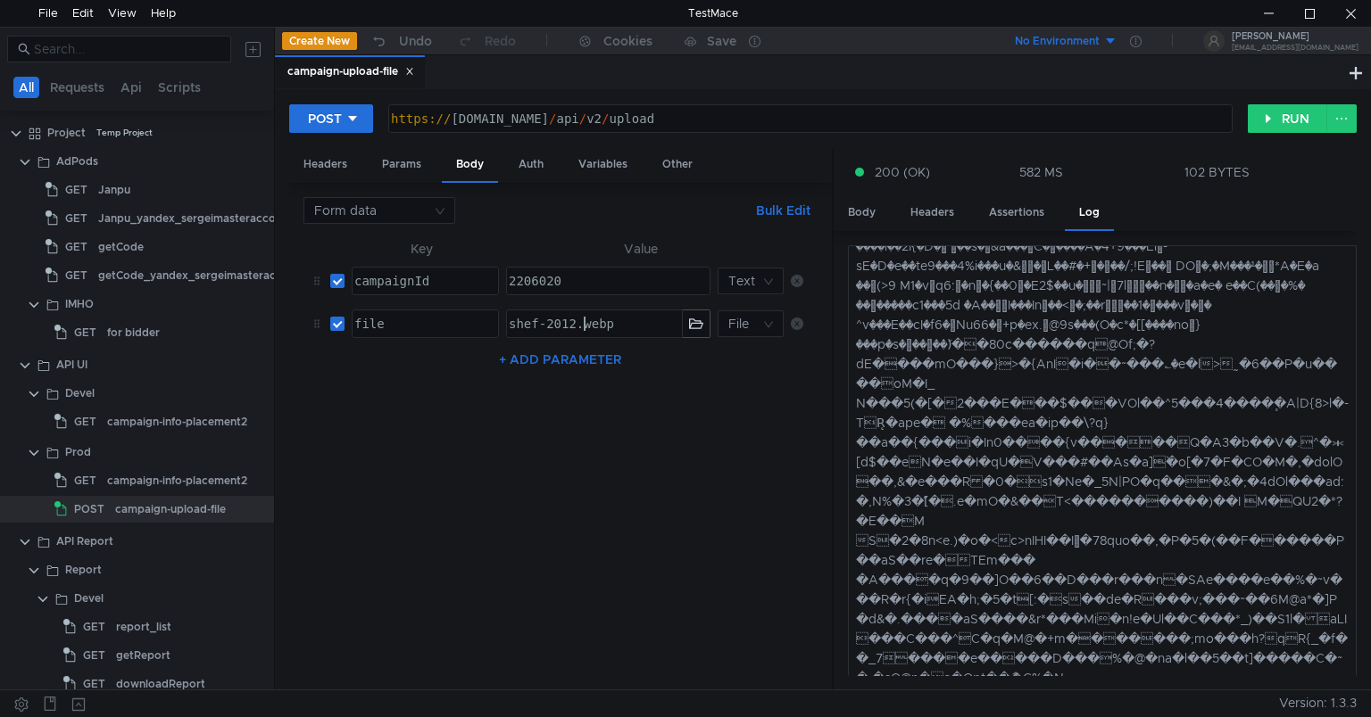
click at [560, 325] on div "shef-2012.webp" at bounding box center [592, 338] width 175 height 43
click at [543, 317] on div "shef-2012.webp" at bounding box center [592, 338] width 175 height 43
click at [618, 323] on div "shef-2012.webp" at bounding box center [594, 324] width 175 height 27
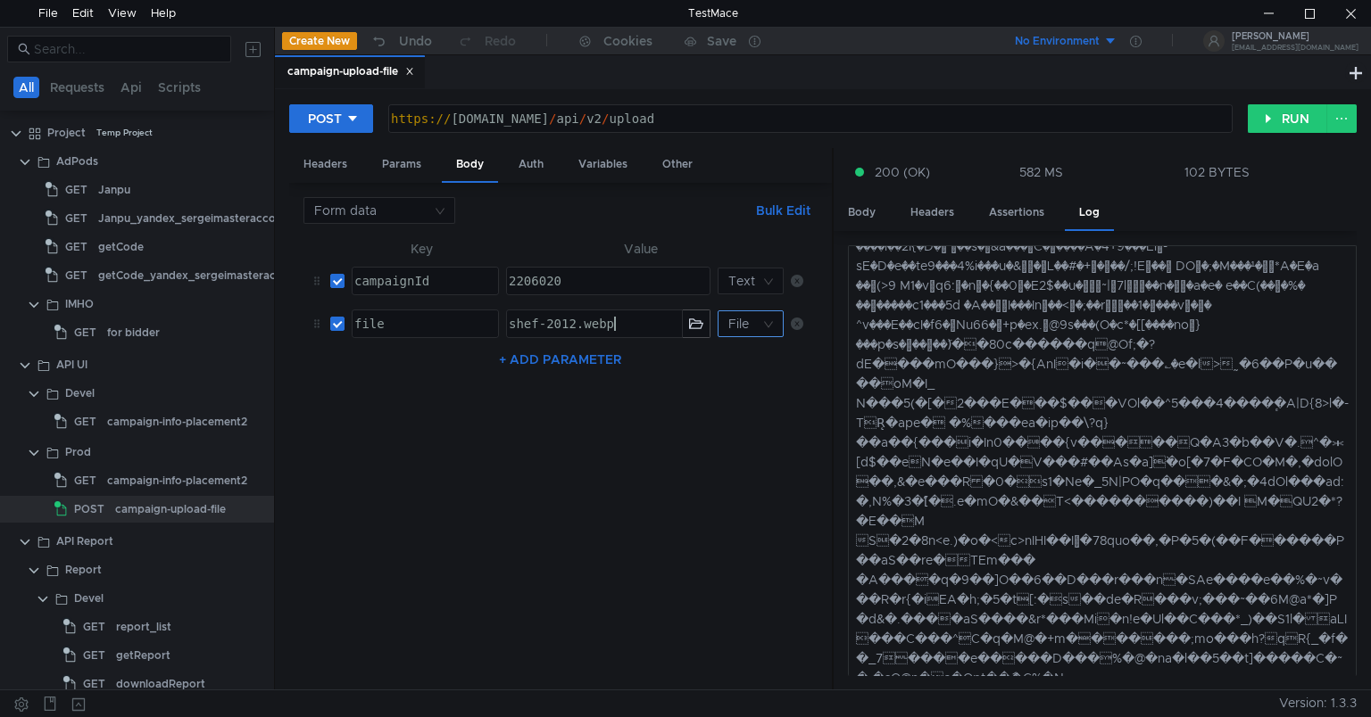
click at [770, 324] on nz-select-top-control "File" at bounding box center [750, 324] width 66 height 27
click at [767, 324] on div at bounding box center [685, 358] width 1371 height 717
click at [760, 325] on nz-select-top-control "File" at bounding box center [750, 324] width 66 height 27
click at [746, 361] on div "Text" at bounding box center [749, 358] width 45 height 20
click at [1263, 122] on button "RUN" at bounding box center [1287, 118] width 79 height 29
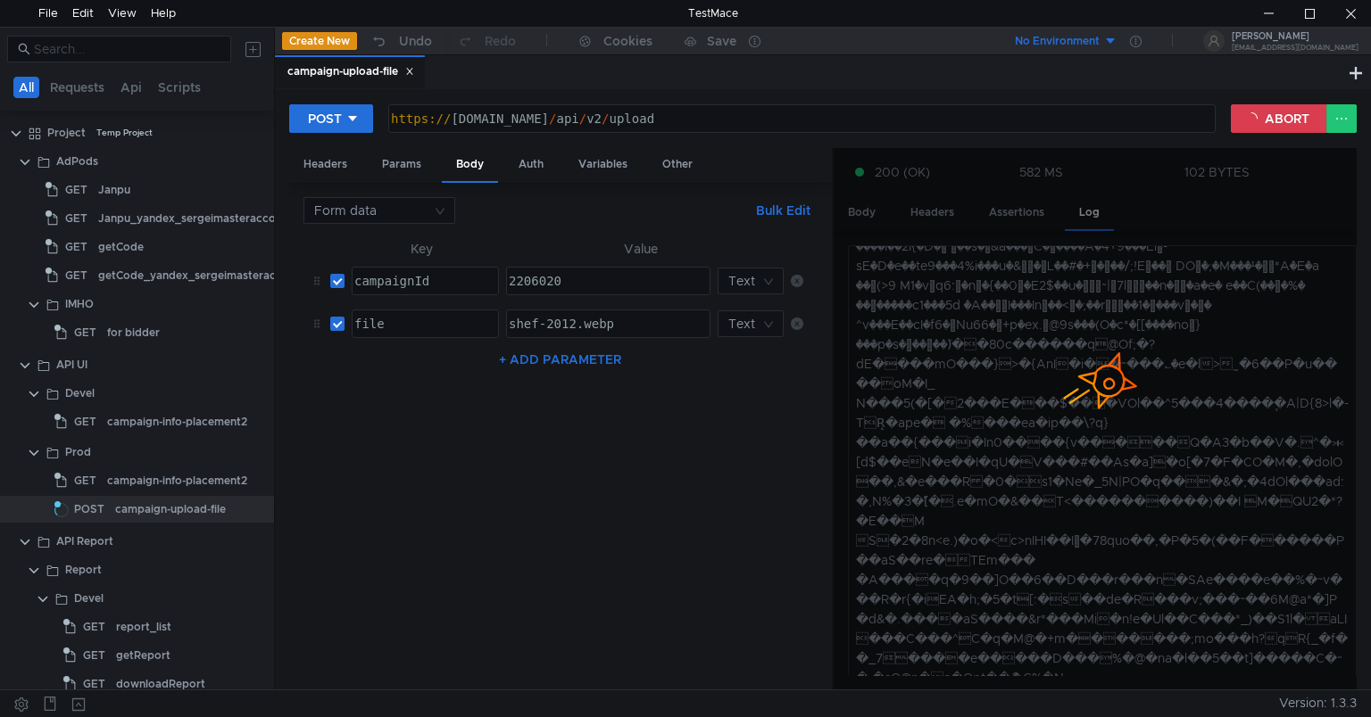
scroll to position [95, 0]
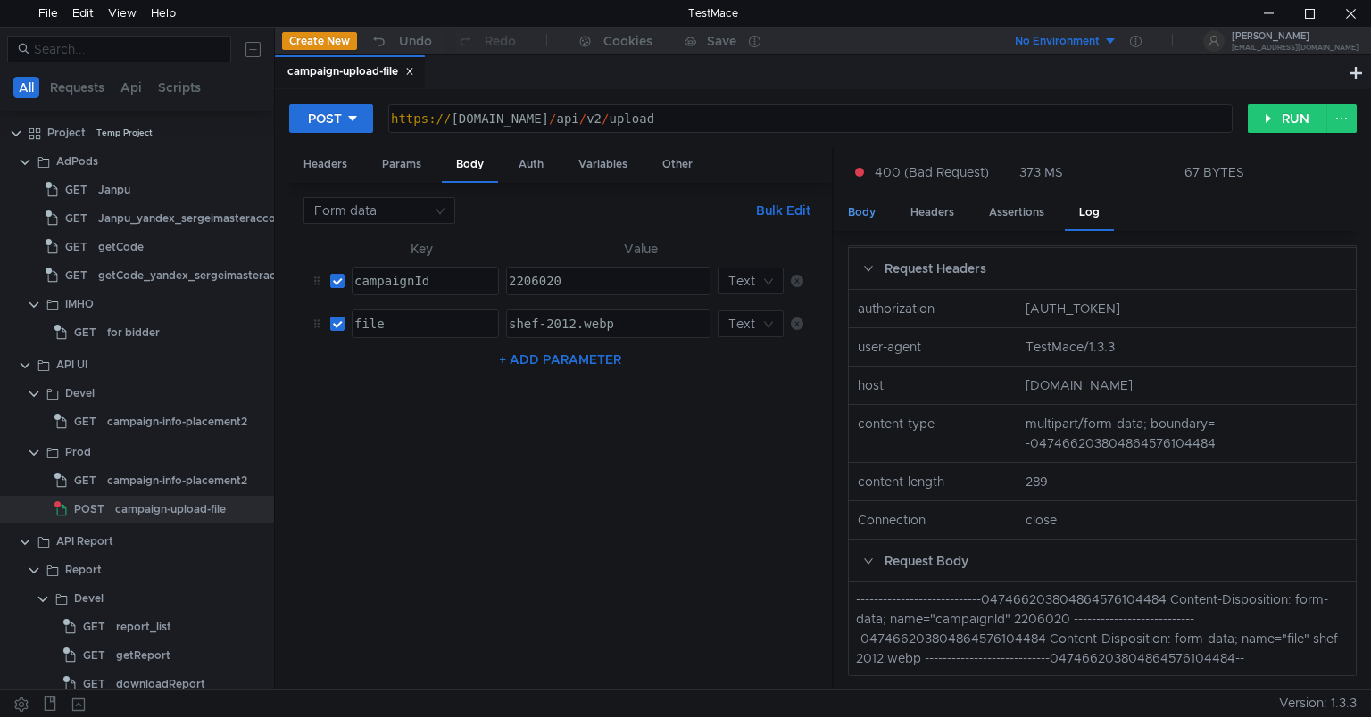
click at [867, 207] on div "Body" at bounding box center [861, 212] width 56 height 33
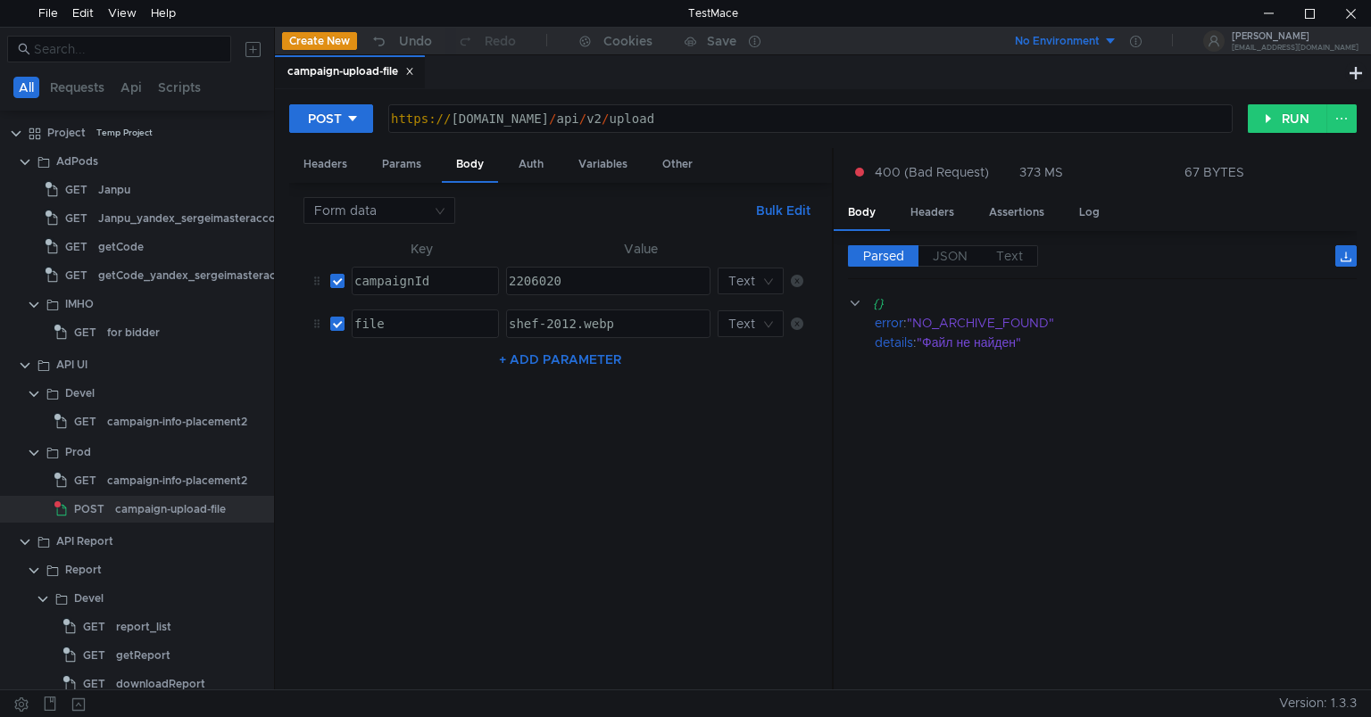
type textarea "shef-2012.webp"
click at [508, 322] on div "shef-2012.webp" at bounding box center [606, 338] width 203 height 43
click at [684, 325] on div "shef-2012.webp" at bounding box center [606, 338] width 203 height 43
click at [153, 510] on div "campaign-upload-file" at bounding box center [170, 509] width 111 height 27
click at [253, 510] on icon at bounding box center [259, 509] width 12 height 12
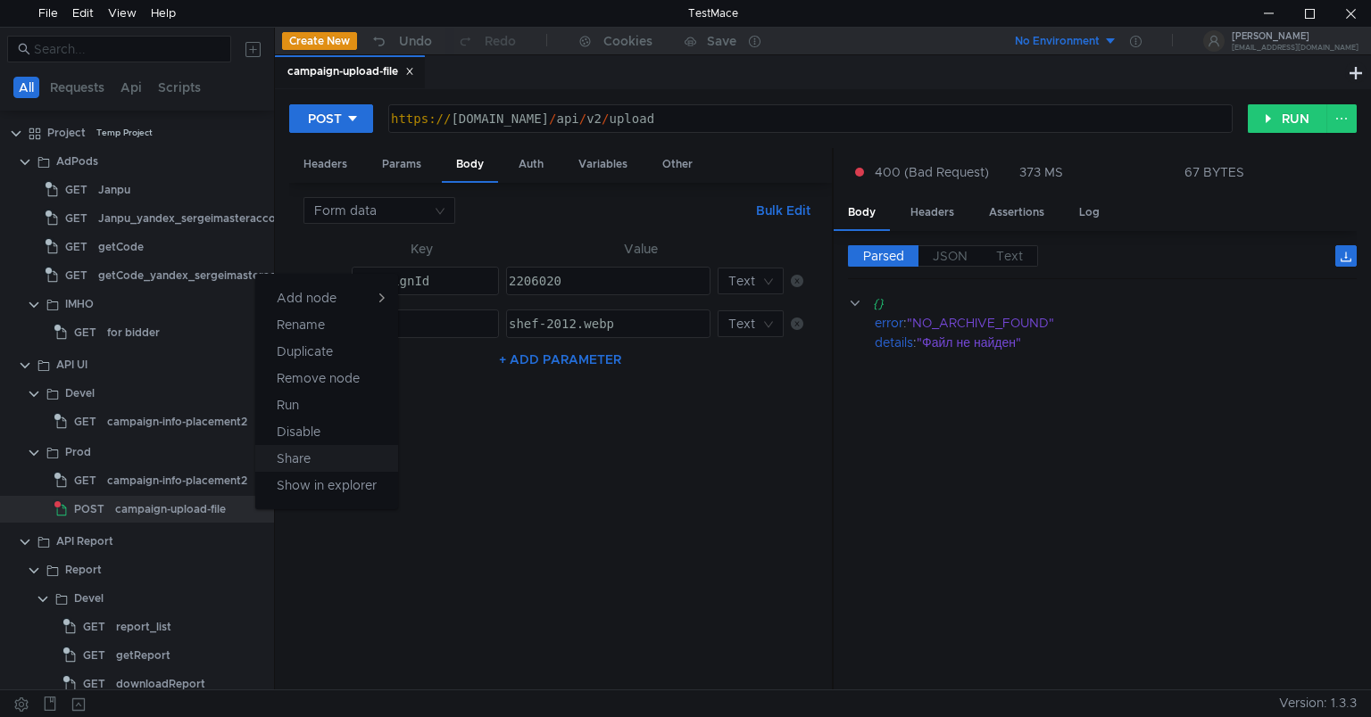
click at [278, 463] on app-tour-anchor "Share" at bounding box center [294, 458] width 34 height 21
click at [677, 321] on div "shef-2012.webp" at bounding box center [606, 338] width 203 height 43
click at [625, 317] on div "shef-2012.webp" at bounding box center [606, 338] width 203 height 43
click at [925, 206] on div "Headers" at bounding box center [932, 212] width 72 height 33
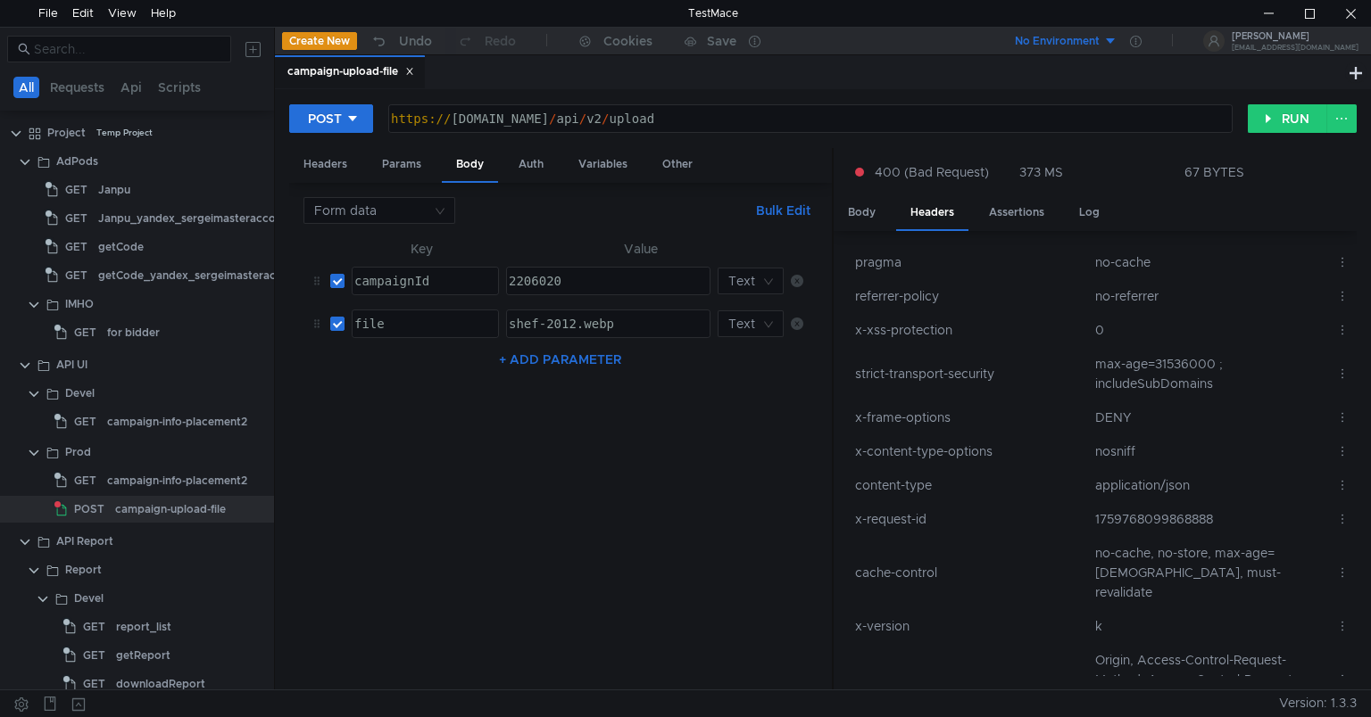
scroll to position [43, 0]
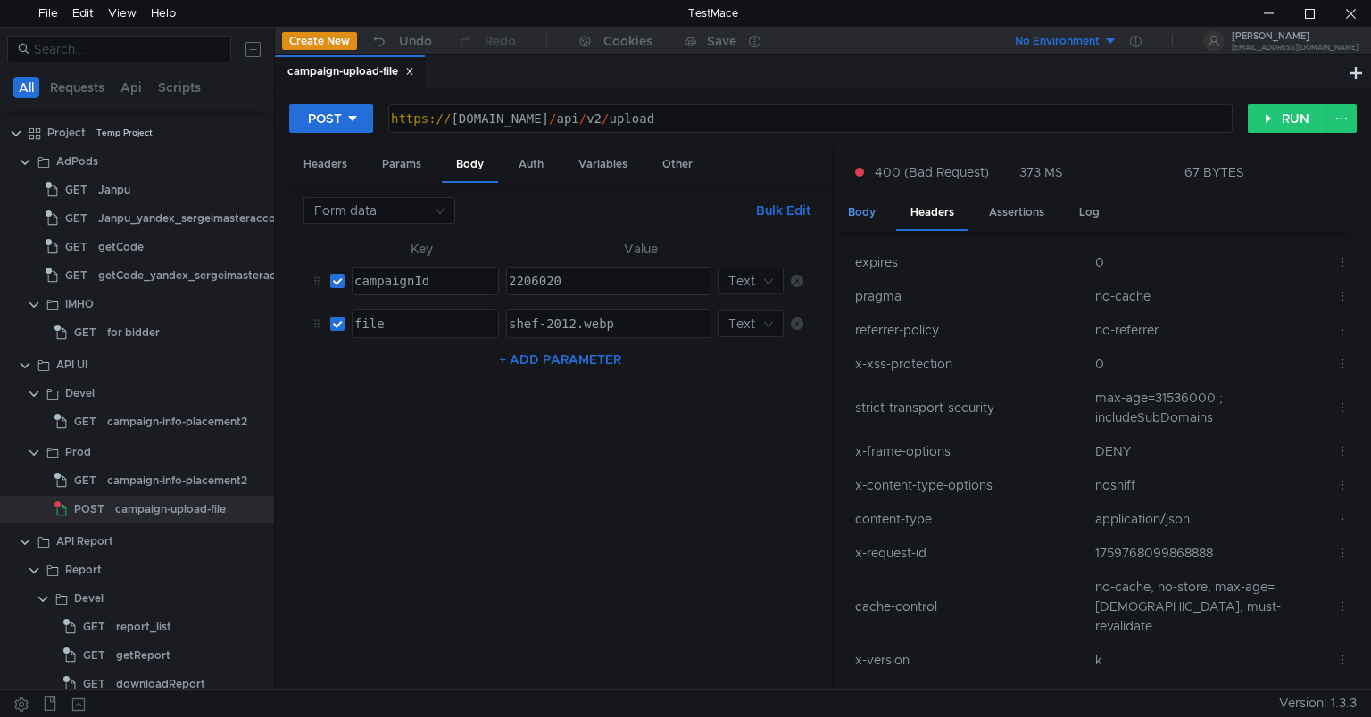
scroll to position [43, 0]
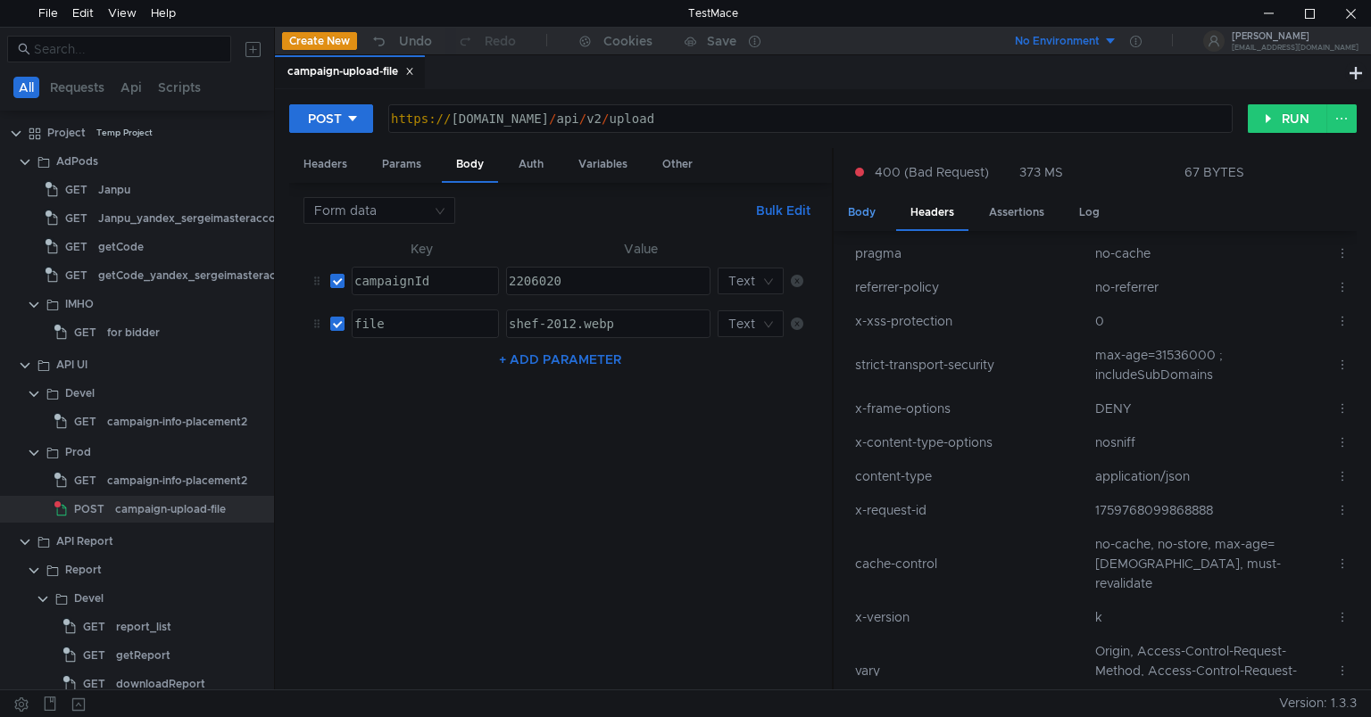
click at [871, 213] on div "Body" at bounding box center [861, 212] width 56 height 33
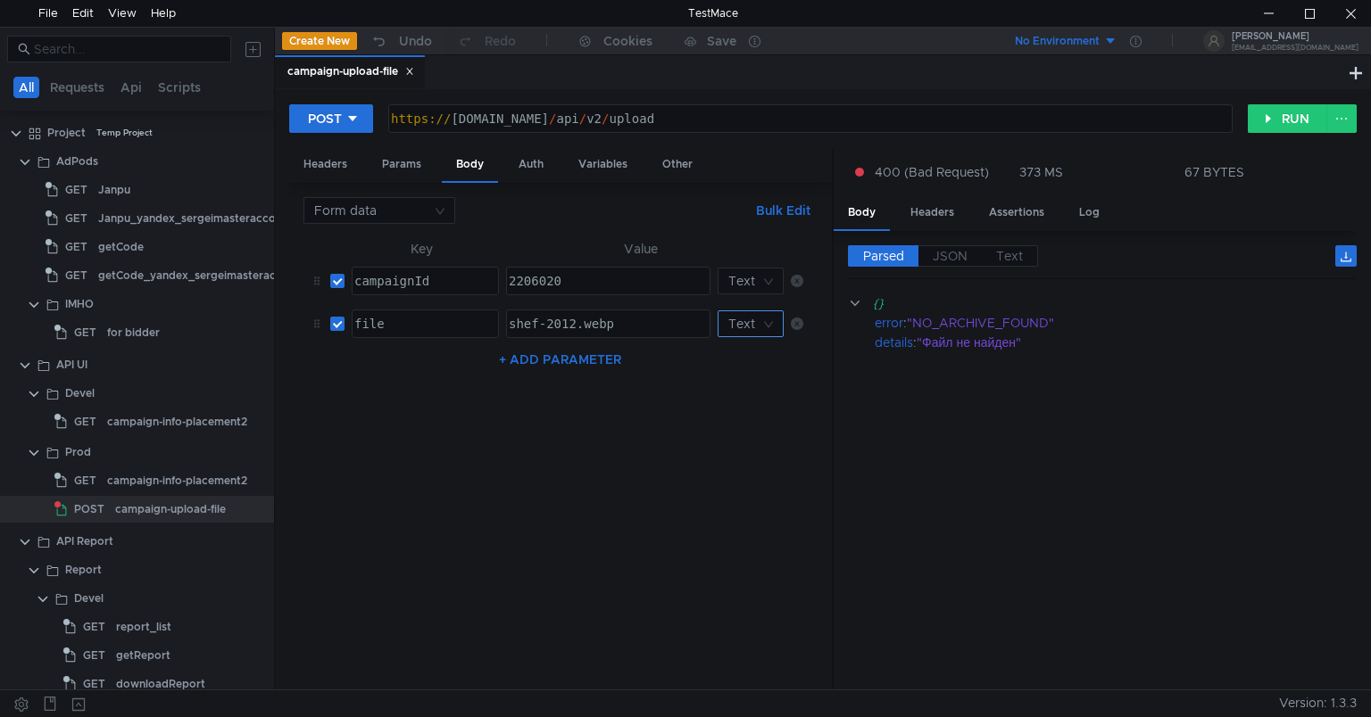
click at [758, 318] on input at bounding box center [744, 323] width 32 height 25
click at [738, 381] on div "File" at bounding box center [749, 387] width 45 height 20
click at [1267, 123] on button "RUN" at bounding box center [1287, 118] width 79 height 29
click at [941, 236] on div "Parsed JSON Text {} data : "//banners.adfox.ru/251006/adfox/2206020/f4d1e96ea92…" at bounding box center [1094, 461] width 523 height 460
click at [929, 219] on div "Headers" at bounding box center [932, 212] width 72 height 33
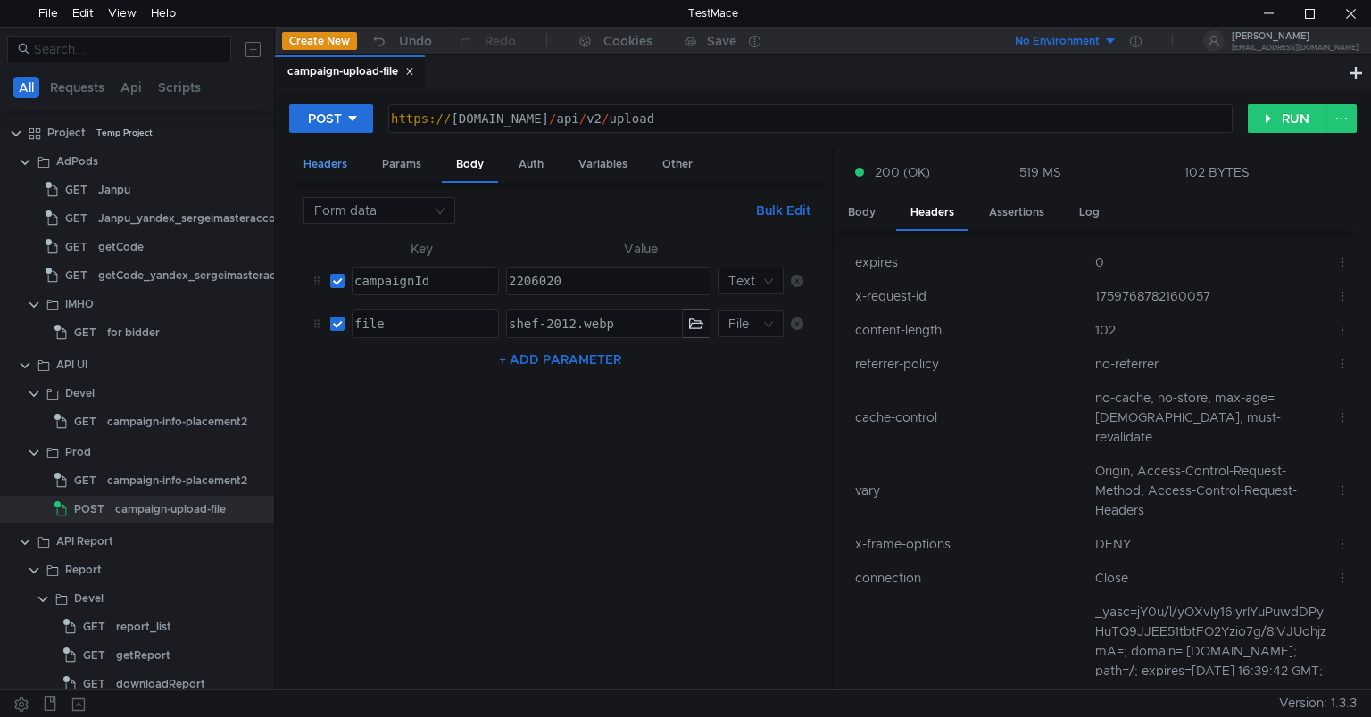
click at [316, 161] on div "Headers" at bounding box center [325, 164] width 72 height 33
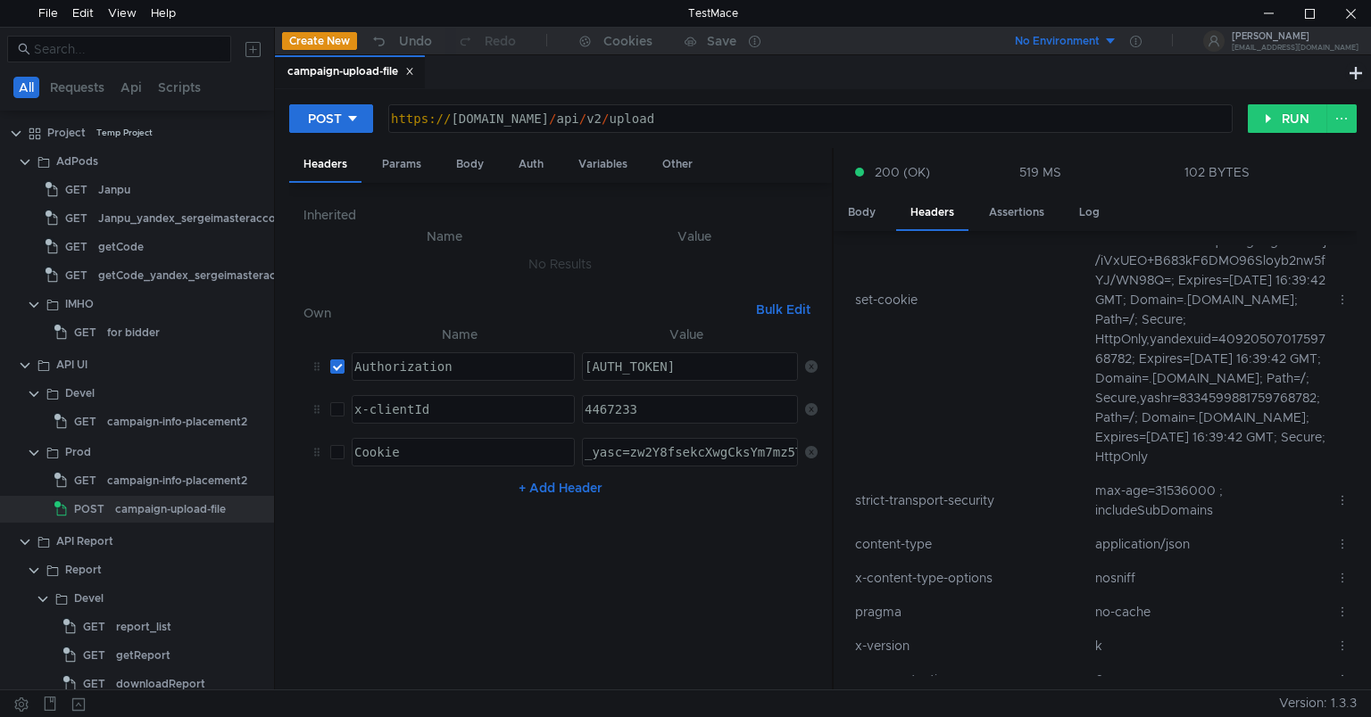
scroll to position [471, 0]
click at [1089, 208] on div "Log" at bounding box center [1089, 212] width 49 height 33
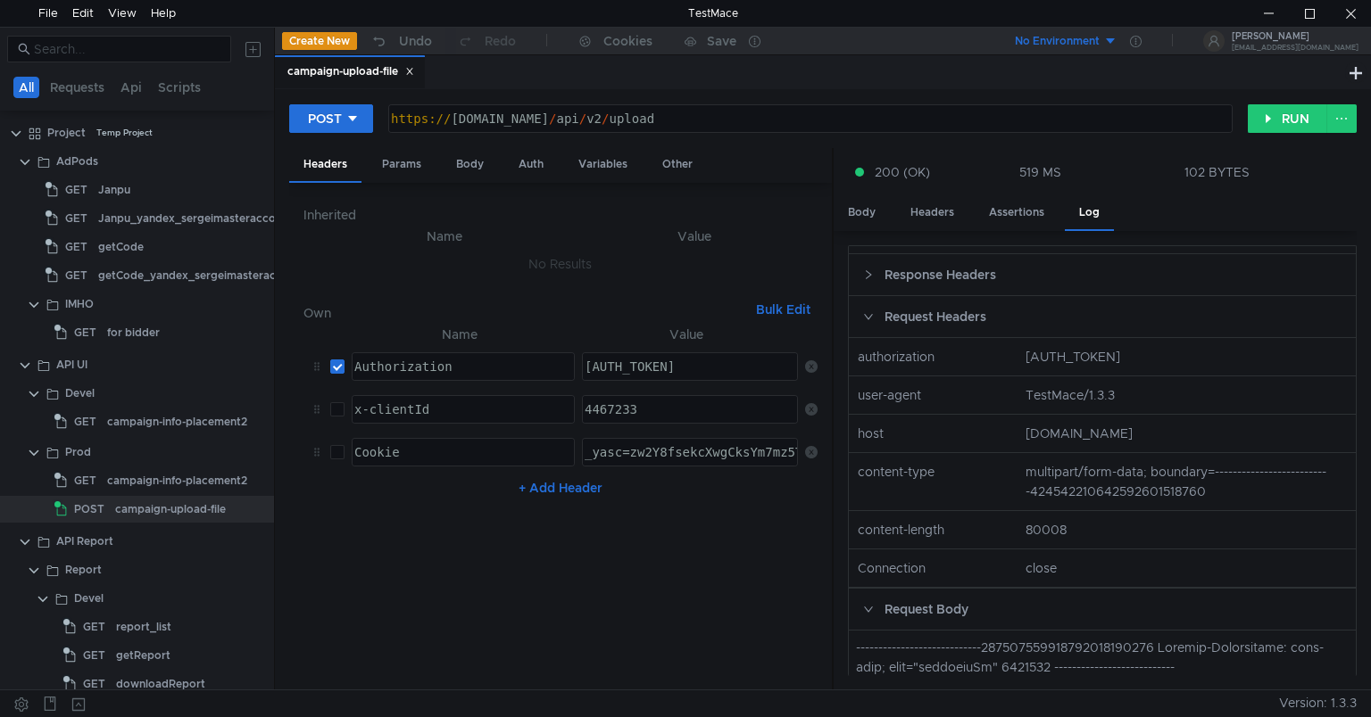
scroll to position [36, 0]
drag, startPoint x: 1022, startPoint y: 487, endPoint x: 1143, endPoint y: 491, distance: 121.4
click at [1143, 491] on nz-col "multipart/form-data; boundary=--------------------------424542210642592601518760" at bounding box center [1186, 479] width 336 height 39
copy nz-col "multipart/form-data;"
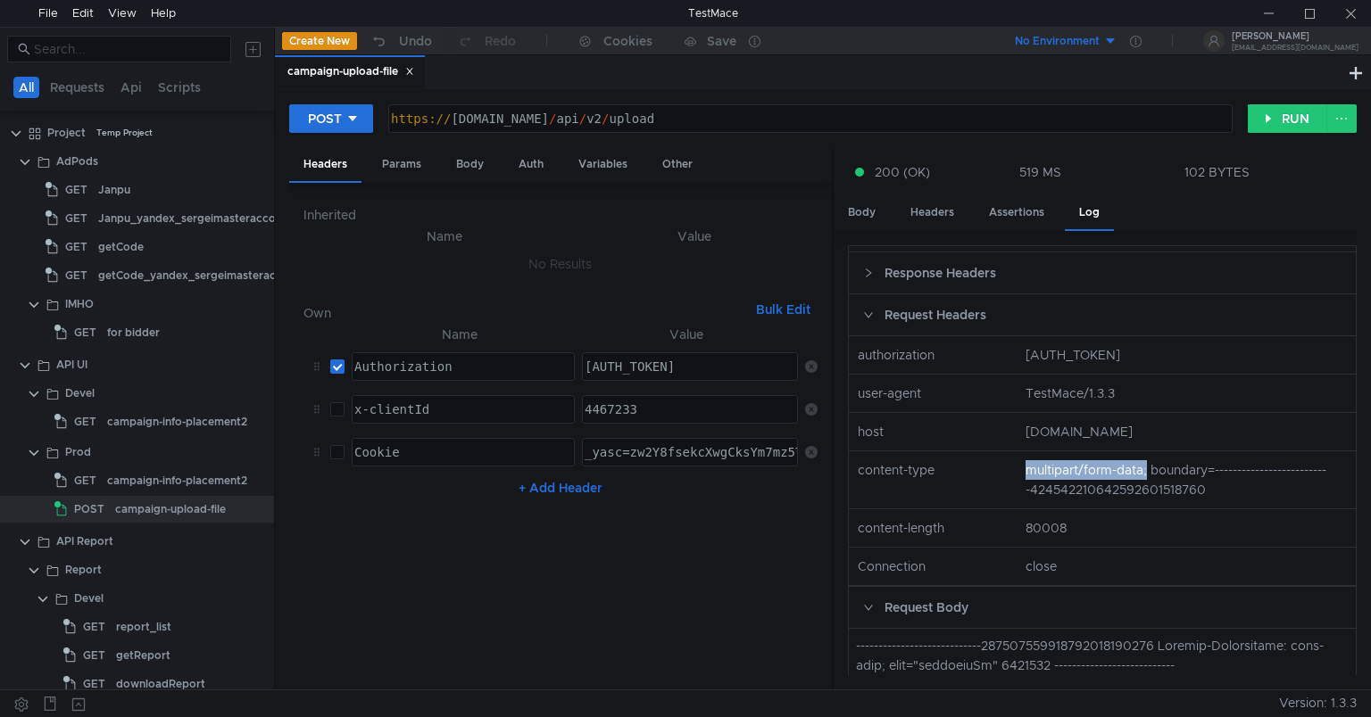
click at [914, 628] on div "Request Body" at bounding box center [1102, 607] width 507 height 41
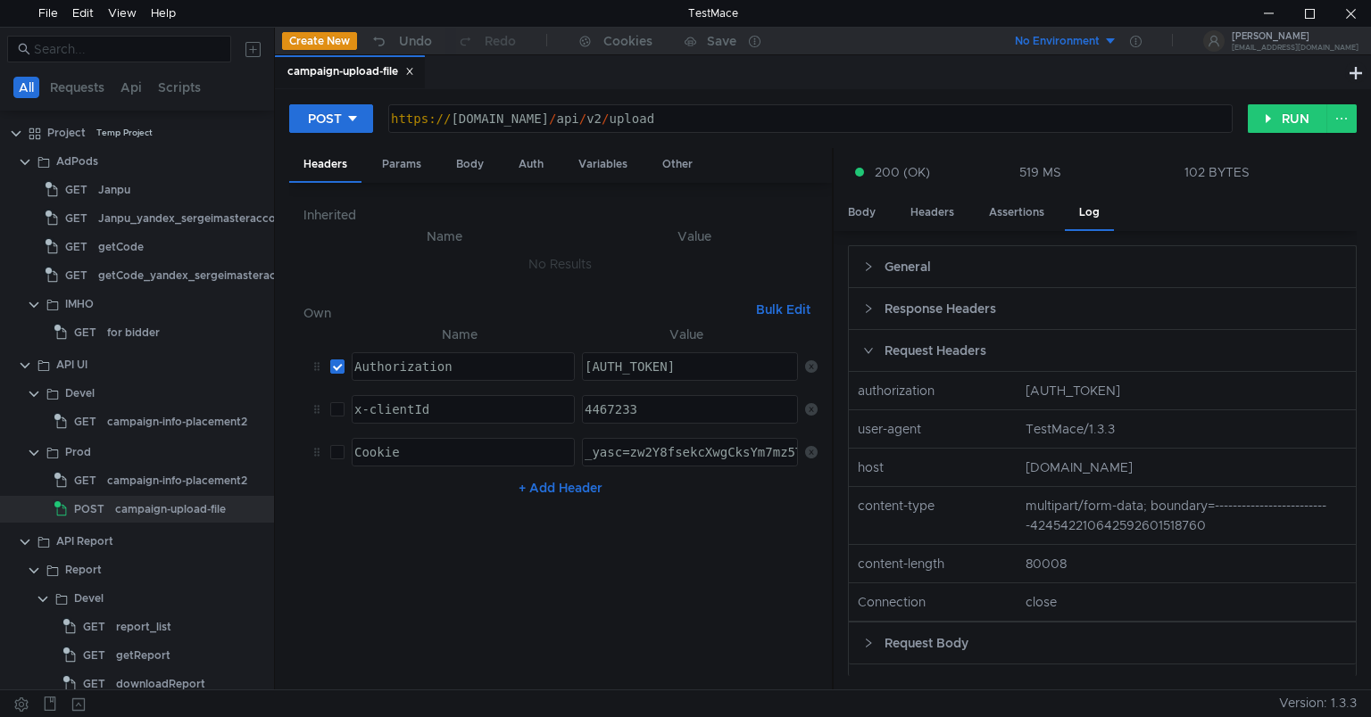
scroll to position [4, 0]
click at [910, 574] on nz-col "content-length" at bounding box center [934, 564] width 168 height 20
drag, startPoint x: 864, startPoint y: 575, endPoint x: 953, endPoint y: 586, distance: 90.0
click at [953, 584] on nz-row "content-length 80008" at bounding box center [1102, 564] width 521 height 38
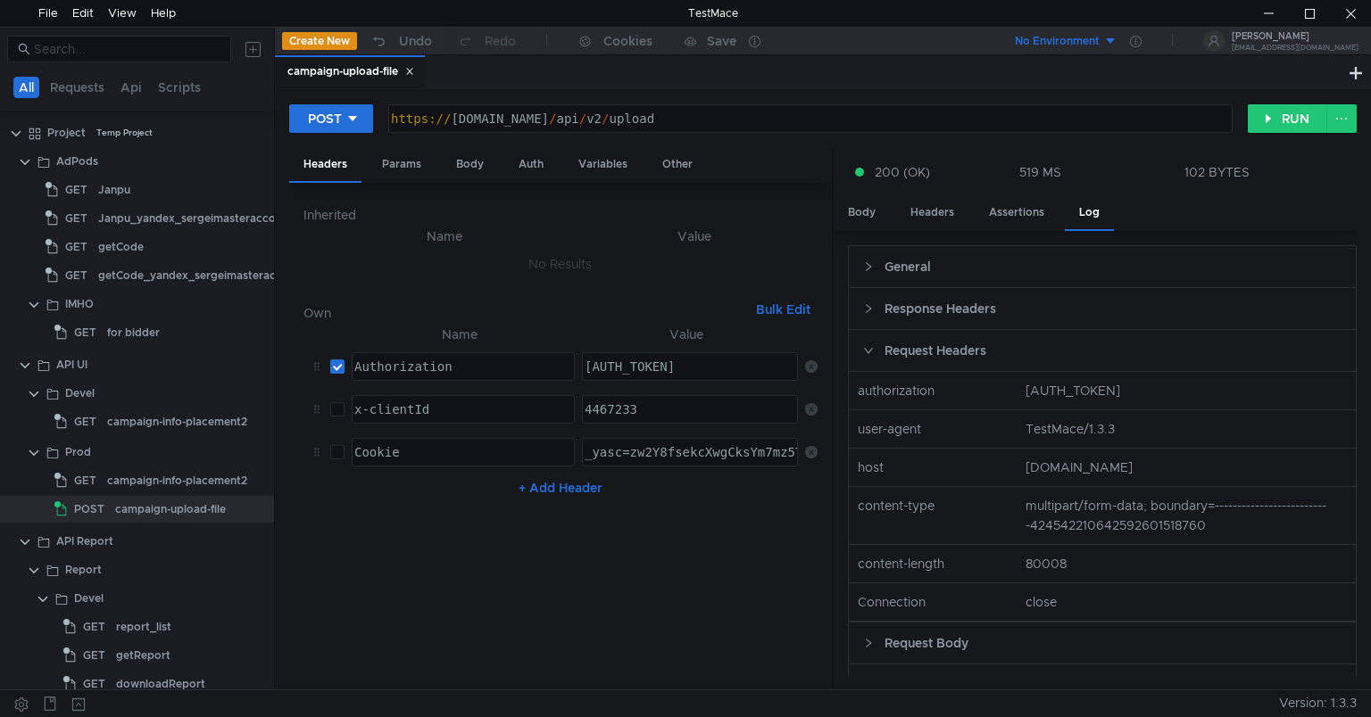
click at [926, 574] on nz-col "content-length" at bounding box center [934, 564] width 168 height 20
copy nz-col "content-length"
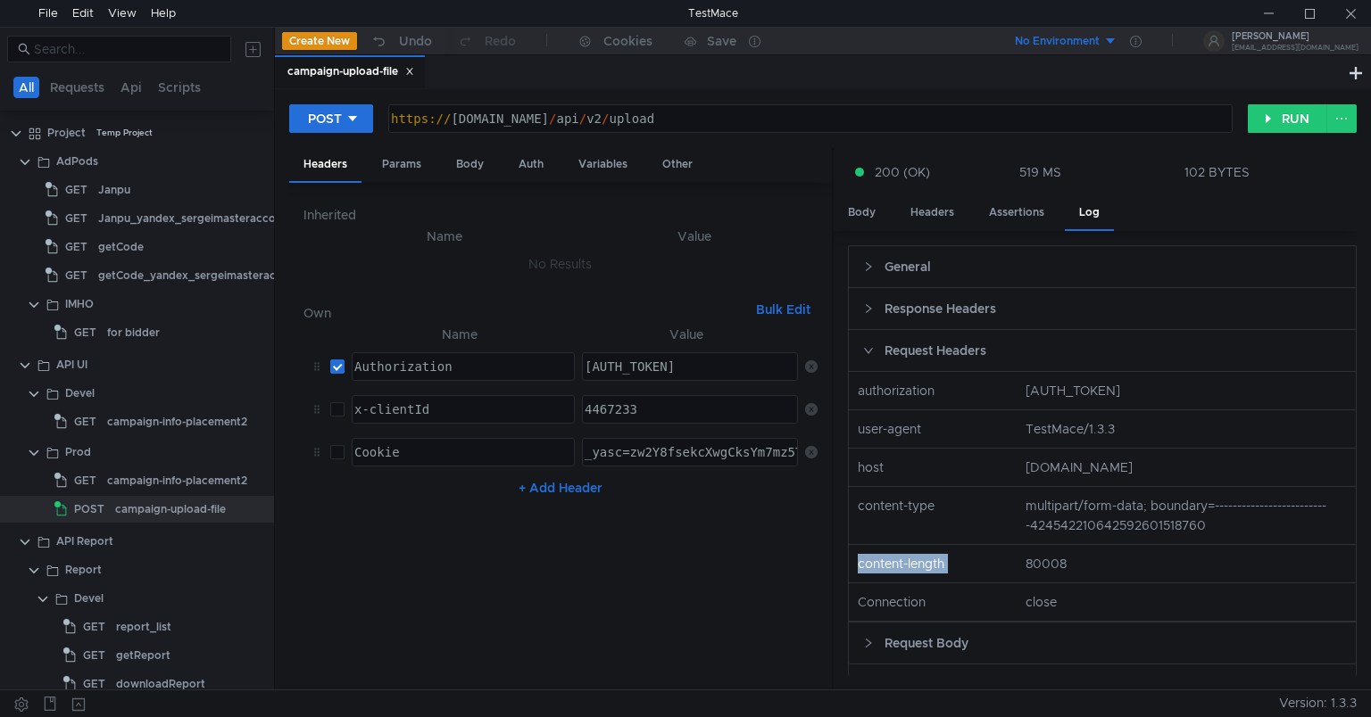
click at [809, 631] on nz-table "Name Value Authorization הההההההההההההההההההההההההההההההההההההההההההההההההההההה…" at bounding box center [560, 500] width 514 height 352
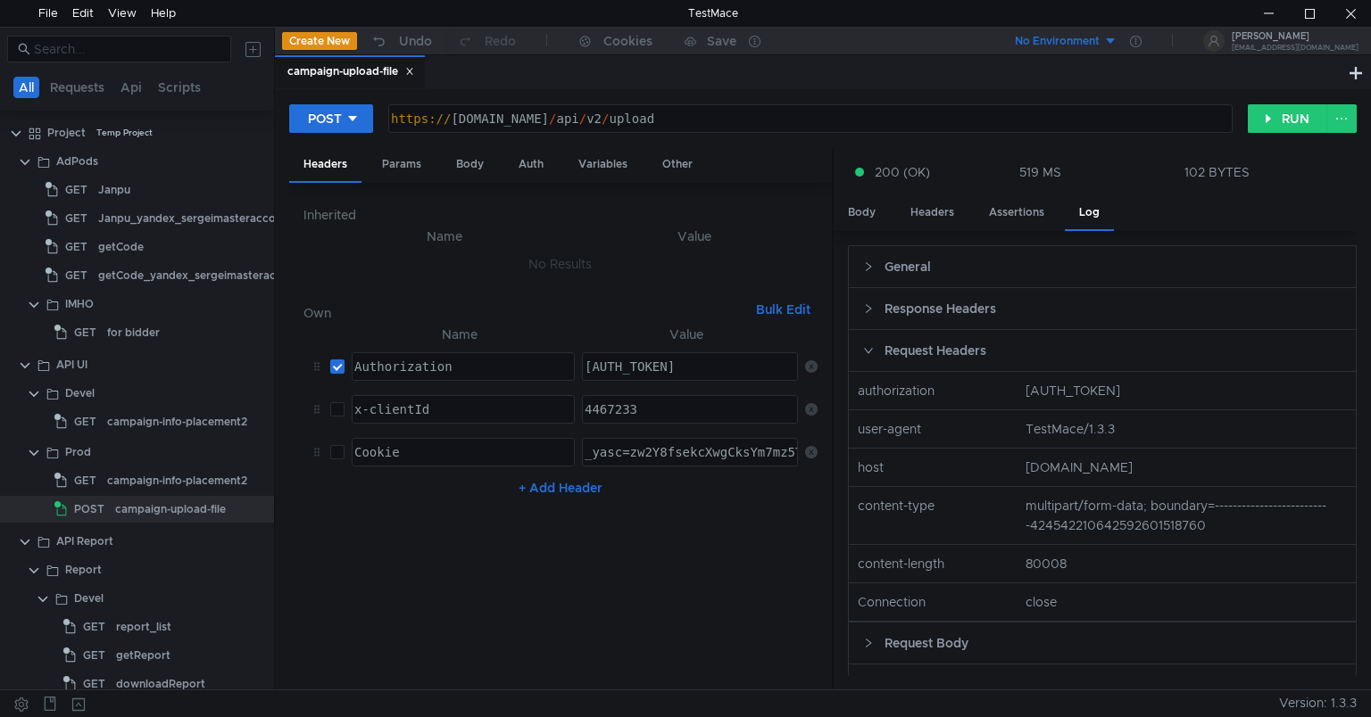
click at [893, 609] on nz-col "Connection" at bounding box center [934, 603] width 168 height 20
click at [1146, 520] on nz-col "multipart/form-data; boundary=--------------------------424542210642592601518760" at bounding box center [1186, 515] width 336 height 39
copy nz-col "boundary"
click at [1107, 518] on nz-col "multipart/form-data; boundary=--------------------------424542210642592601518760" at bounding box center [1186, 515] width 336 height 39
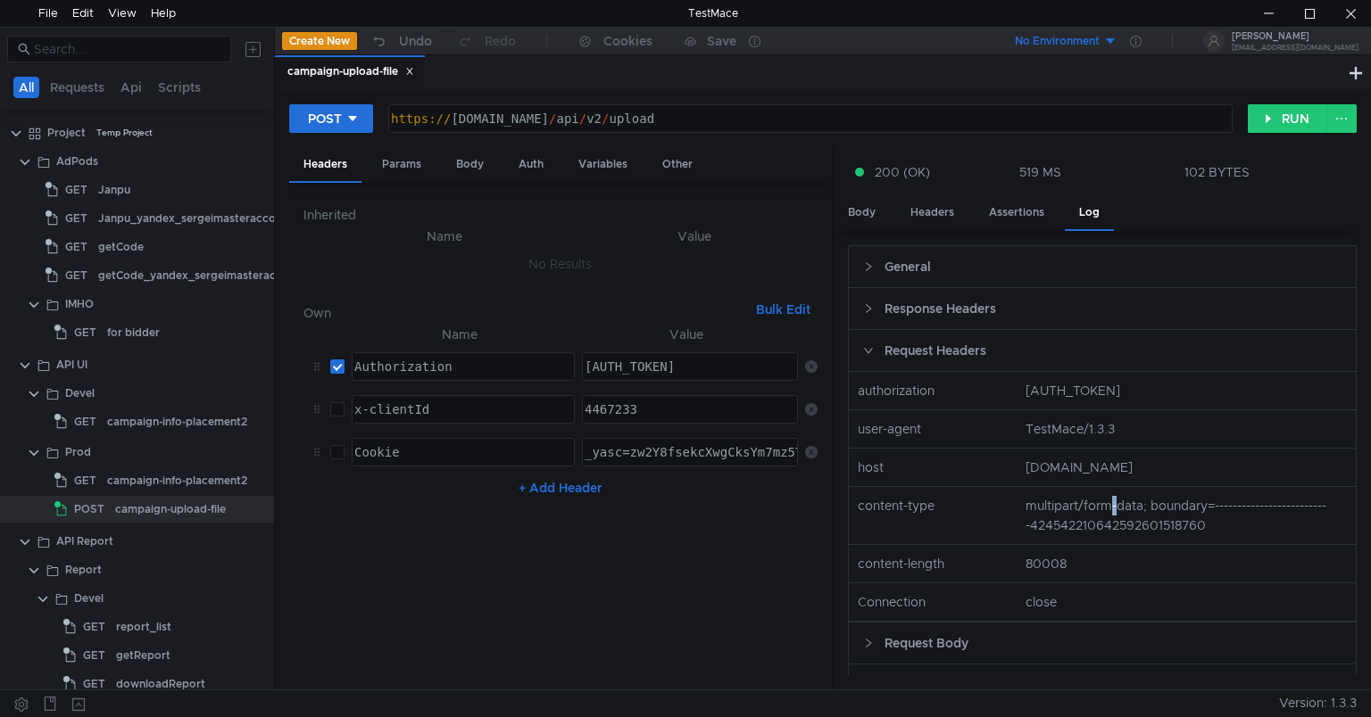
click at [1107, 518] on nz-col "multipart/form-data; boundary=--------------------------424542210642592601518760" at bounding box center [1186, 515] width 336 height 39
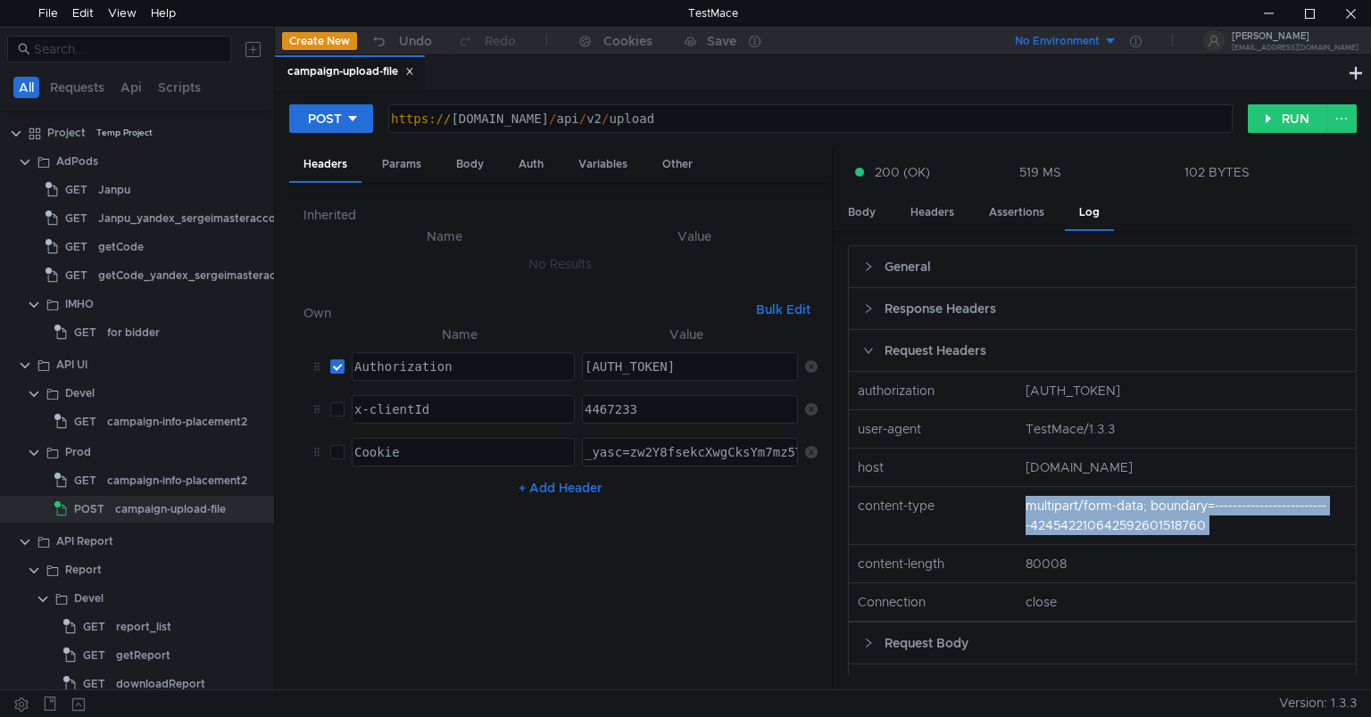
click at [1107, 518] on nz-col "multipart/form-data; boundary=--------------------------424542210642592601518760" at bounding box center [1186, 515] width 336 height 39
copy nz-col "multipart/form-data; boundary=--------------------------424542210642592601518760"
